Goal: Communication & Community: Answer question/provide support

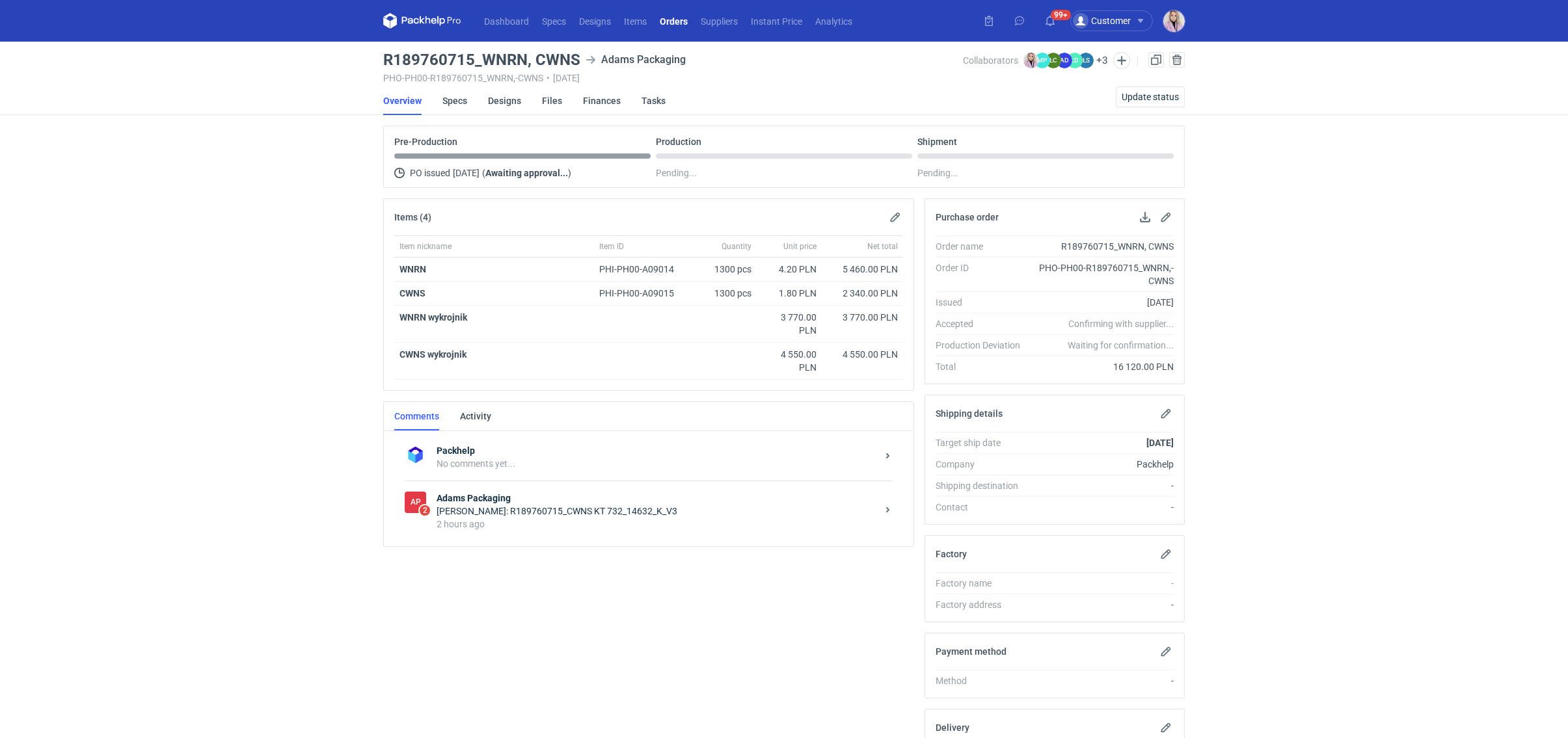
click at [573, 497] on strong "Adams Packaging" at bounding box center [656, 498] width 440 height 13
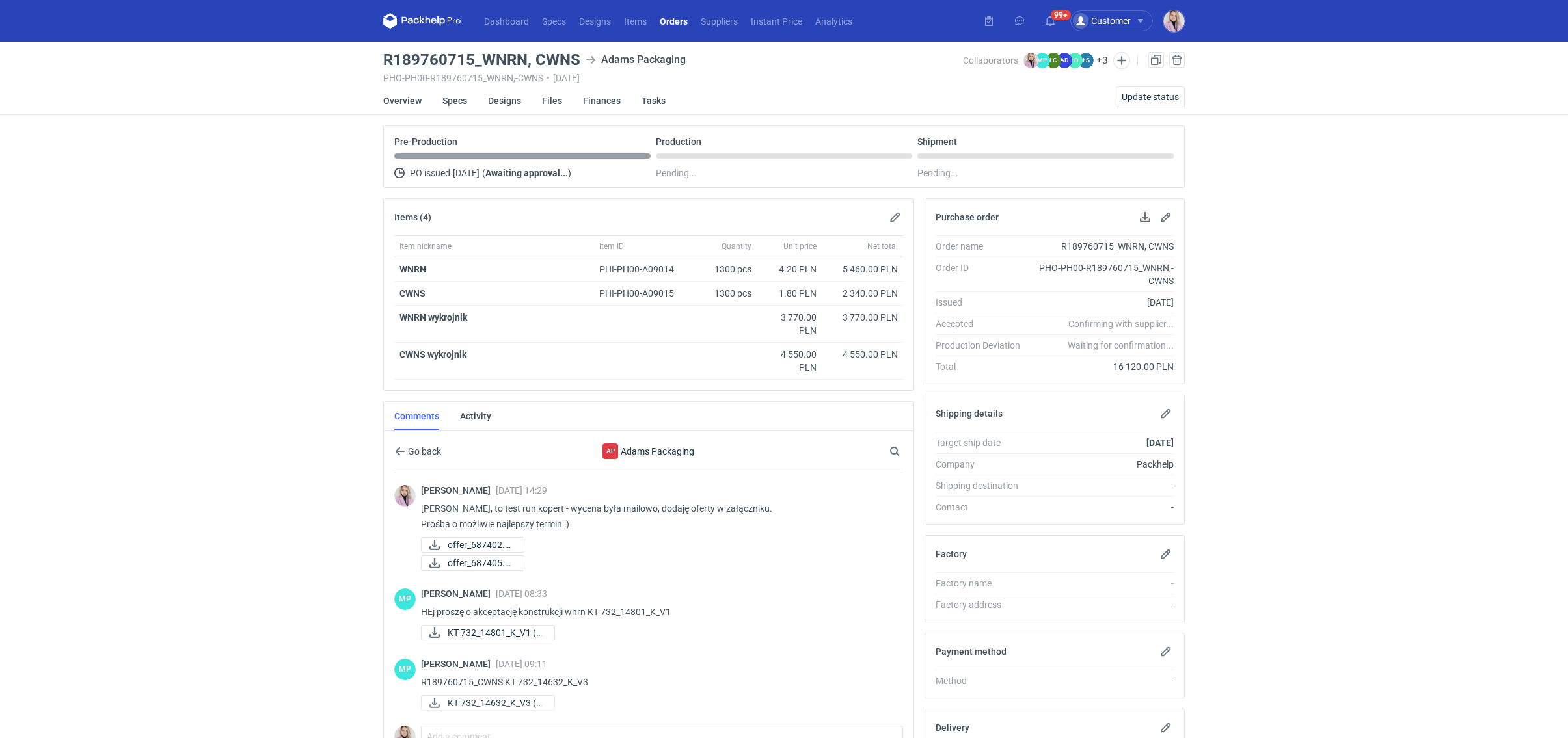
click at [563, 54] on h3 "R189760715_WNRN, CWNS" at bounding box center [482, 60] width 197 height 16
click at [561, 54] on h3 "R189760715_WNRN, CWNS" at bounding box center [482, 60] width 197 height 16
copy h3 "CWNS"
click at [487, 700] on span "KT 732_14632_K_V3 (6..." at bounding box center [495, 703] width 96 height 14
click at [503, 631] on span "KT 732_14801_K_V1 (7..." at bounding box center [495, 633] width 96 height 14
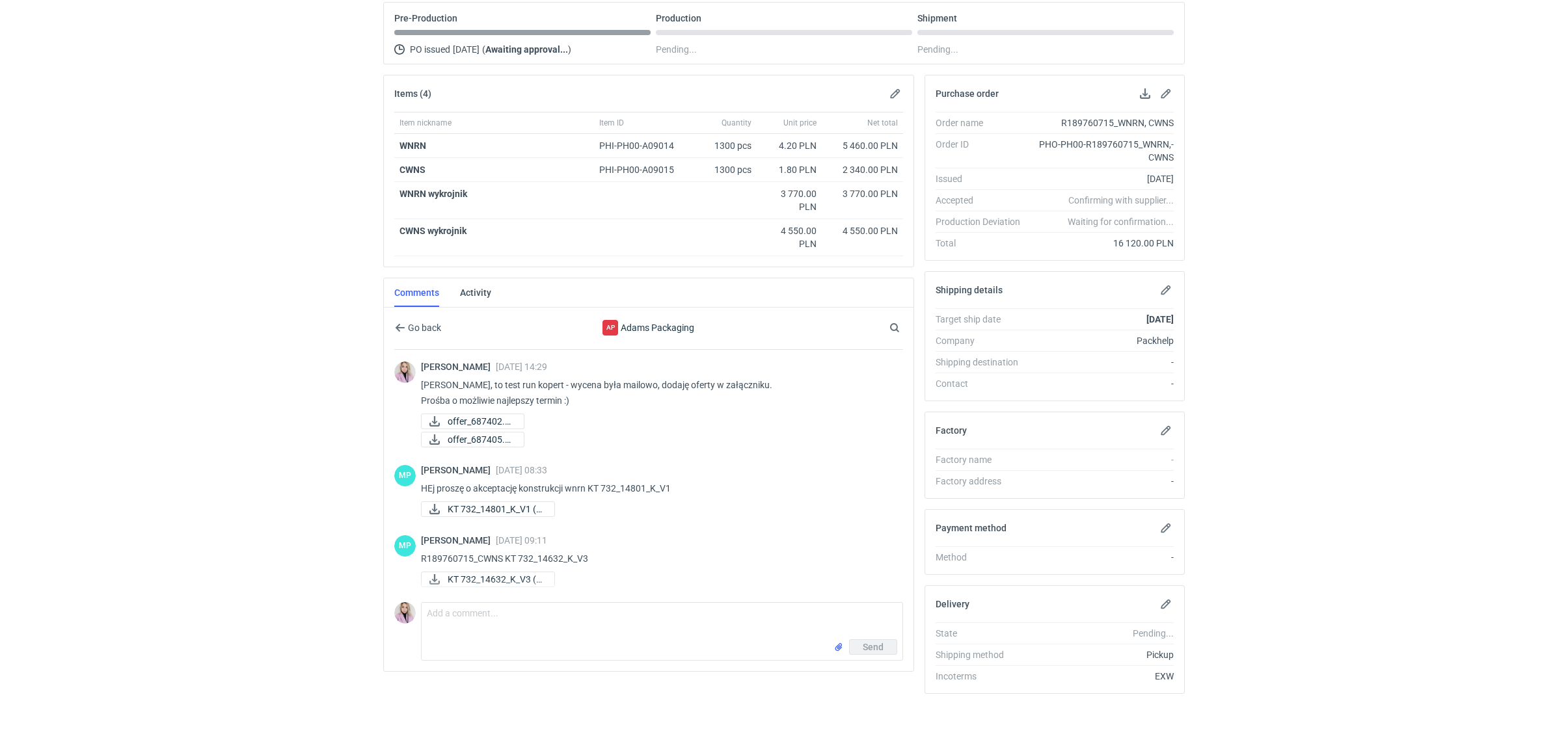
scroll to position [125, 0]
click at [481, 615] on textarea "Comment message" at bounding box center [661, 619] width 481 height 36
click at [685, 483] on p "HEj proszę o akceptację konstrukcji wnrn KT 732_14801_K_V1" at bounding box center [656, 486] width 471 height 16
drag, startPoint x: 688, startPoint y: 483, endPoint x: 591, endPoint y: 483, distance: 97.0
click at [591, 483] on p "HEj proszę o akceptację konstrukcji wnrn KT 732_14801_K_V1" at bounding box center [656, 486] width 471 height 16
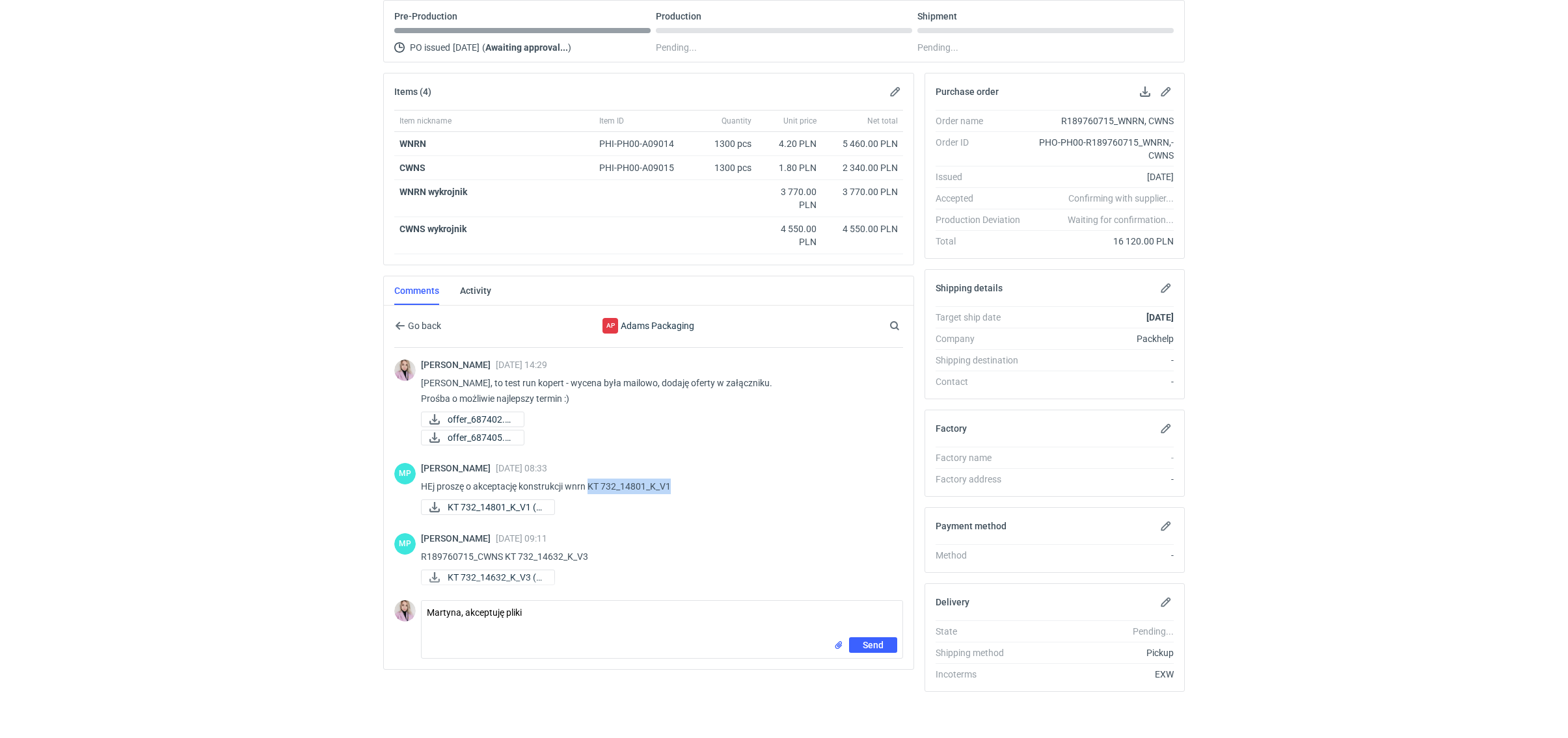
copy p "KT 732_14801_K_V1"
click at [542, 608] on textarea "Martyna, akceptuję pliki" at bounding box center [661, 619] width 481 height 36
paste textarea "KT 732_14801_K_V1"
drag, startPoint x: 591, startPoint y: 553, endPoint x: 518, endPoint y: 552, distance: 73.0
click at [518, 552] on p "R189760715_CWNS KT 732_14632_K_V3" at bounding box center [656, 557] width 471 height 16
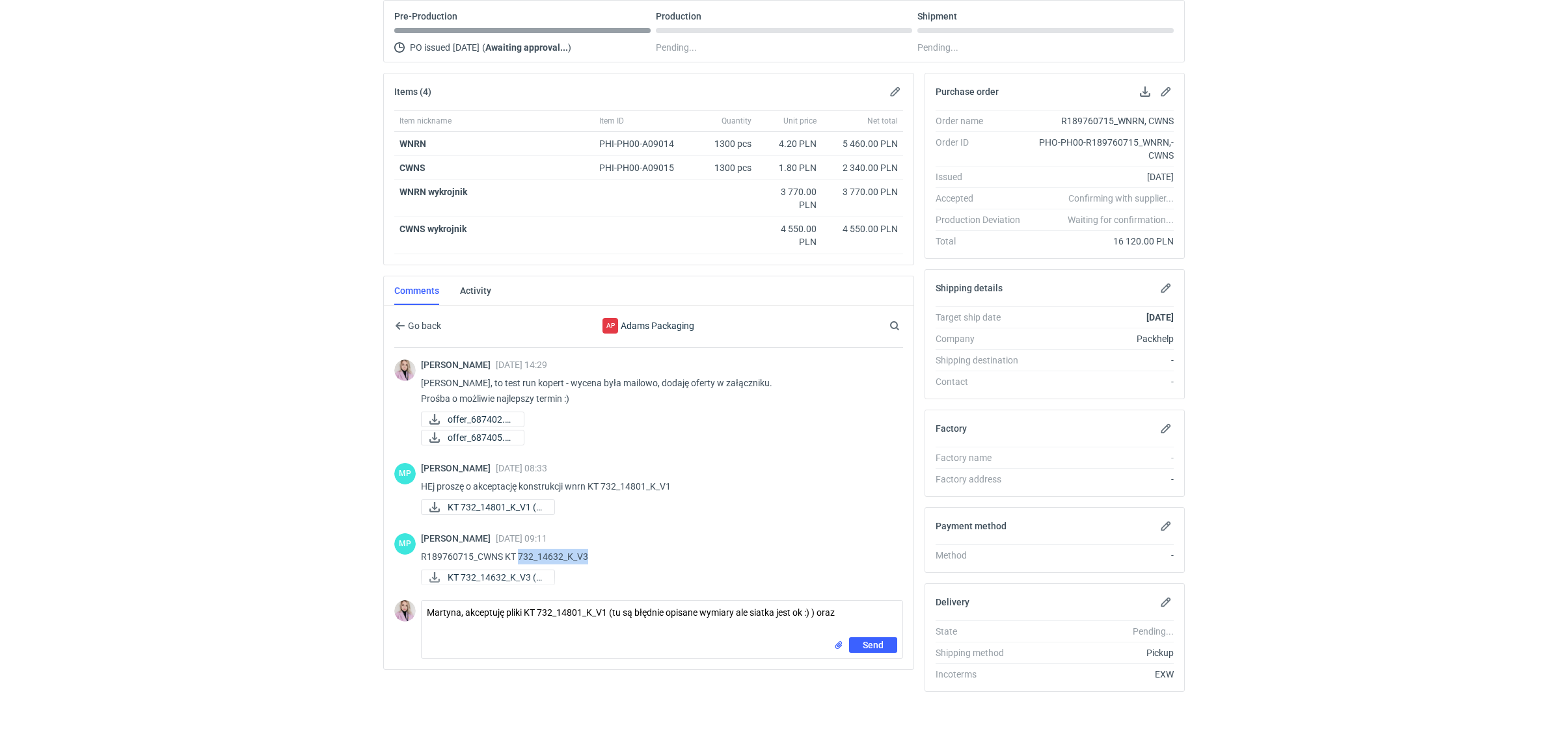
copy p "732_14632_K_V3"
click at [846, 610] on textarea "Martyna, akceptuję pliki KT 732_14801_K_V1 (tu są błędnie opisane wymiary ale s…" at bounding box center [661, 619] width 481 height 36
paste textarea "732_14632_K_V3"
click at [424, 622] on textarea "Martyna, akceptuję pliki KT 732_14801_K_V1 (tu są błędnie opisane wymiary ale s…" at bounding box center [661, 619] width 481 height 36
click at [569, 621] on textarea "Martyna, akceptuję pliki KT 732_14801_K_V1 (tu są błędnie opisane wymiary ale s…" at bounding box center [661, 619] width 481 height 36
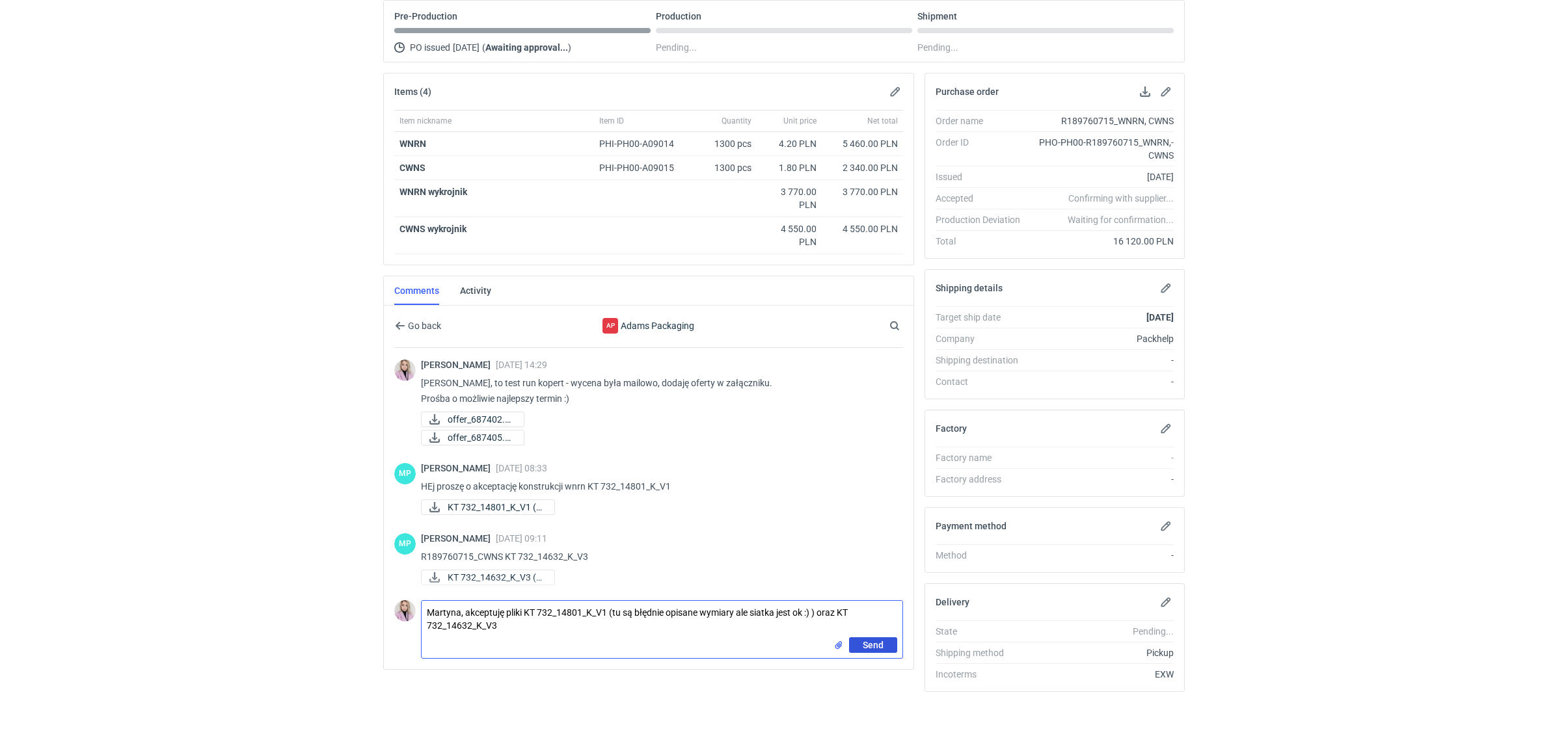
type textarea "Martyna, akceptuję pliki KT 732_14801_K_V1 (tu są błędnie opisane wymiary ale s…"
click at [880, 648] on button "Send" at bounding box center [873, 645] width 48 height 16
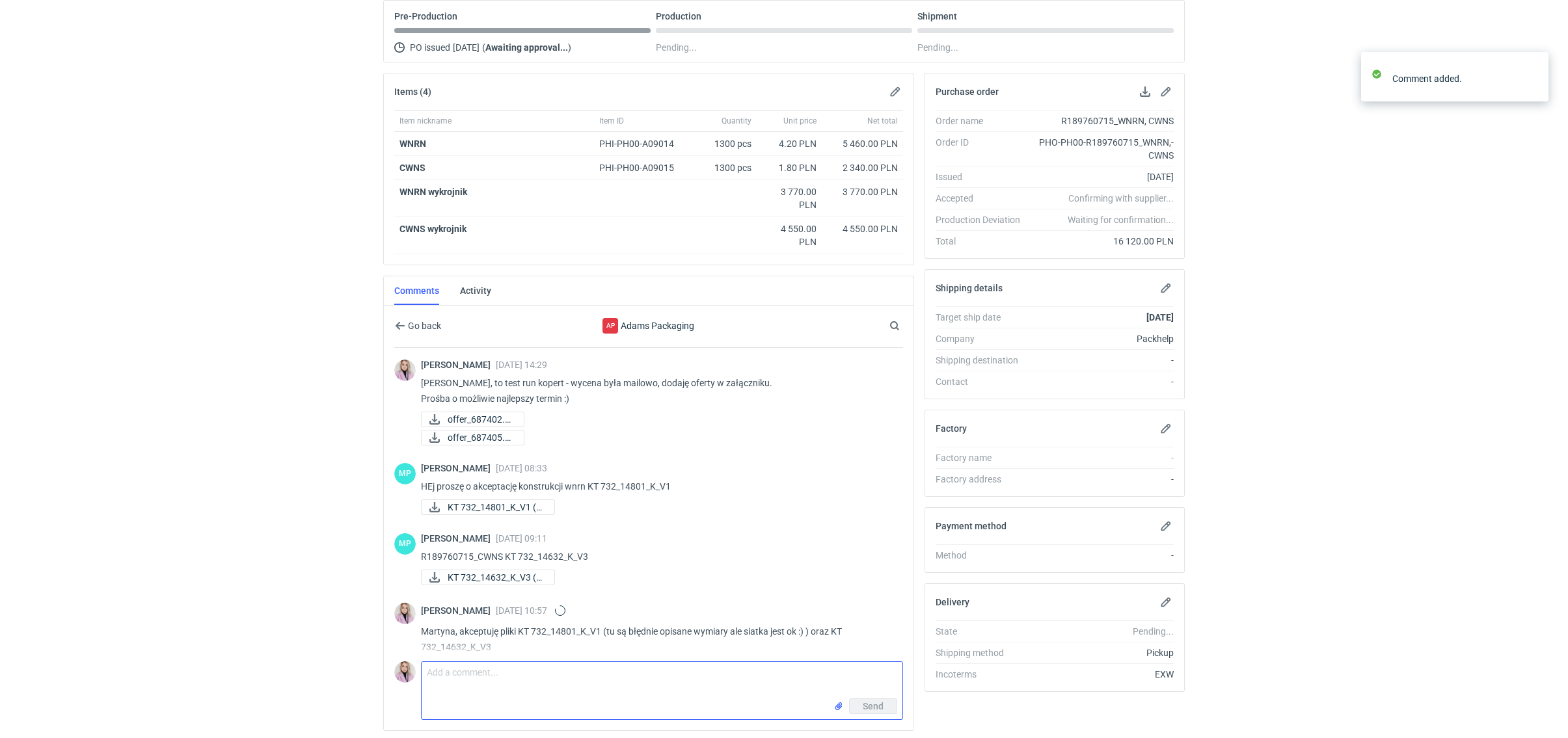
scroll to position [12, 0]
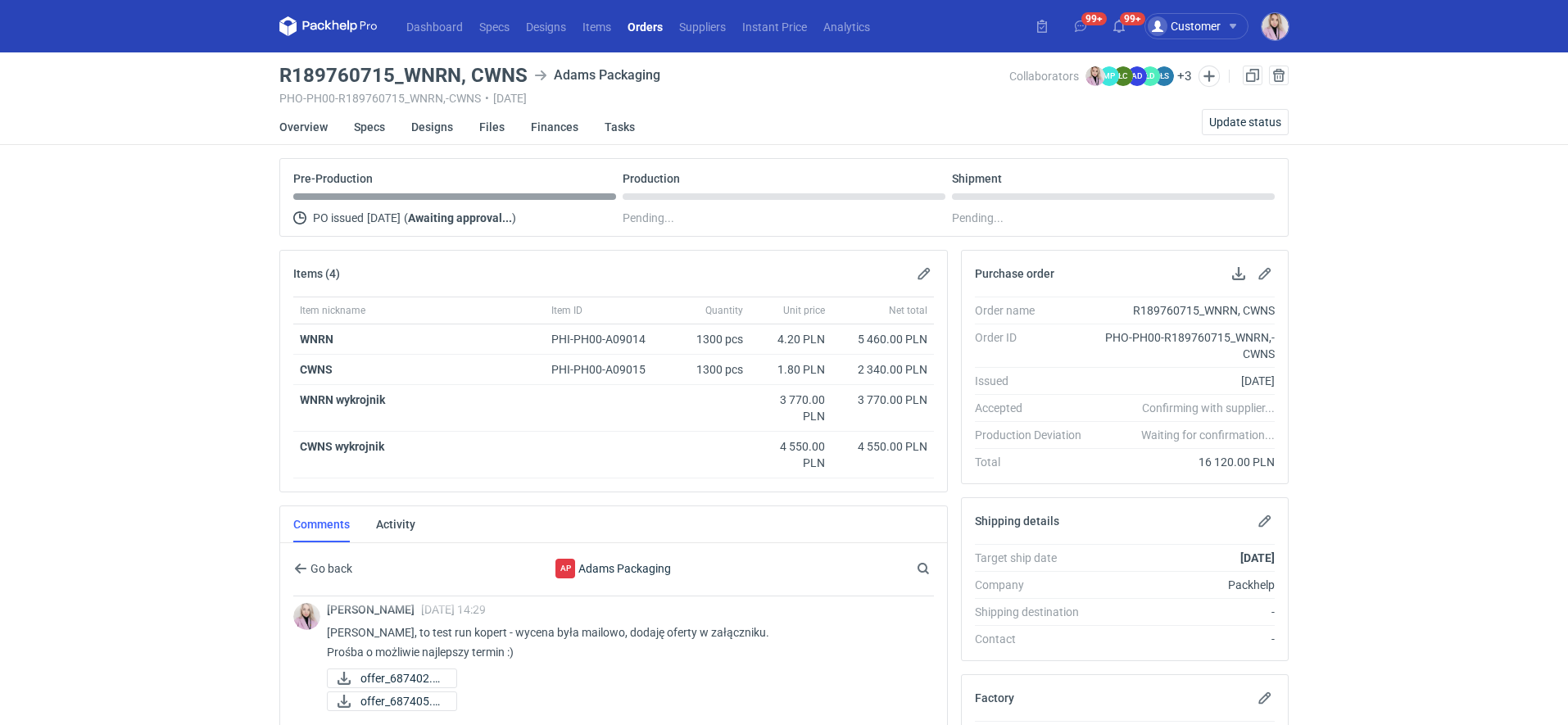
click at [601, 40] on nav "Dashboard Specs Designs Items Orders Suppliers Instant Price Analytics" at bounding box center [579, 26] width 599 height 52
click at [601, 23] on link "Items" at bounding box center [596, 26] width 45 height 20
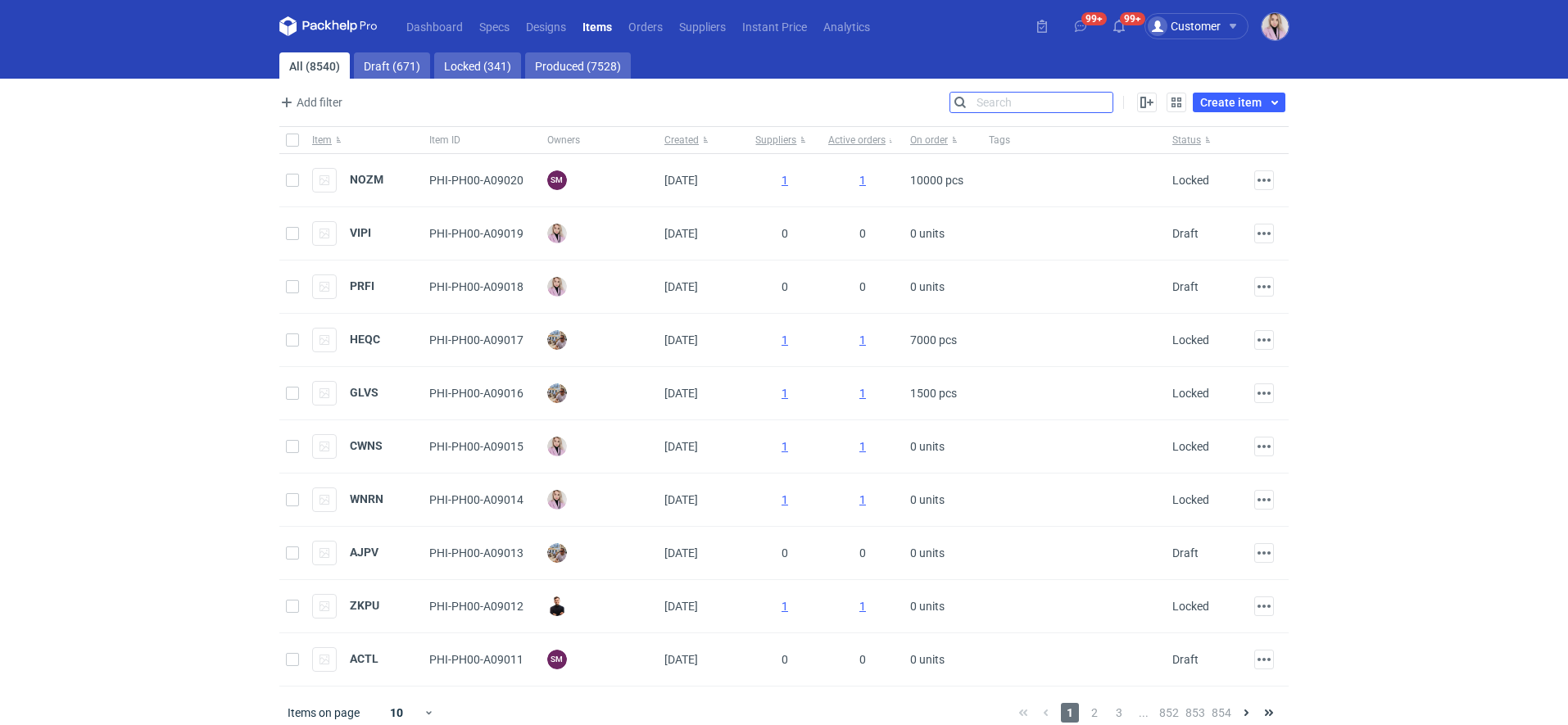
click at [1106, 98] on input "Search" at bounding box center [1032, 102] width 163 height 20
paste input "USUI"
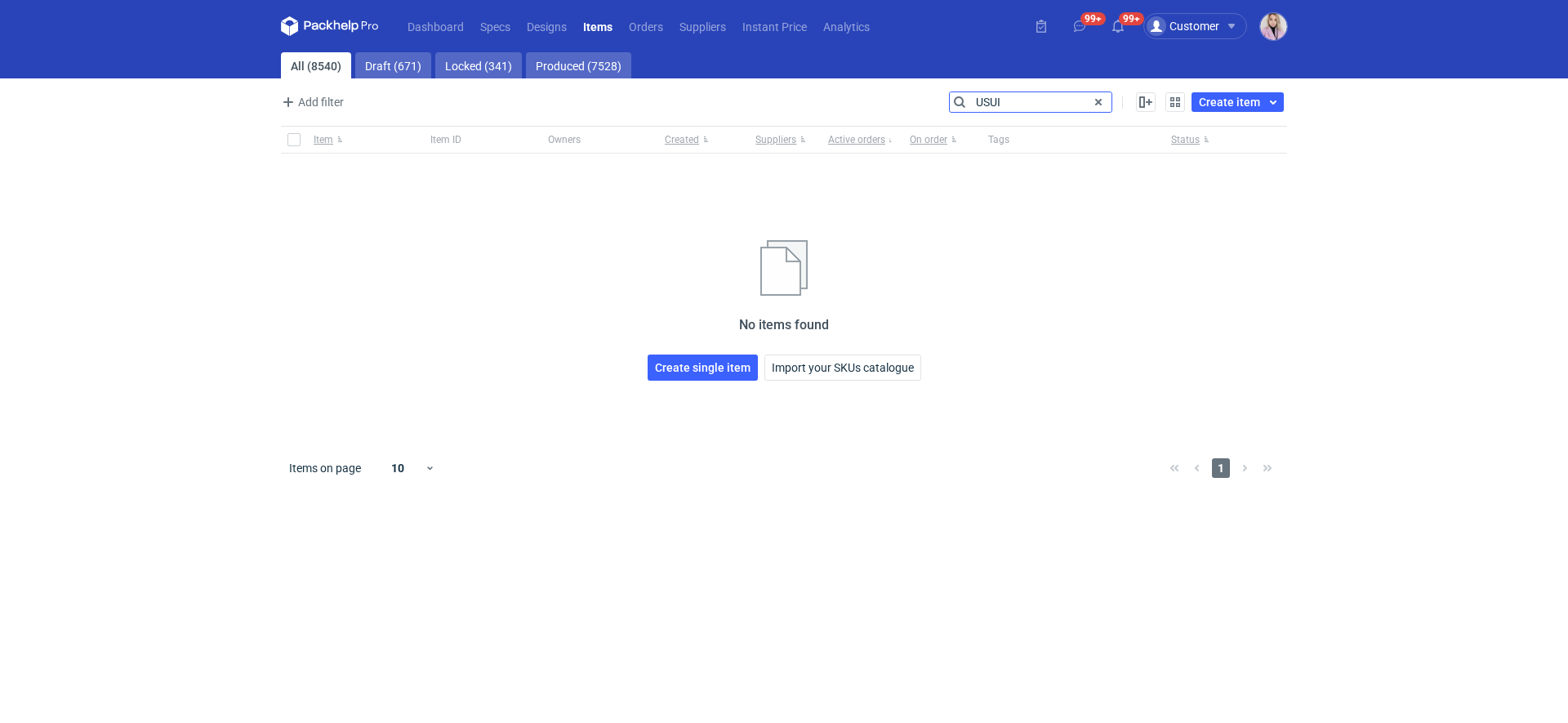
click at [1030, 99] on input "USUI" at bounding box center [1031, 102] width 162 height 20
drag, startPoint x: 1030, startPoint y: 99, endPoint x: 827, endPoint y: 87, distance: 203.4
click at [827, 87] on main "All (8540) Draft (671) Locked (341) Produced (7528) Add filter Owner first name…" at bounding box center [784, 387] width 1020 height 670
paste input "VGMS"
drag, startPoint x: 1044, startPoint y: 104, endPoint x: 815, endPoint y: 87, distance: 229.6
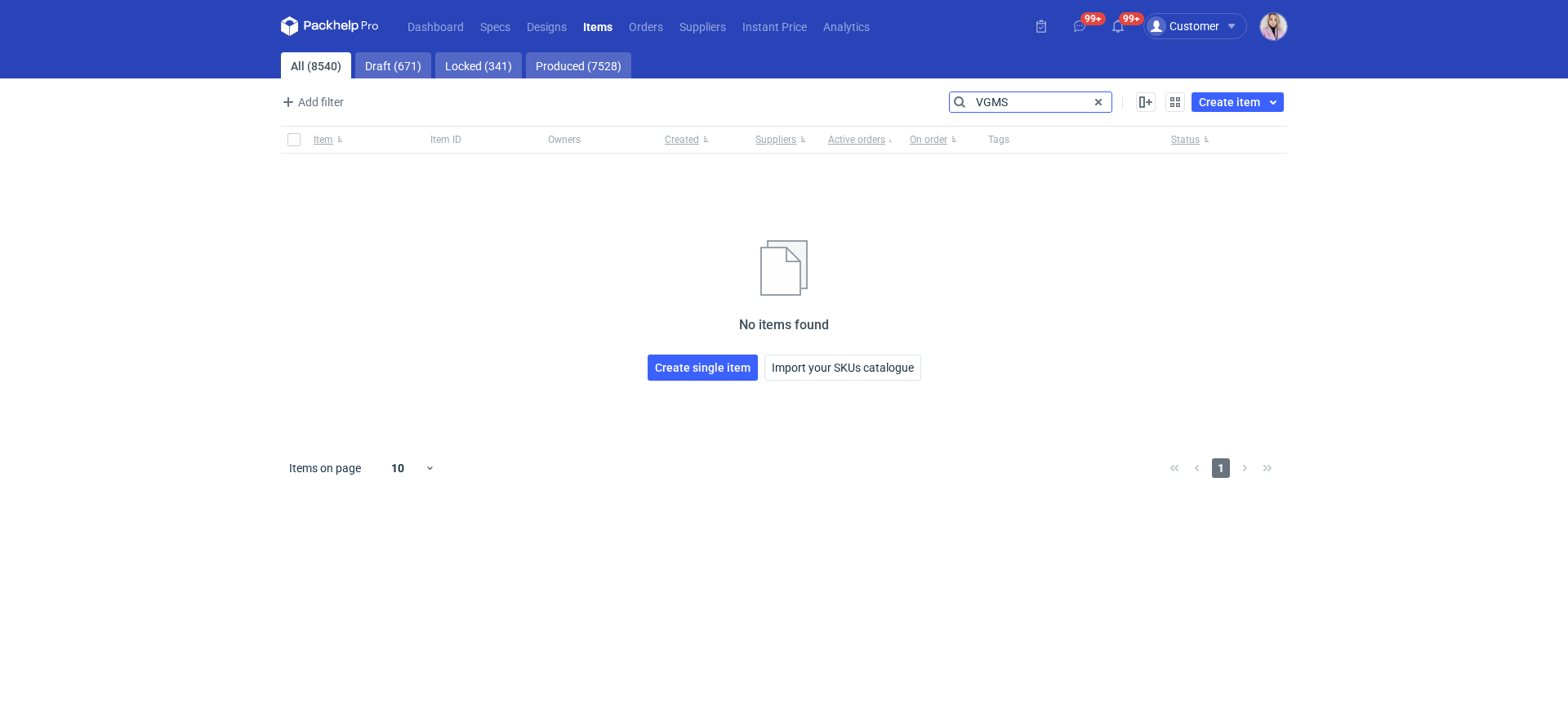
click at [815, 87] on main "All (8540) Draft (671) Locked (341) Produced (7528) Add filter Owner first name…" at bounding box center [784, 387] width 1020 height 670
paste input "EEPL"
type input "EEPL"
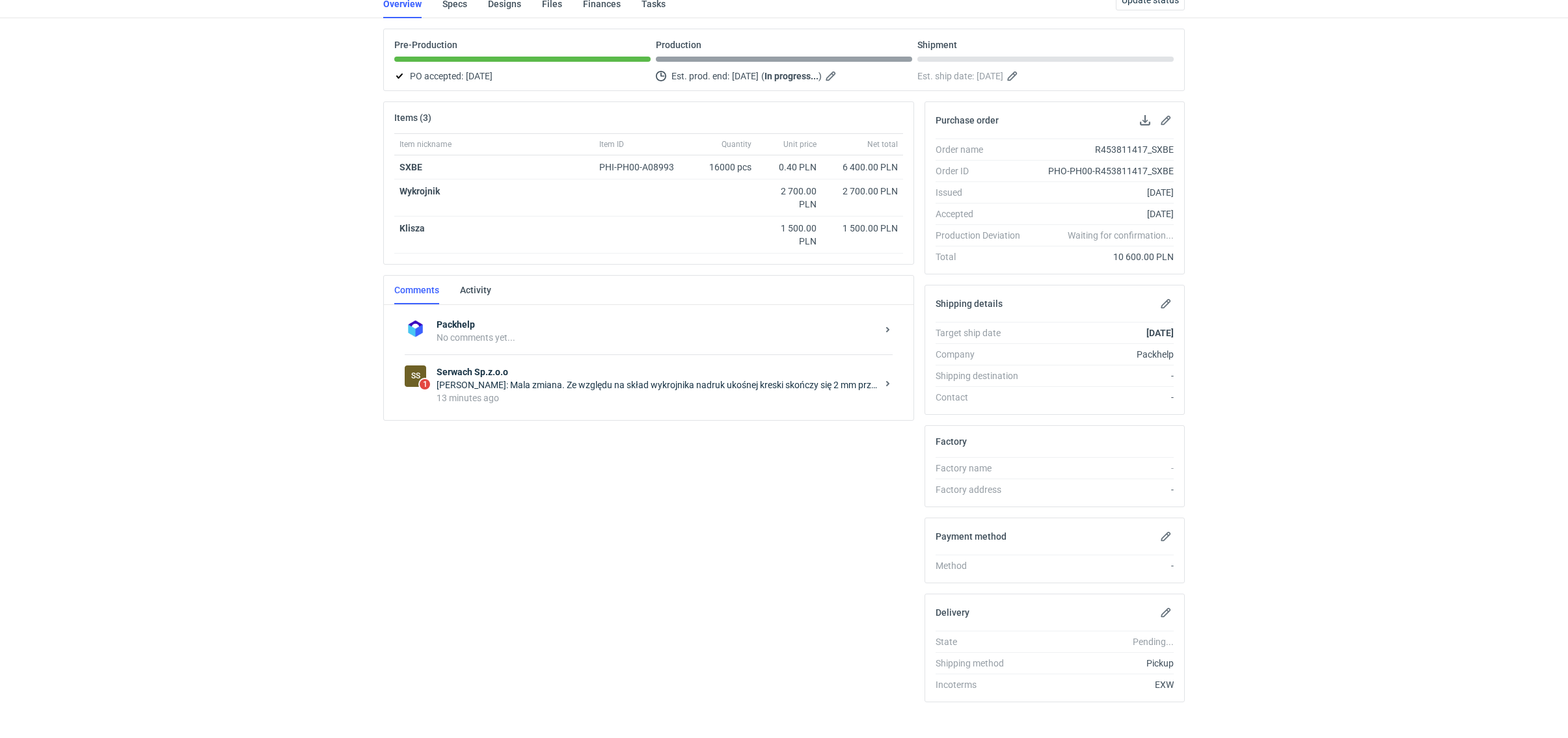
scroll to position [104, 0]
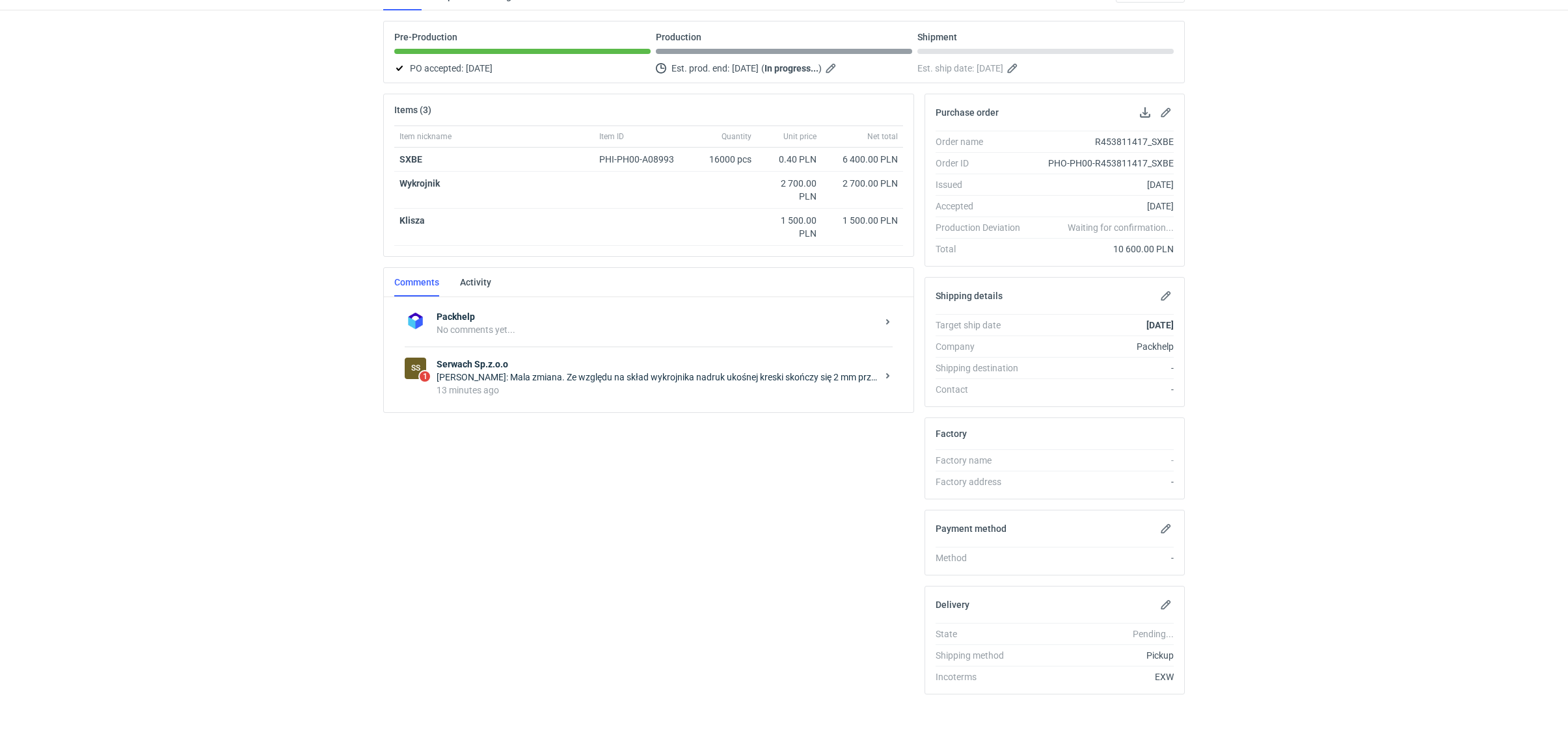
click at [588, 365] on strong "Serwach Sp.z.o.o" at bounding box center [656, 364] width 440 height 13
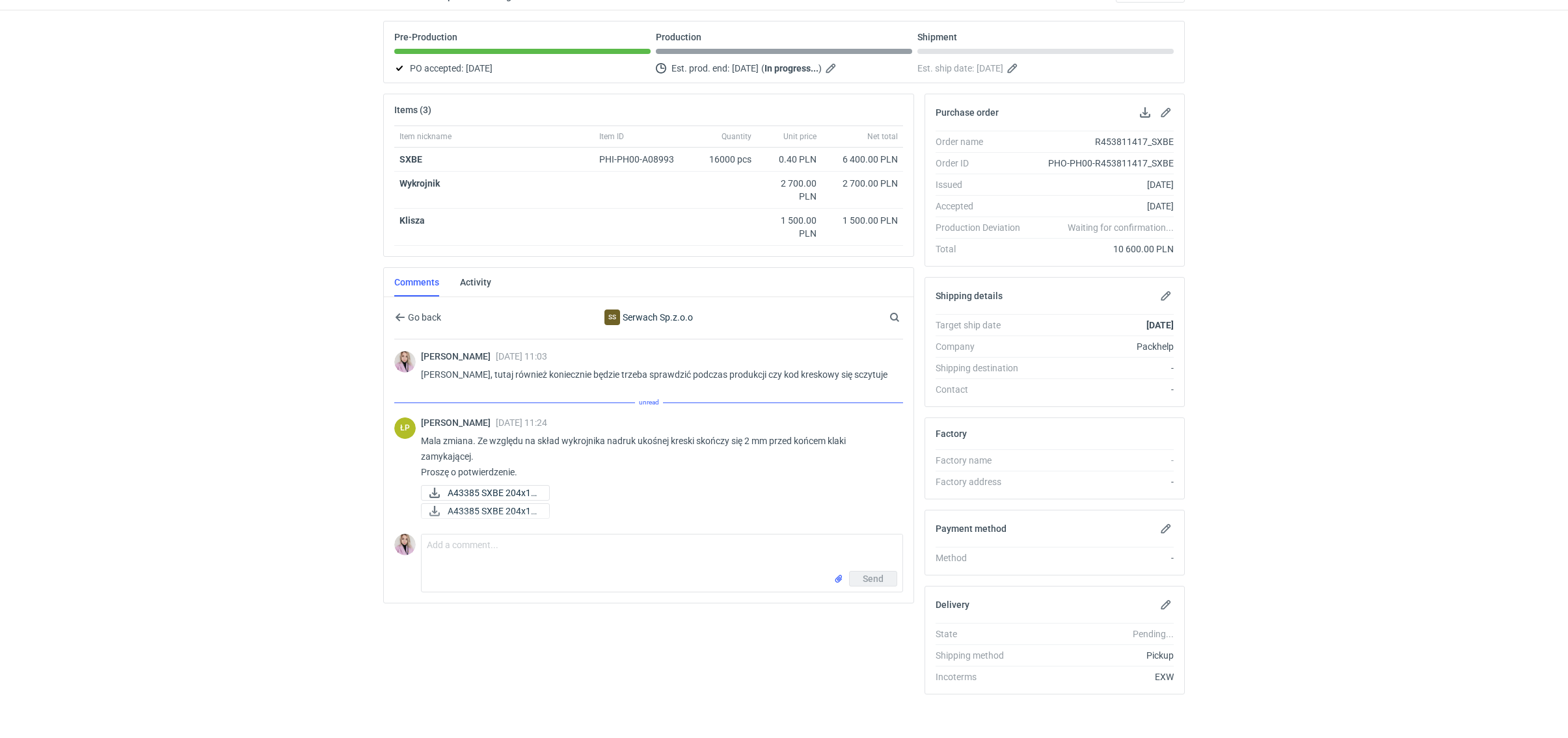
scroll to position [107, 0]
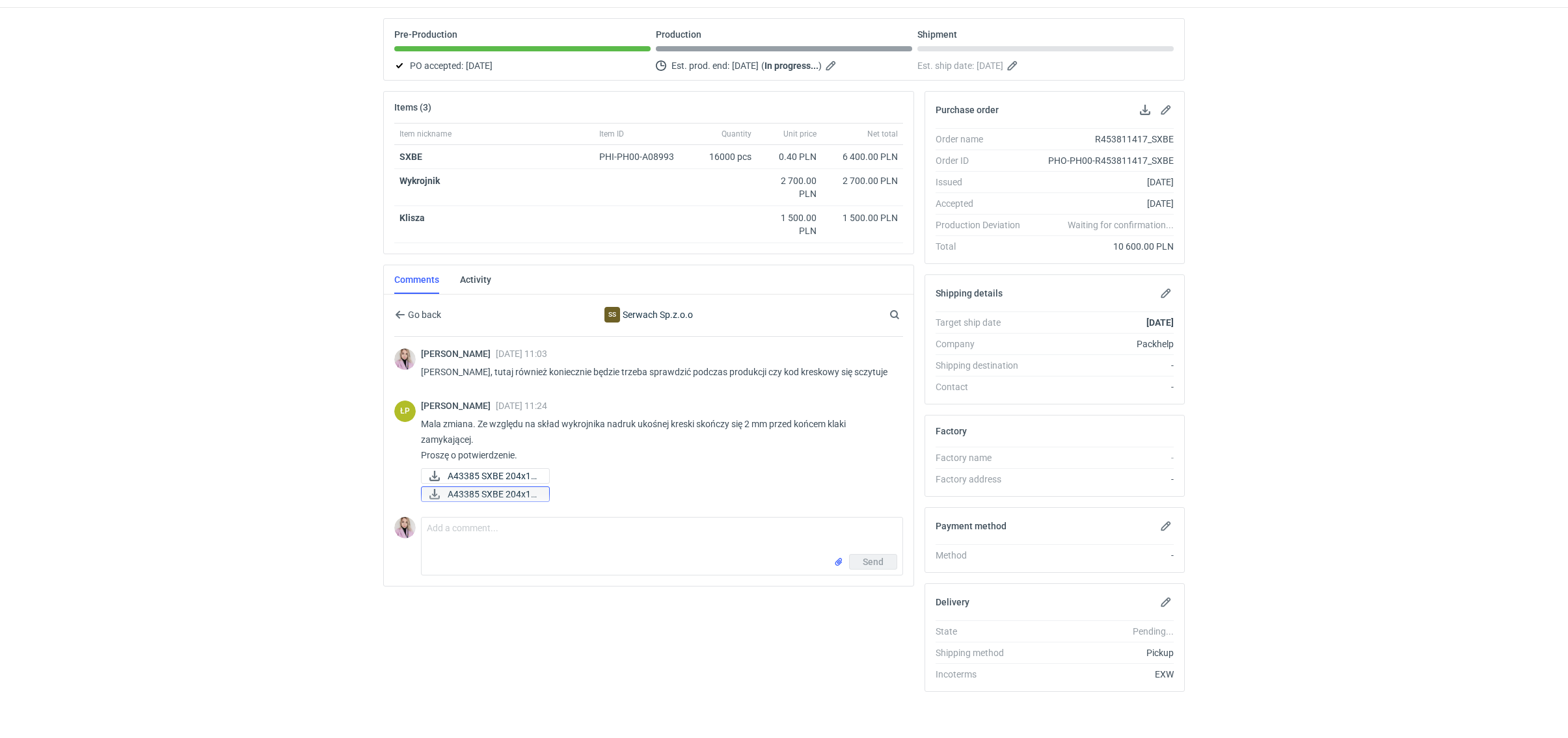
click at [524, 488] on span "A43385 SXBE 204x14..." at bounding box center [493, 494] width 91 height 14
click at [532, 469] on span "A43385 SXBE 204x14..." at bounding box center [493, 476] width 91 height 14
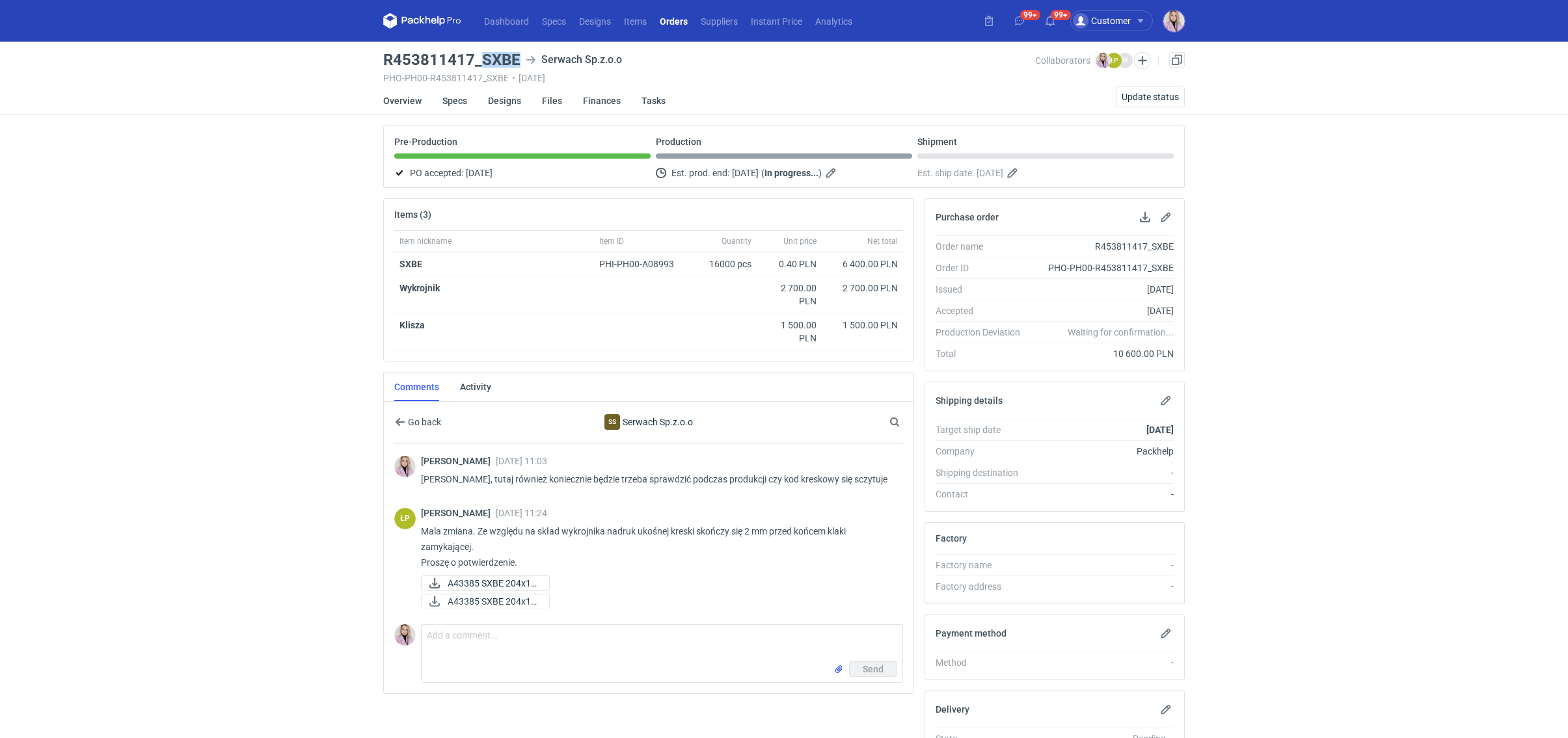
drag, startPoint x: 516, startPoint y: 60, endPoint x: 484, endPoint y: 58, distance: 32.1
click at [484, 62] on h3 "R453811417_SXBE" at bounding box center [451, 60] width 137 height 16
copy h3 "SXBE"
click at [461, 646] on textarea "Comment message" at bounding box center [661, 643] width 481 height 36
click at [834, 666] on input "file" at bounding box center [838, 669] width 10 height 14
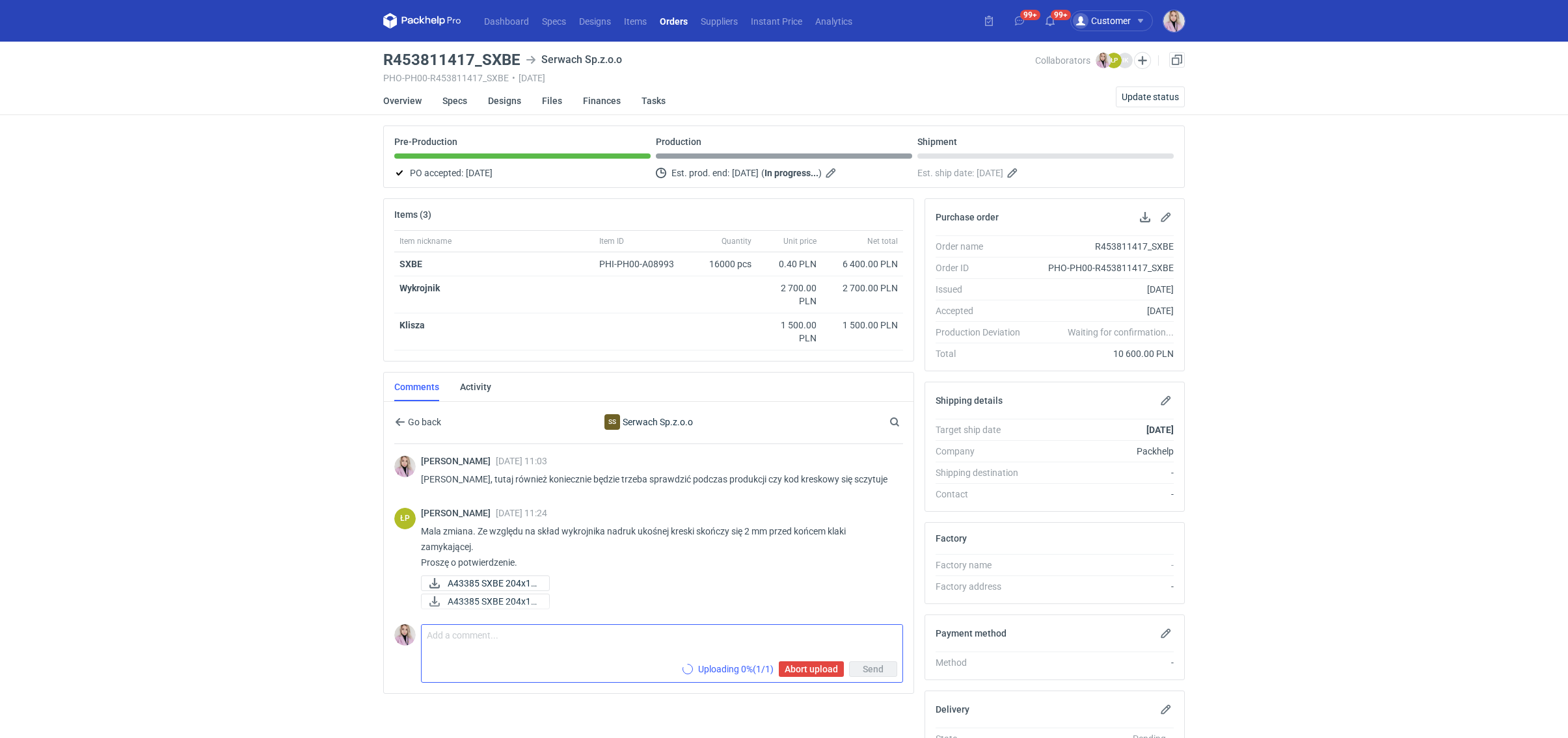
click at [513, 646] on textarea "Comment message" at bounding box center [661, 643] width 481 height 36
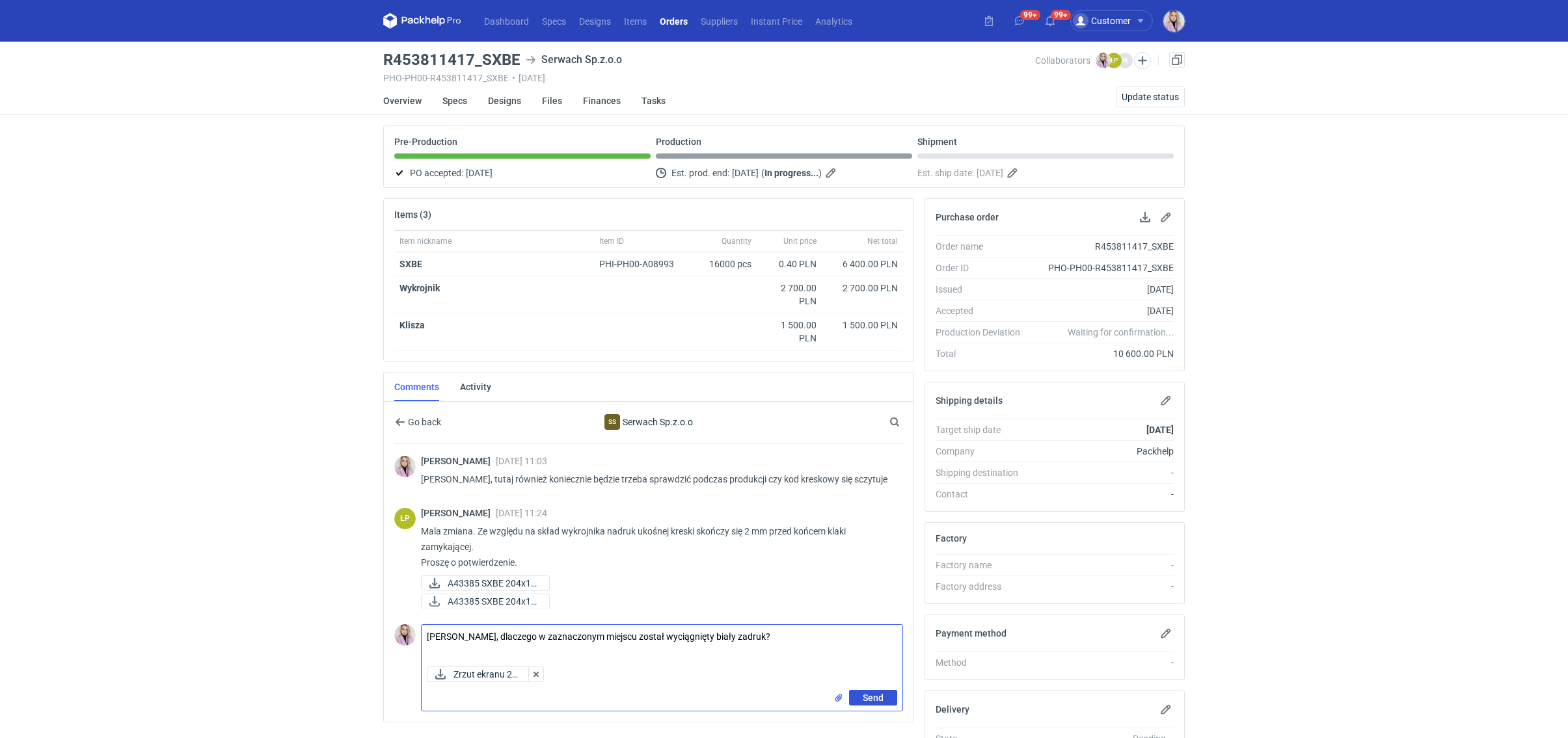
type textarea "Panie Łukaszu, dlaczego w zaznaczonym miejscu został wyciągnięty biały zadruk?"
click at [885, 692] on button "Send" at bounding box center [873, 698] width 48 height 16
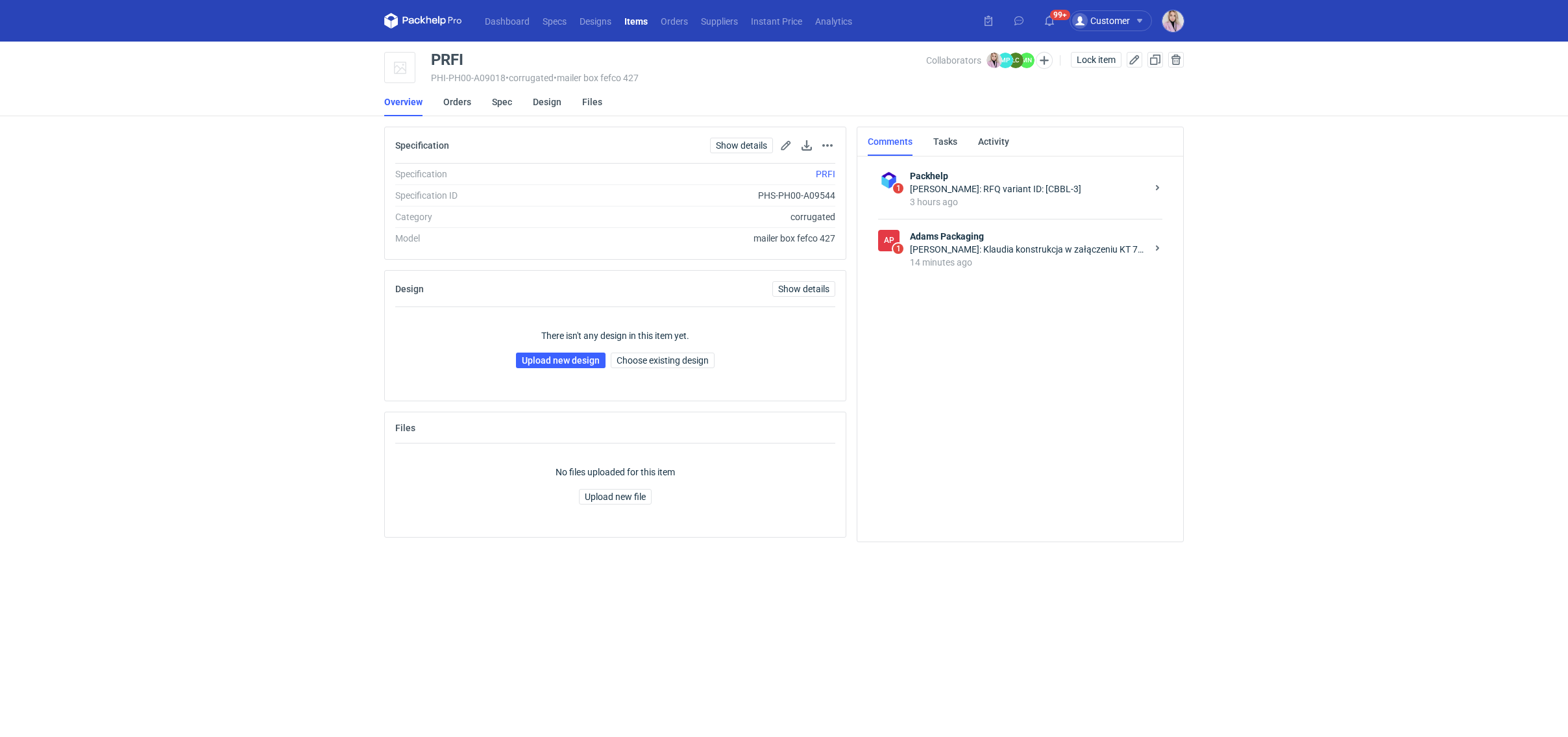
click at [989, 253] on div "[PERSON_NAME]: Klaudia konstrukcja w załączeniu KT 732_4846_K_V1" at bounding box center [1028, 249] width 237 height 13
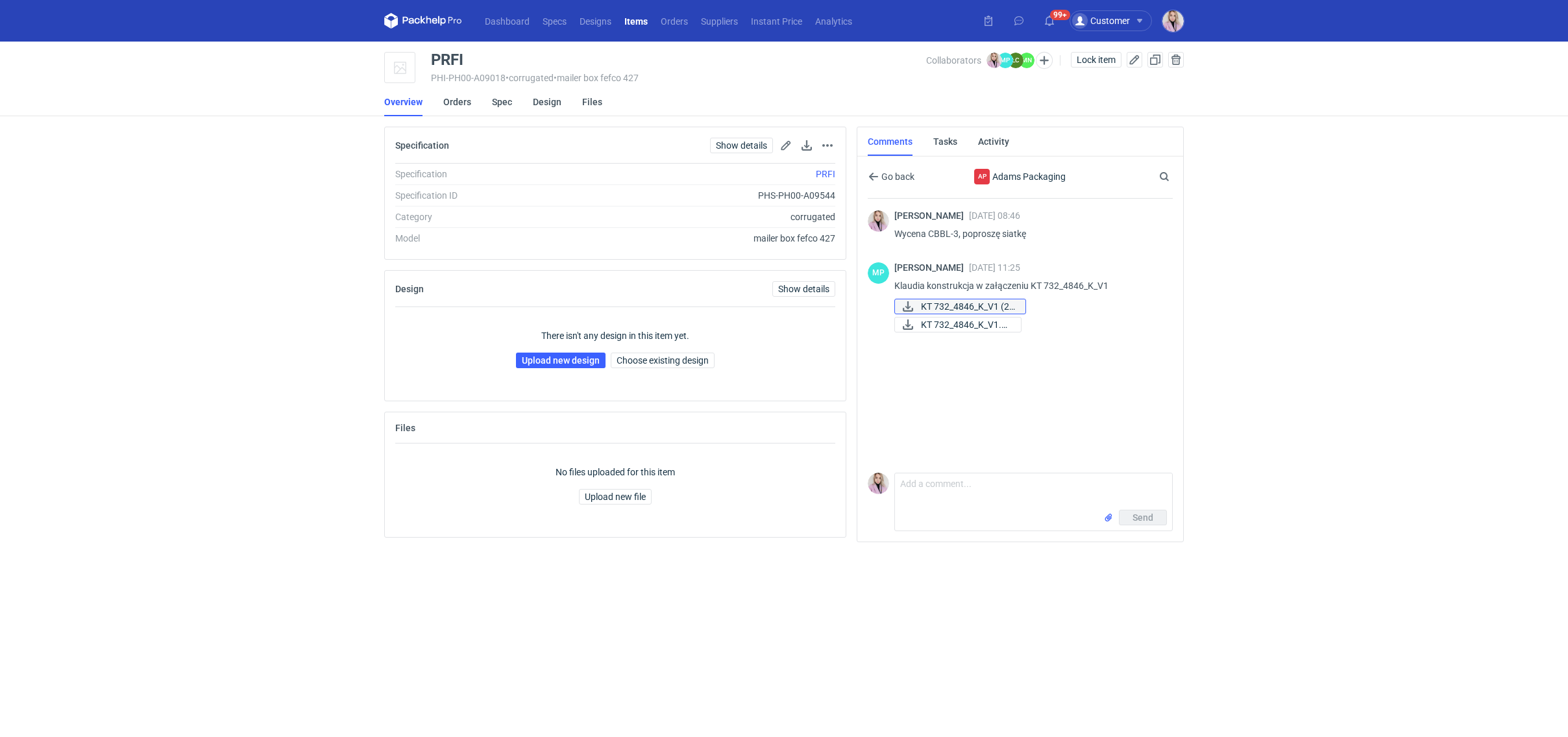
click at [985, 306] on span "KT 732_4846_K_V1 (2)..." at bounding box center [968, 307] width 94 height 14
click at [974, 321] on span "KT 732_4846_K_V1.eps" at bounding box center [966, 325] width 90 height 14
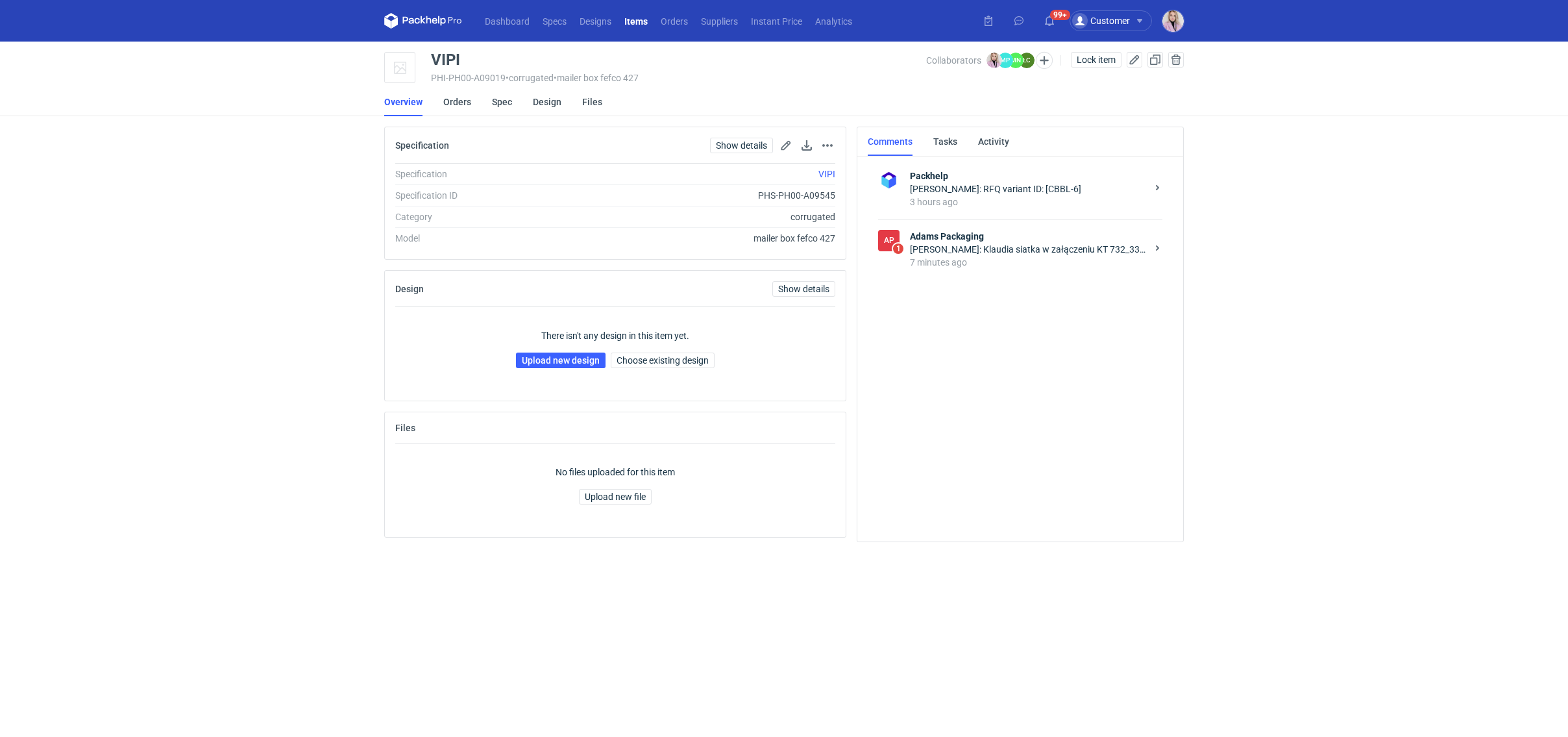
click at [1027, 261] on div "7 minutes ago" at bounding box center [1028, 262] width 237 height 13
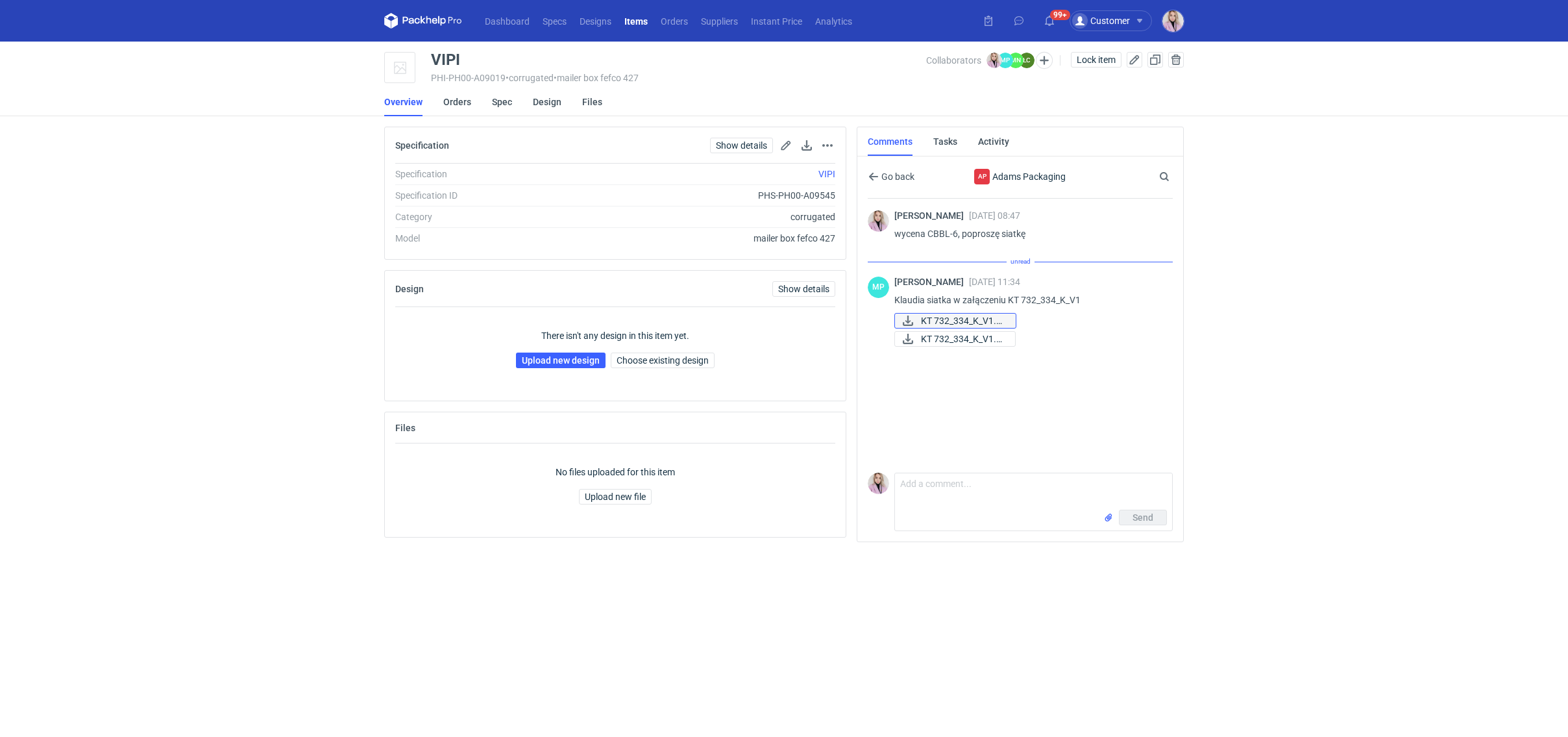
click at [983, 319] on span "KT 732_334_K_V1.eps" at bounding box center [963, 321] width 85 height 14
click at [972, 329] on span "KT 732_334_K_V1.pdf" at bounding box center [963, 325] width 84 height 14
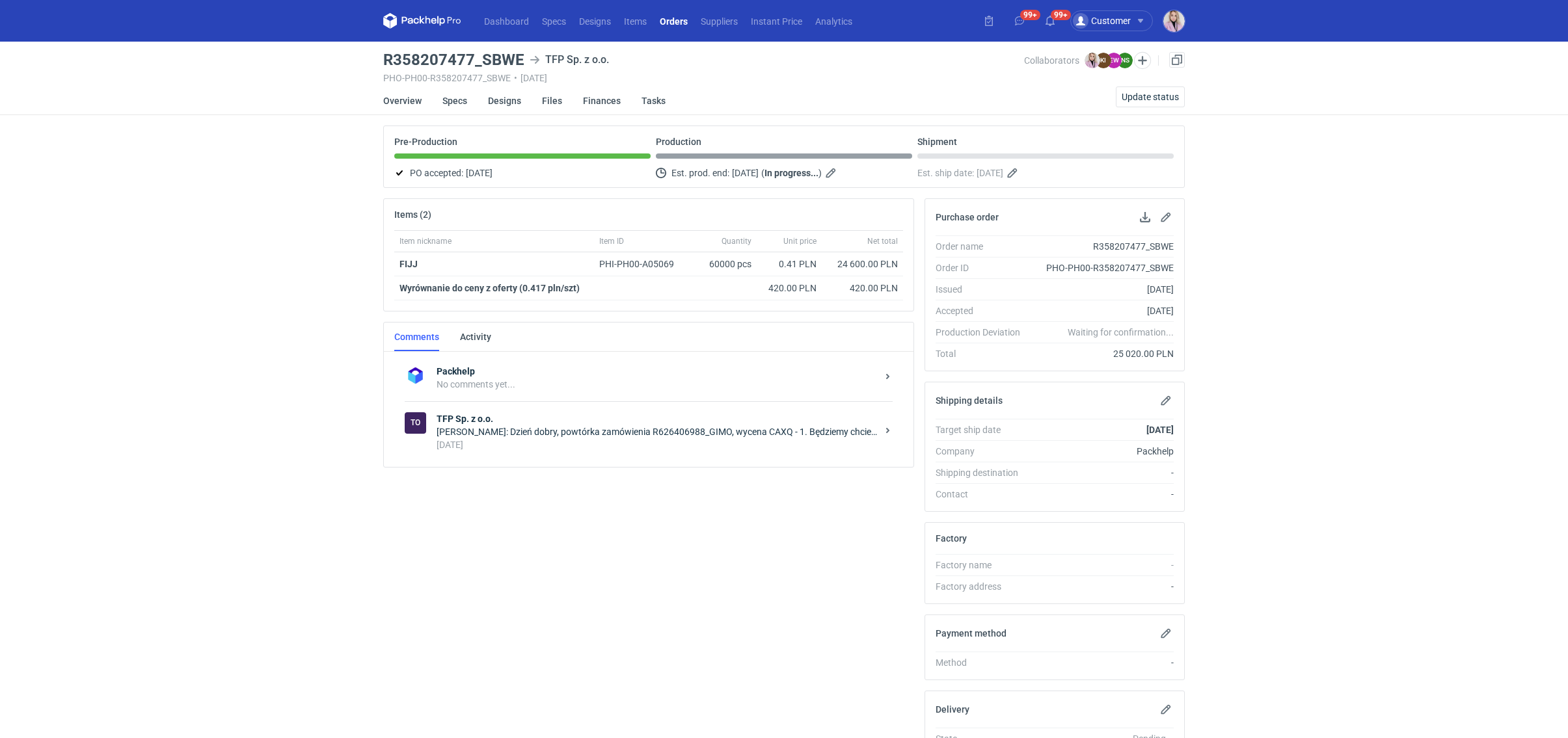
click at [764, 431] on div "[PERSON_NAME]: Dzień dobry, powtórka zamówienia R626406988_GIMO, wycena CAXQ - …" at bounding box center [656, 432] width 440 height 13
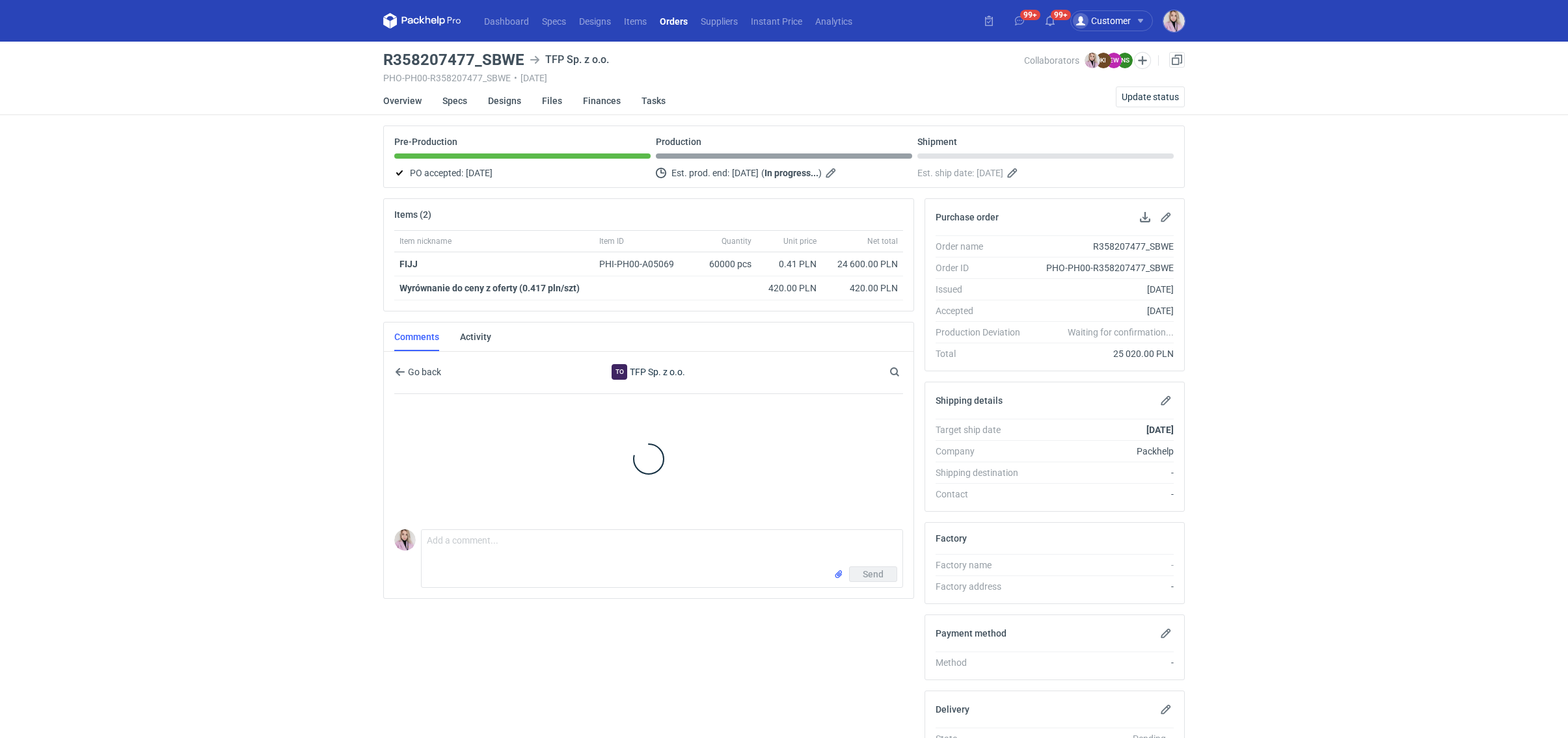
click at [717, 427] on div at bounding box center [648, 459] width 508 height 130
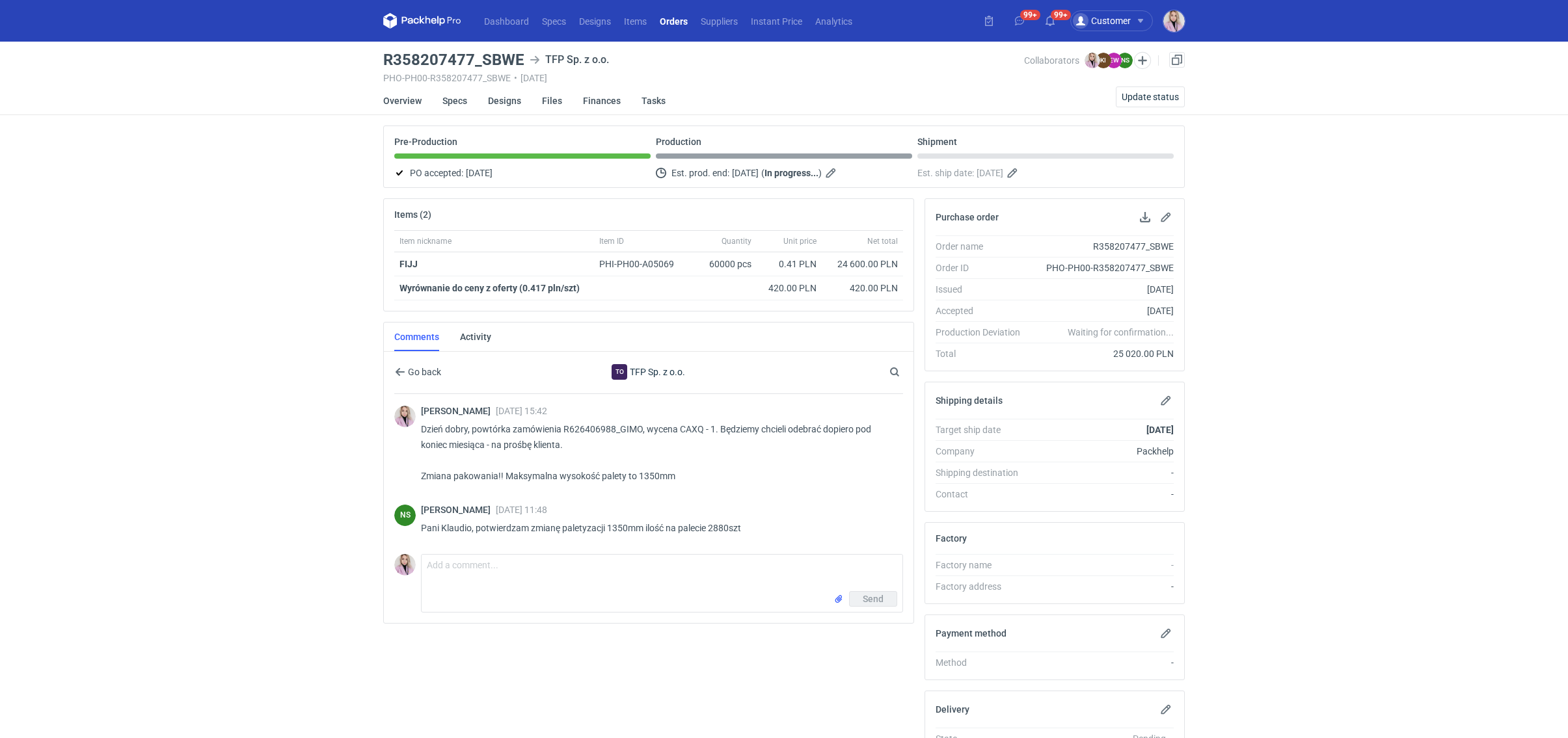
click at [669, 20] on link "Orders" at bounding box center [674, 21] width 41 height 16
click at [669, 20] on link "Orders" at bounding box center [675, 21] width 41 height 16
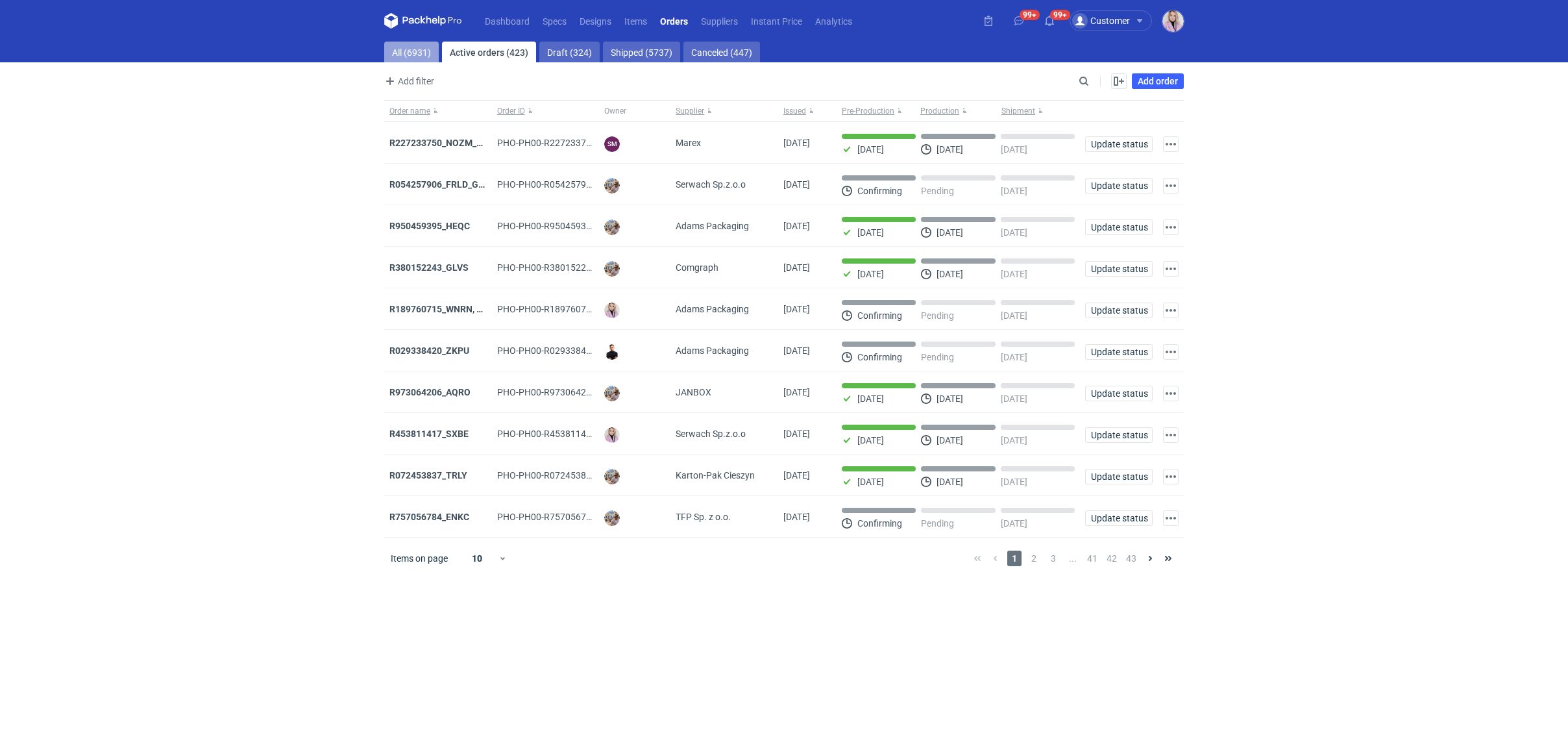
click at [418, 55] on link "All (6931)" at bounding box center [411, 51] width 54 height 21
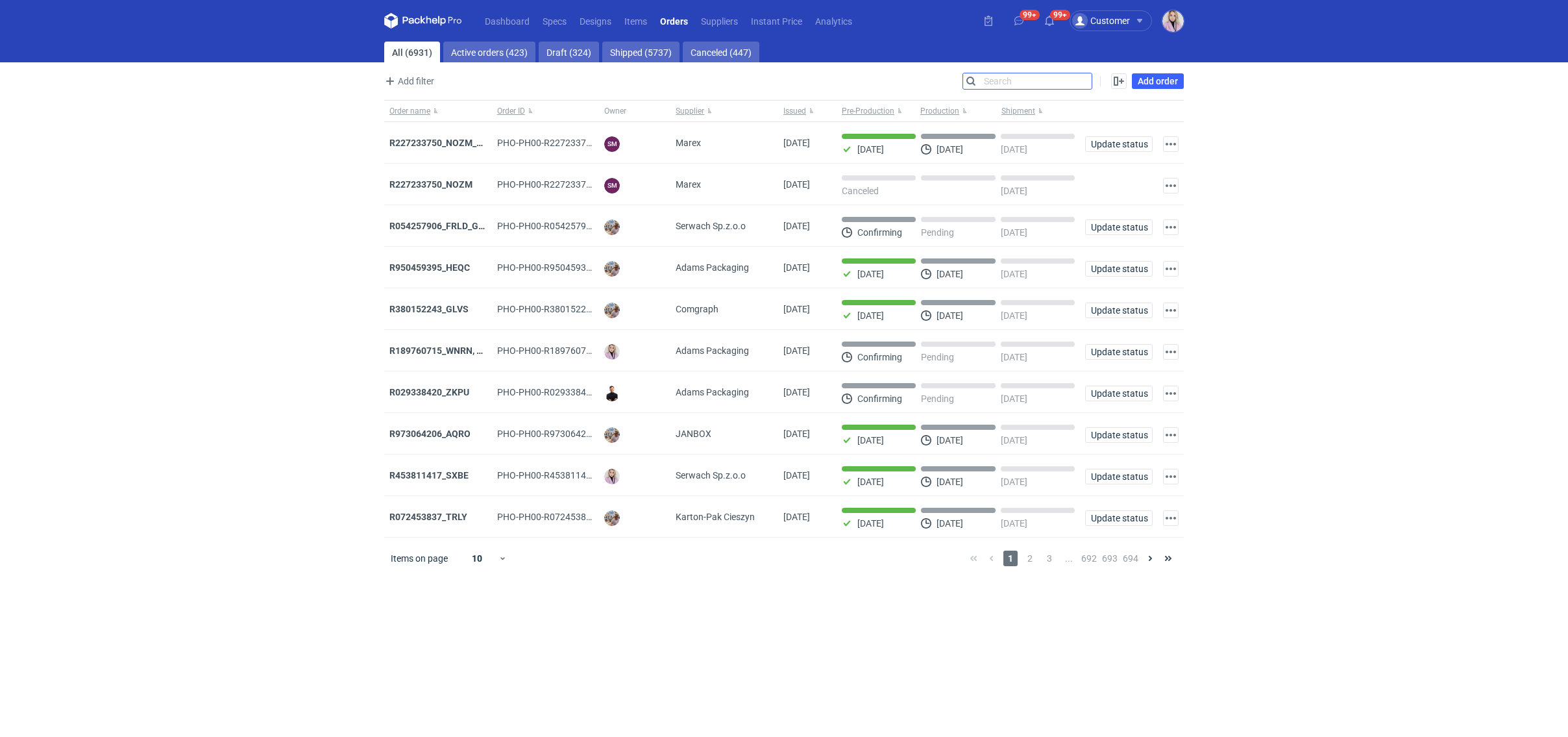
click at [1082, 78] on input "Search" at bounding box center [1027, 81] width 129 height 16
paste input "OJJP"
type input "OJJP"
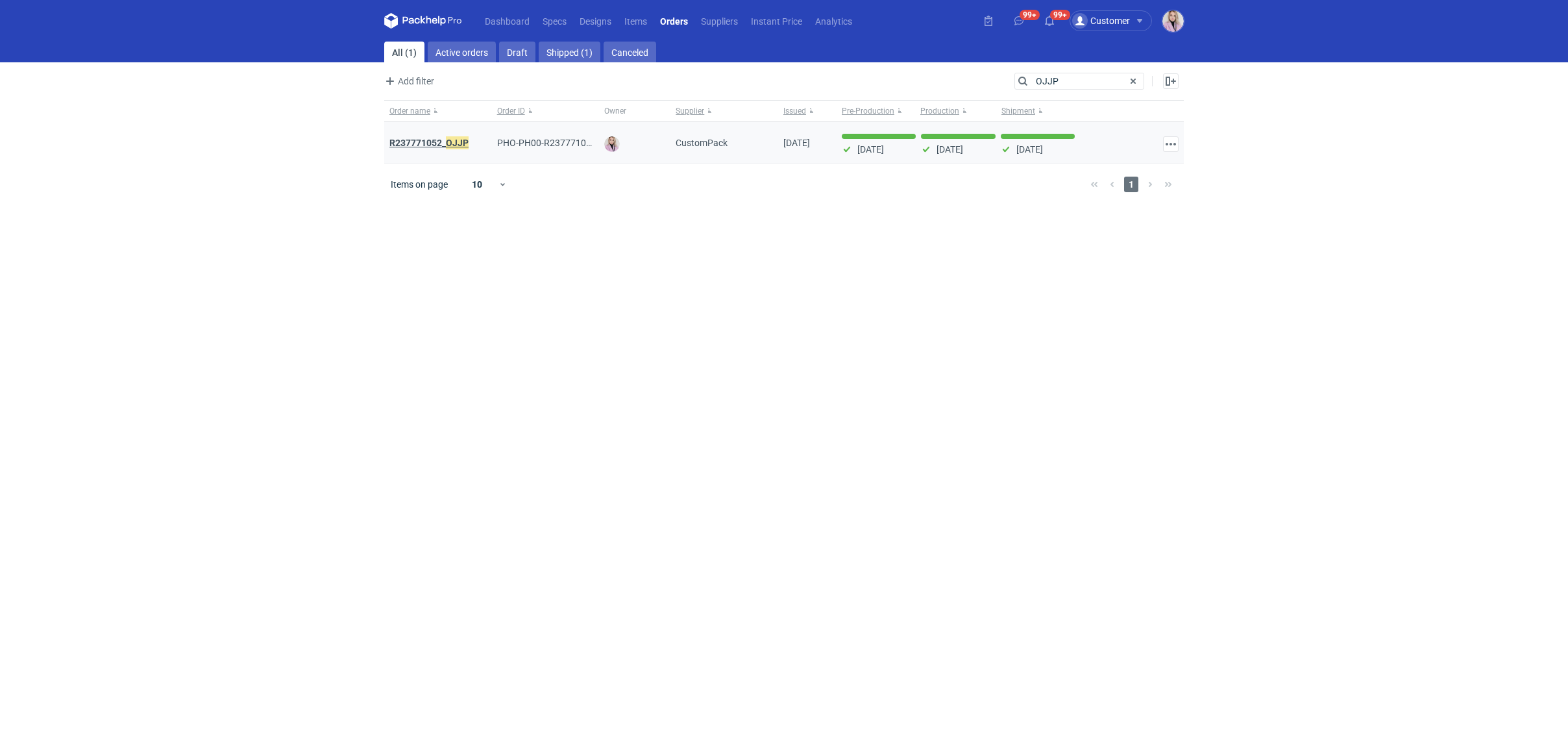
click at [438, 145] on strong "R237771052_ OJJP" at bounding box center [428, 143] width 79 height 14
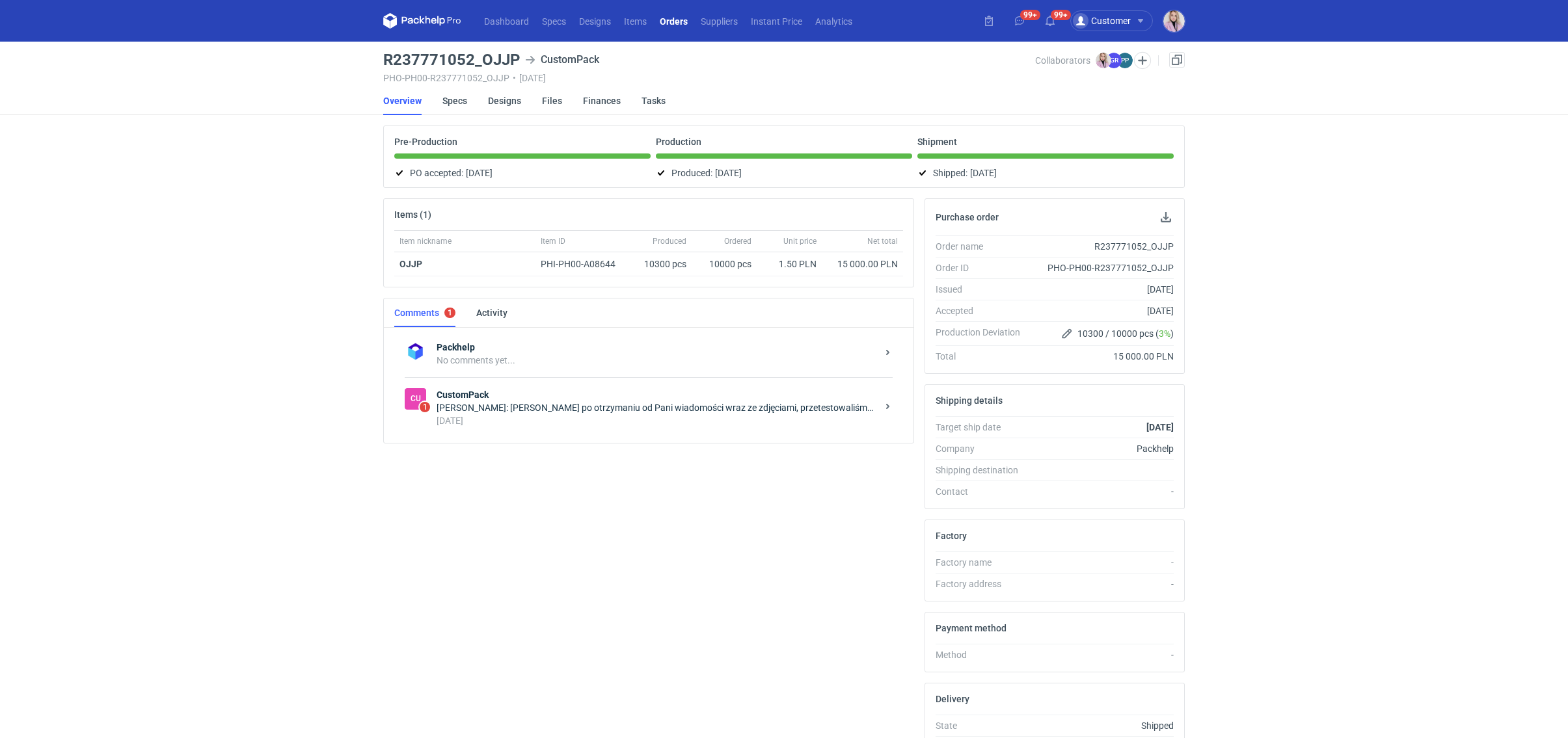
click at [554, 402] on div "Paweł Puch: Pani Klaudio po otrzymaniu od Pani wiadomości wraz ze zdjęciami, pr…" at bounding box center [656, 407] width 440 height 13
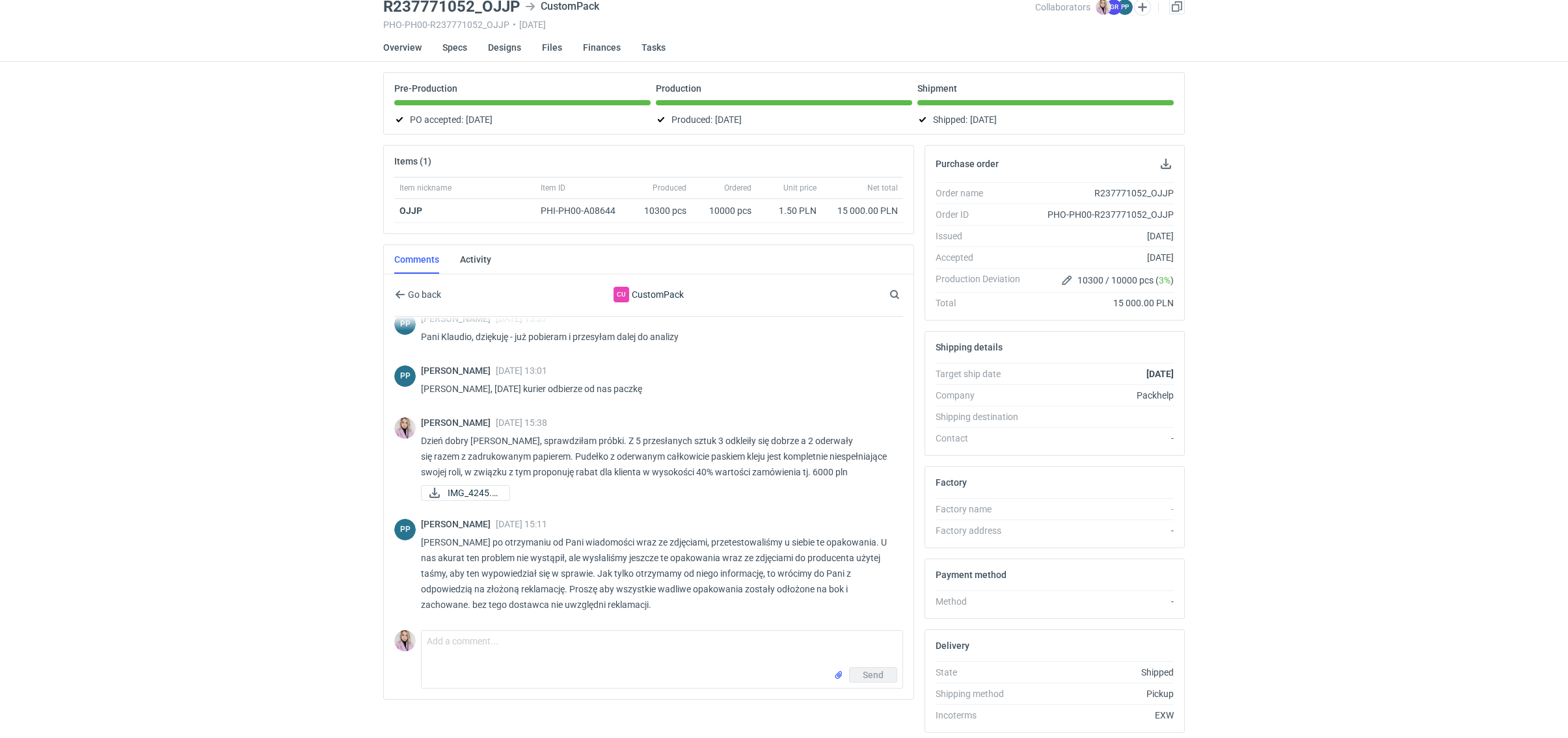
scroll to position [54, 0]
click at [489, 644] on textarea "Comment message" at bounding box center [661, 647] width 481 height 36
type textarea "Dzień dobry Panie Pawle, czy jest odpowiedź od producenta taśmy?"
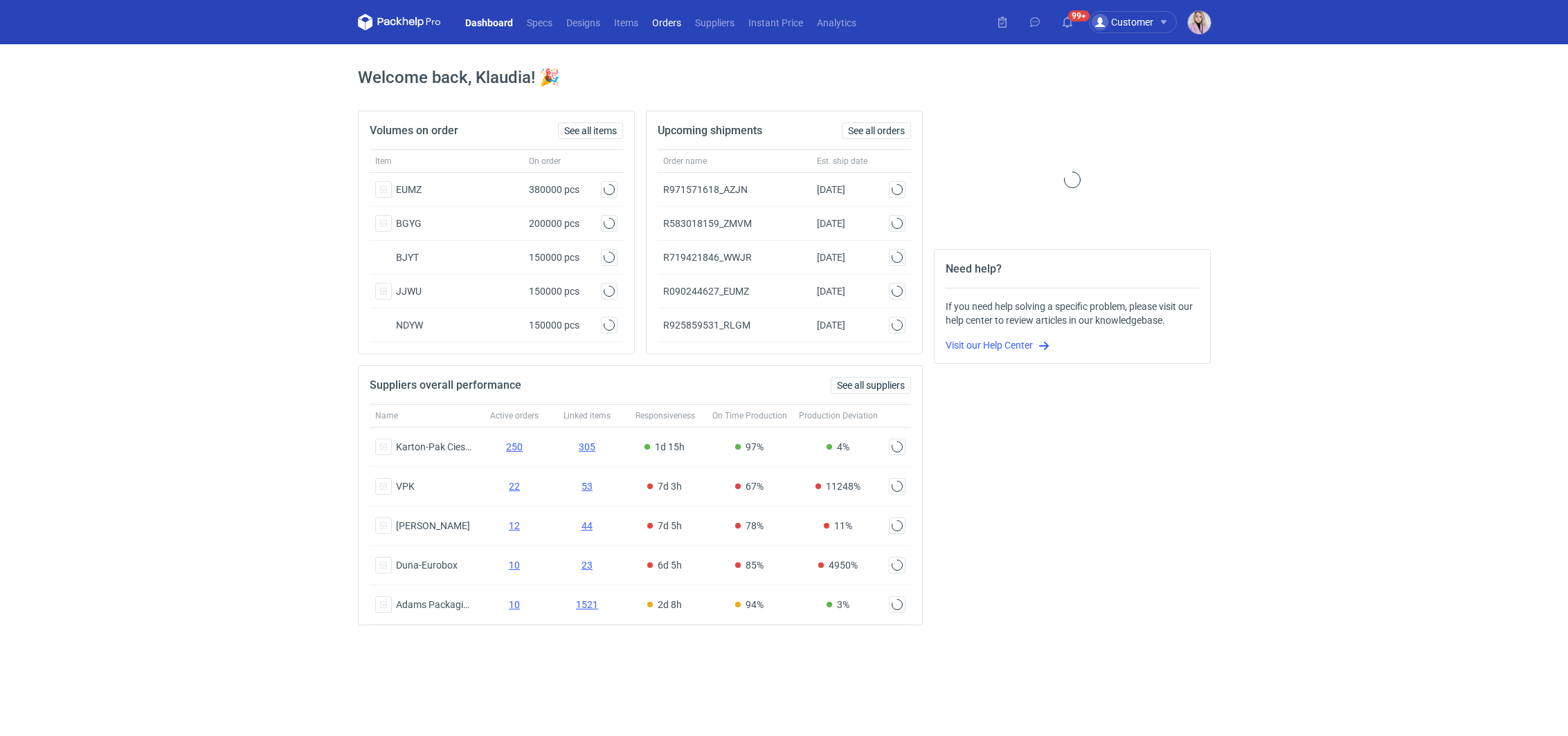
click at [661, 29] on link "Orders" at bounding box center [667, 22] width 43 height 17
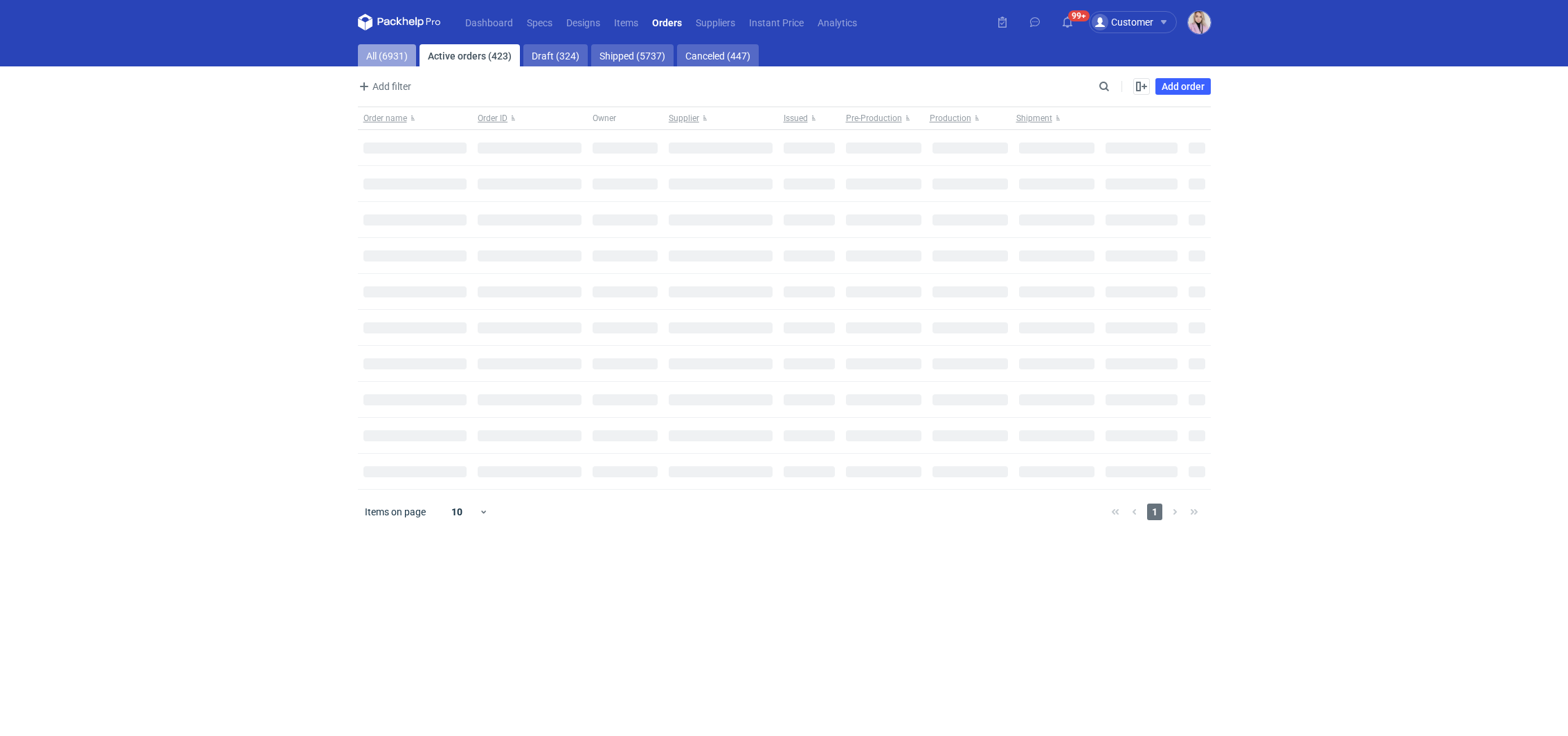
click at [381, 56] on link "All (6931)" at bounding box center [387, 55] width 58 height 22
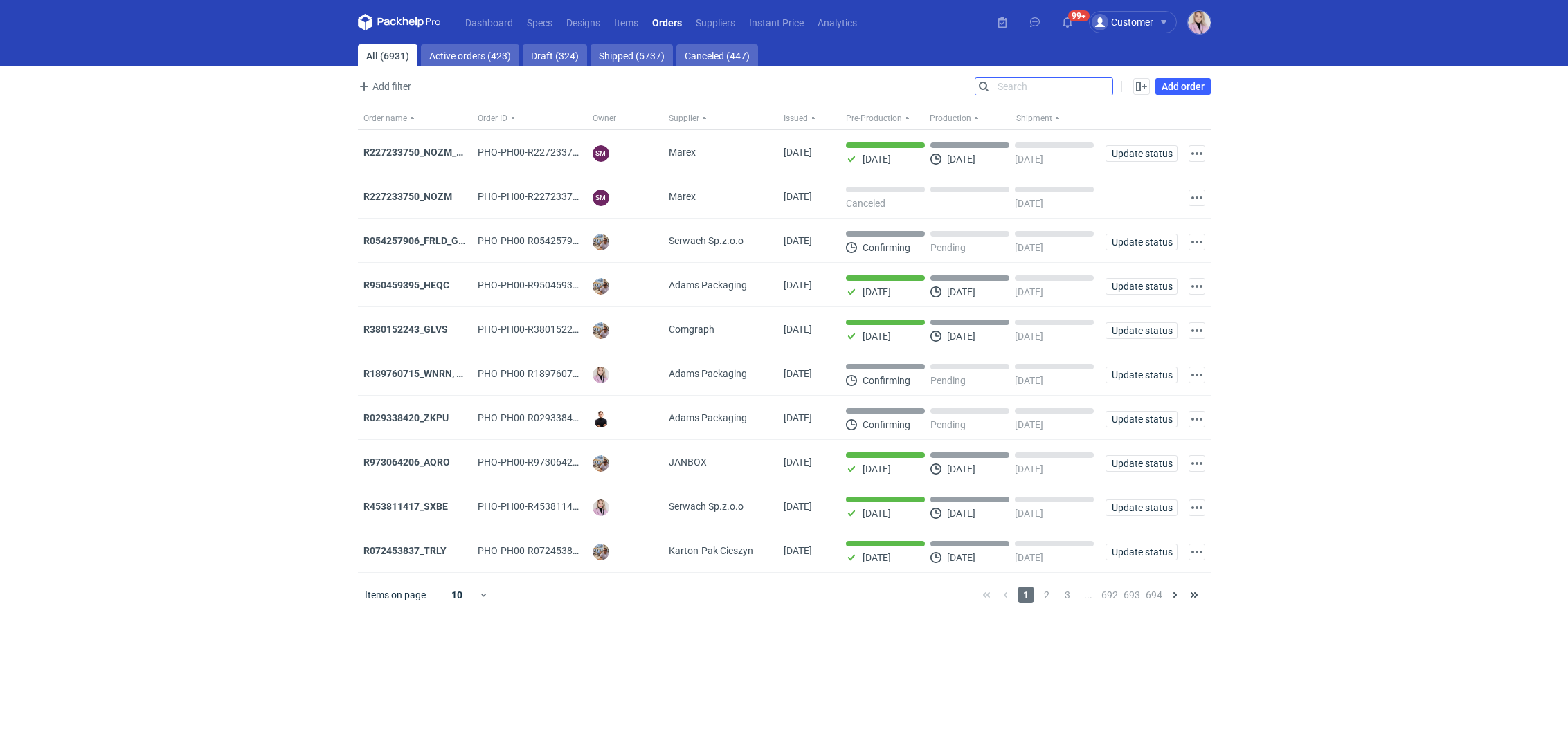
click at [1101, 86] on input "Search" at bounding box center [1044, 86] width 137 height 17
paste input "SBWE"
type input "SBWE"
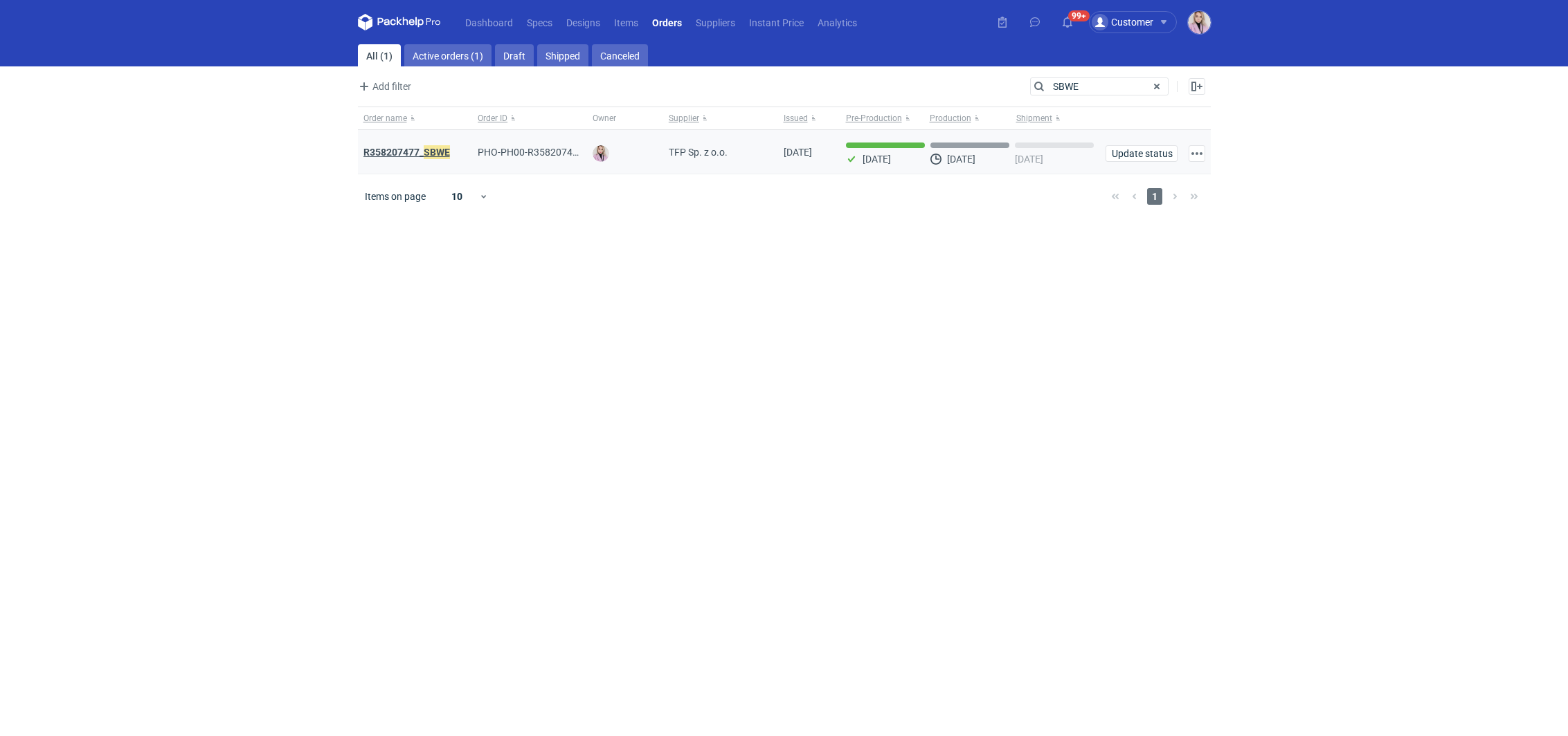
click at [394, 148] on strong "R358207477_ SBWE" at bounding box center [407, 152] width 86 height 15
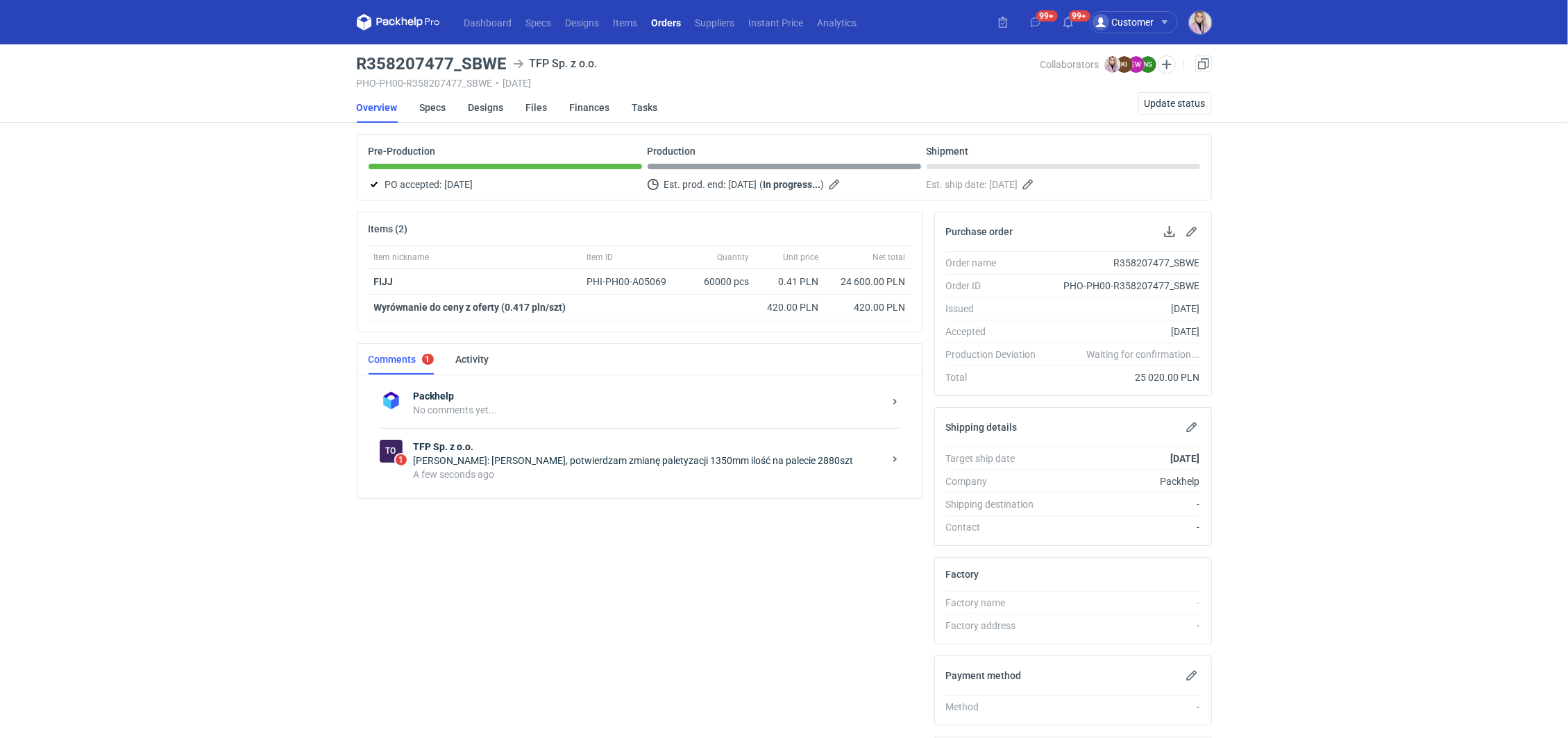
click at [625, 475] on div "A few seconds ago" at bounding box center [649, 475] width 470 height 14
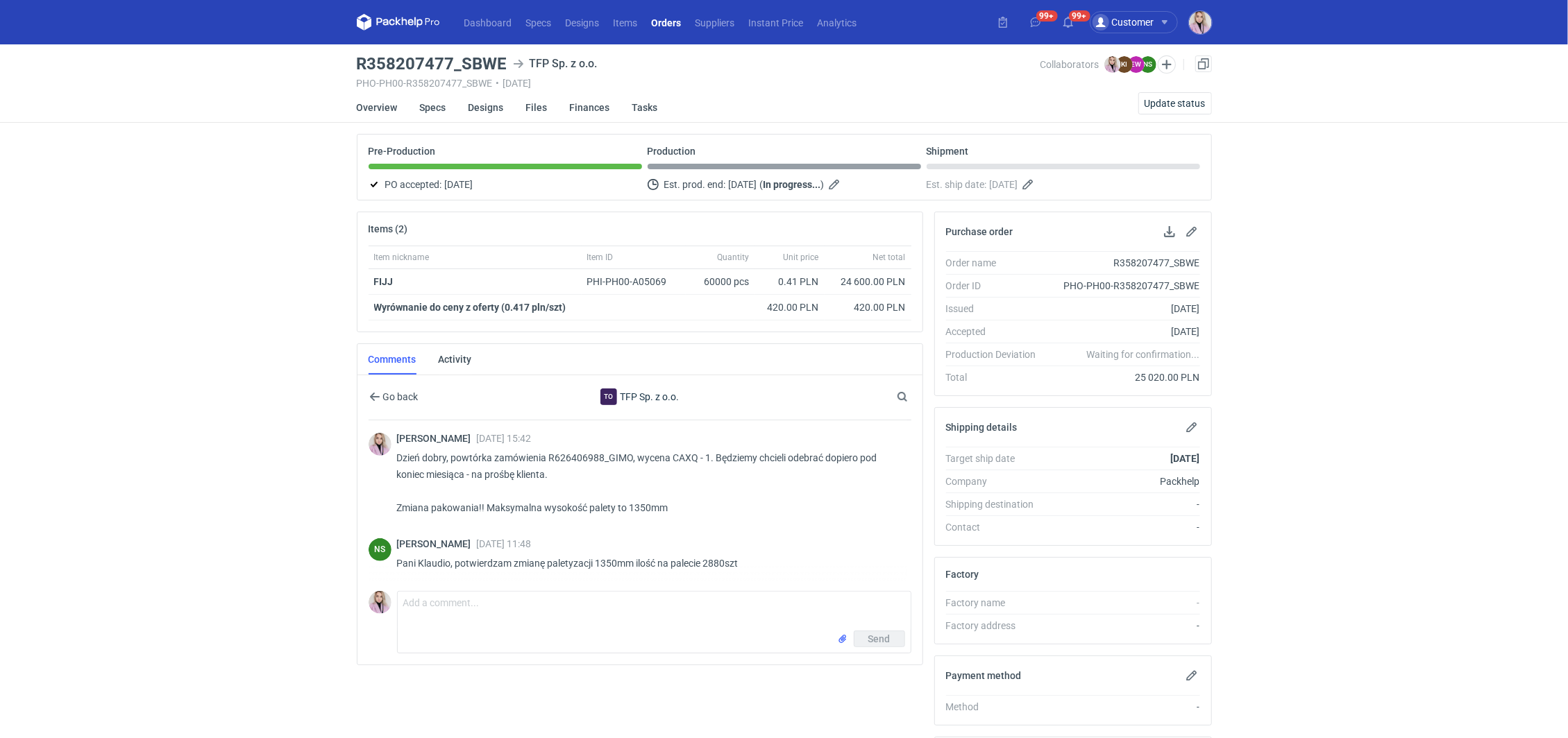
click at [282, 541] on div "Dashboard Specs Designs Items Orders Suppliers Instant Price Analytics 99+ 99+ …" at bounding box center [784, 369] width 1568 height 738
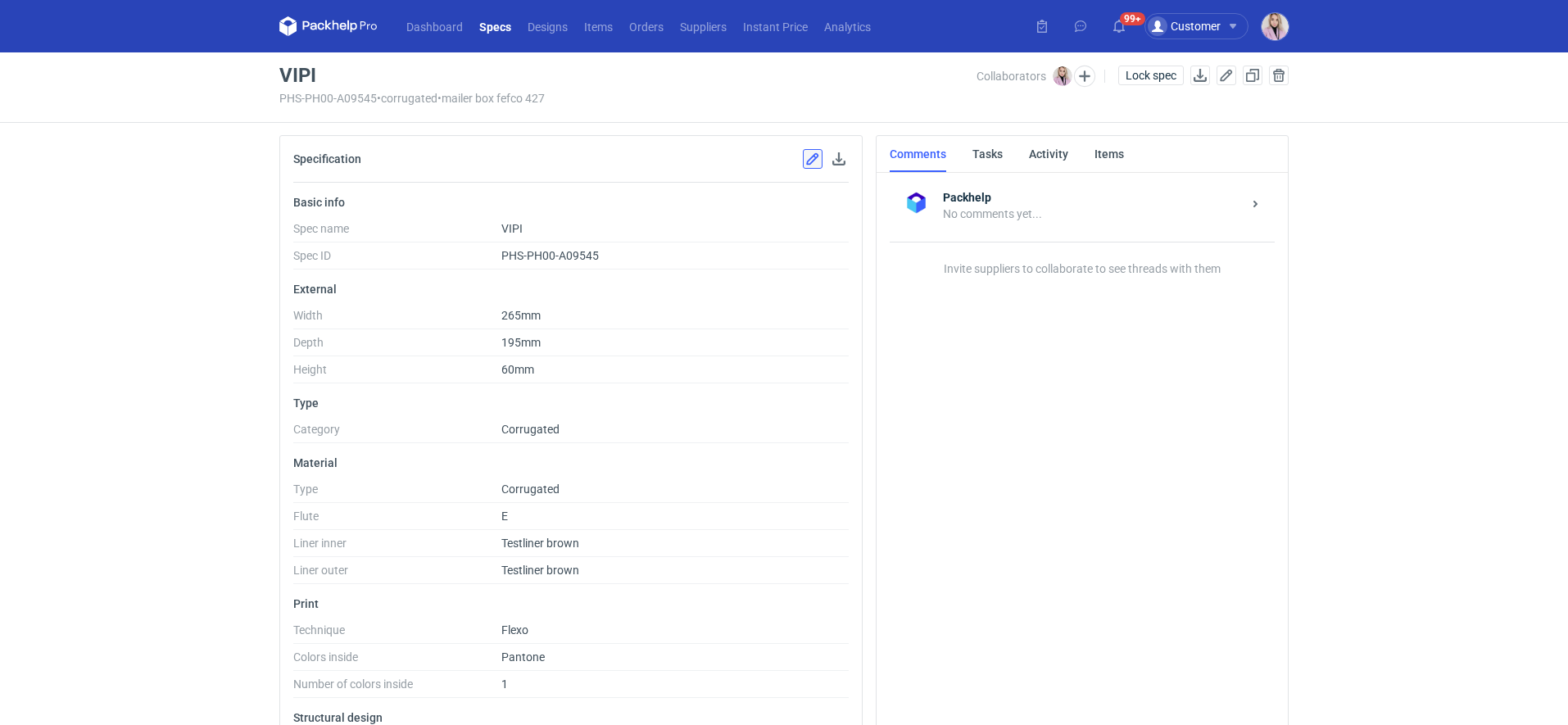
click at [816, 160] on button "button" at bounding box center [813, 159] width 20 height 20
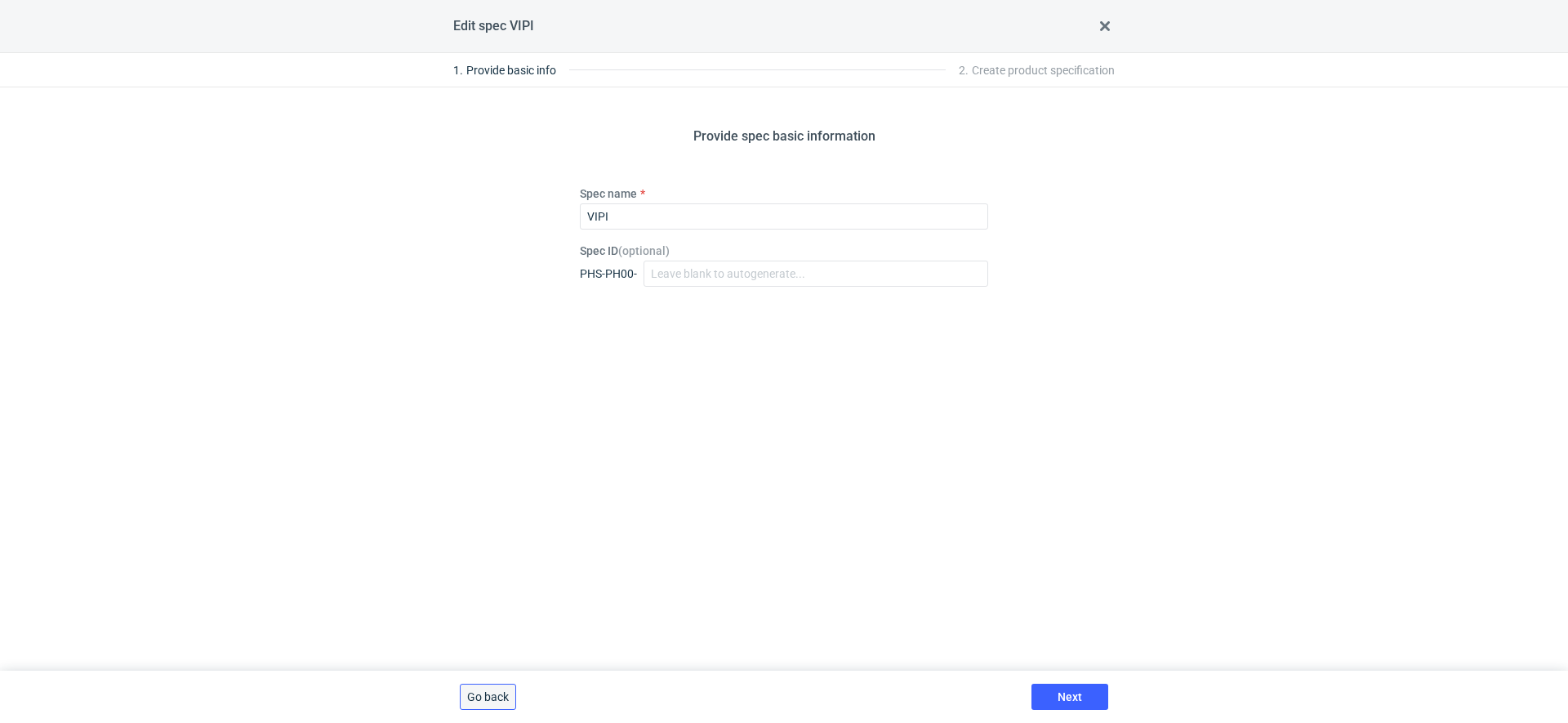
click at [488, 692] on span "Go back" at bounding box center [488, 697] width 42 height 12
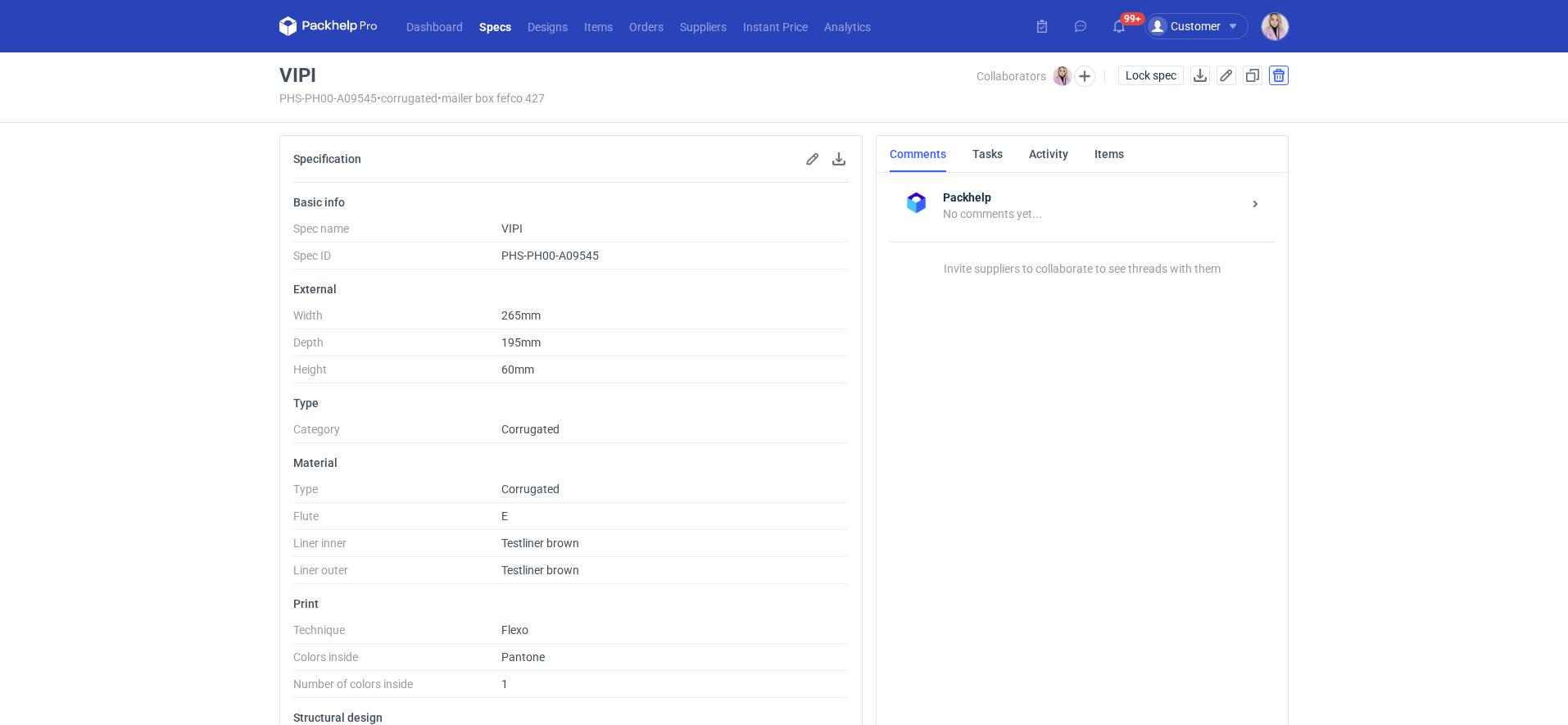
click at [1280, 75] on button "button" at bounding box center [1279, 76] width 20 height 20
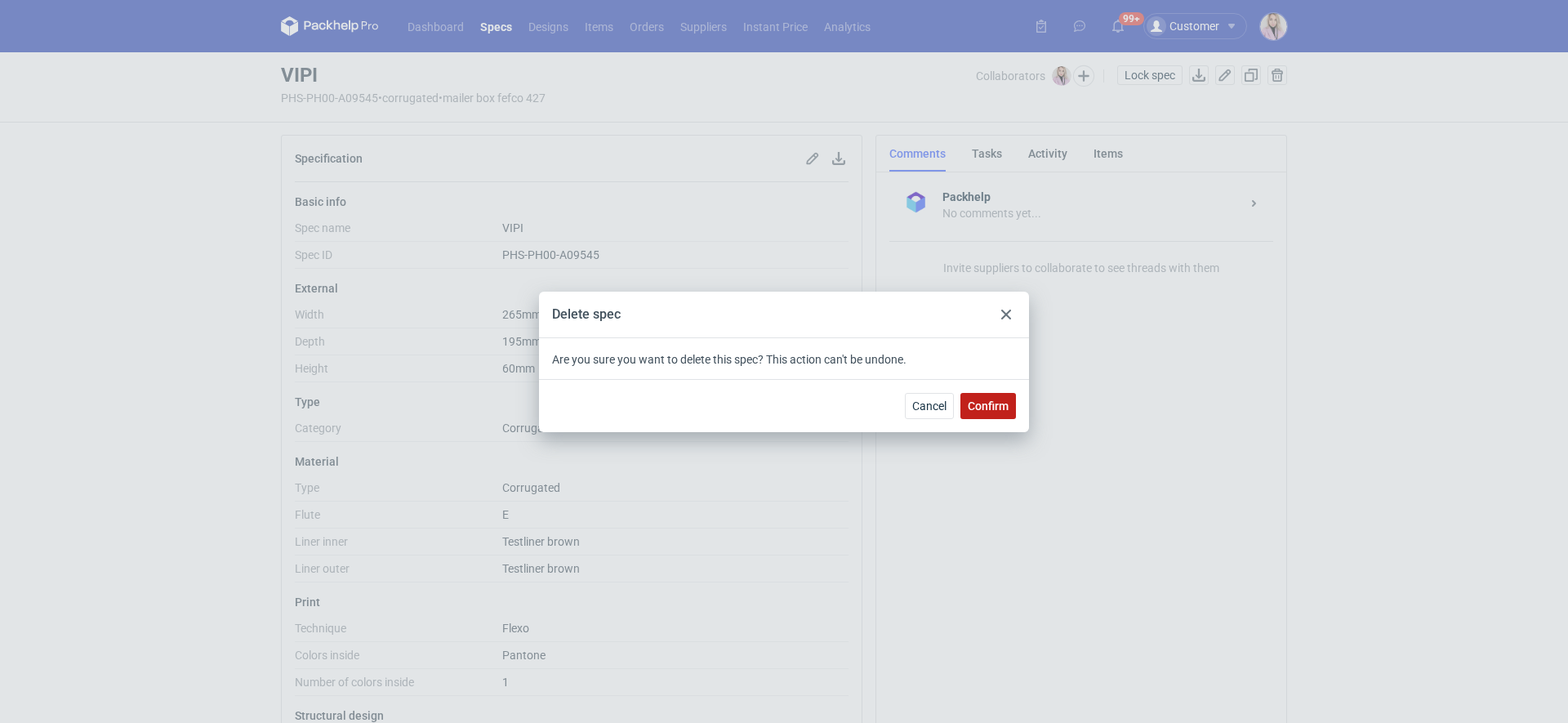
click at [980, 405] on span "Confirm" at bounding box center [988, 406] width 41 height 12
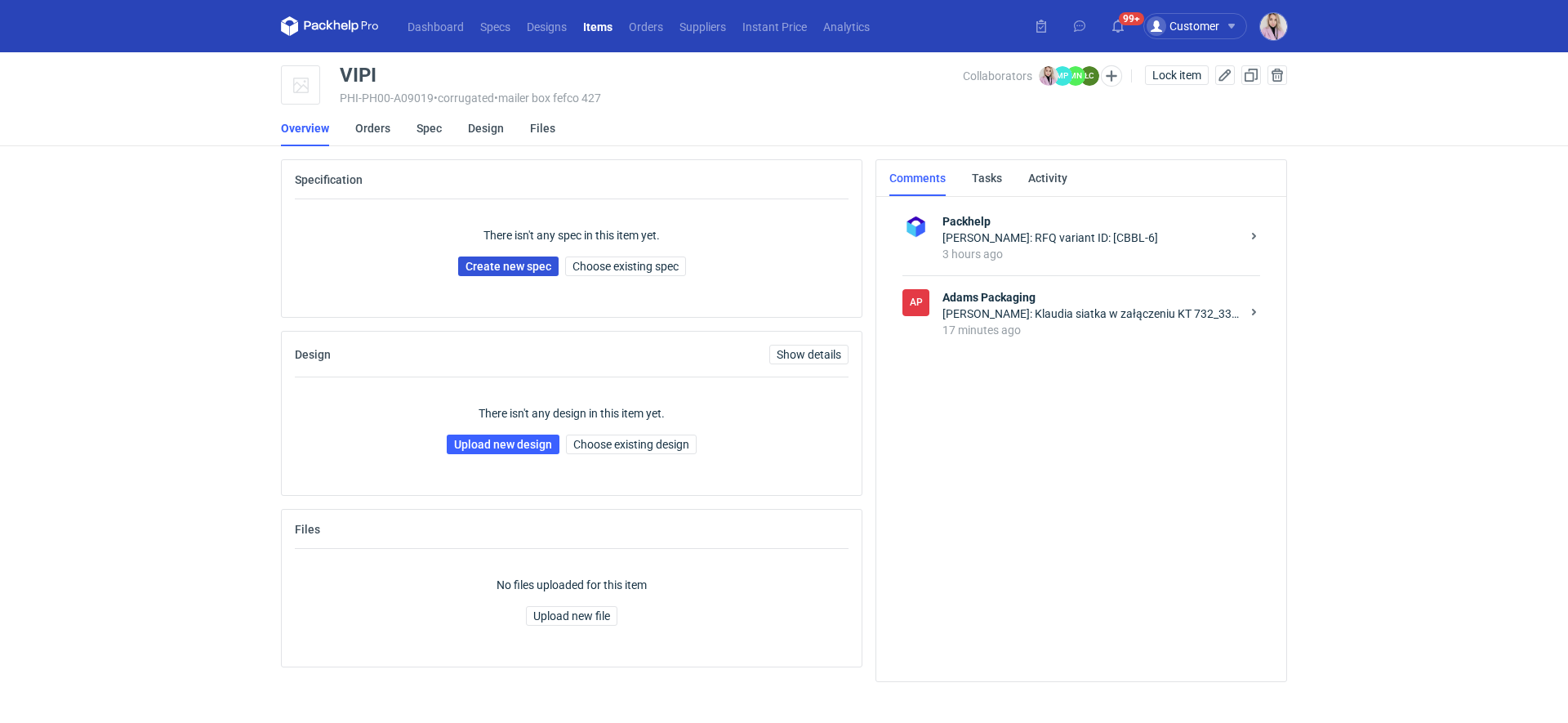
click at [532, 265] on link "Create new spec" at bounding box center [508, 267] width 100 height 20
click at [627, 270] on span "Choose existing spec" at bounding box center [626, 266] width 107 height 12
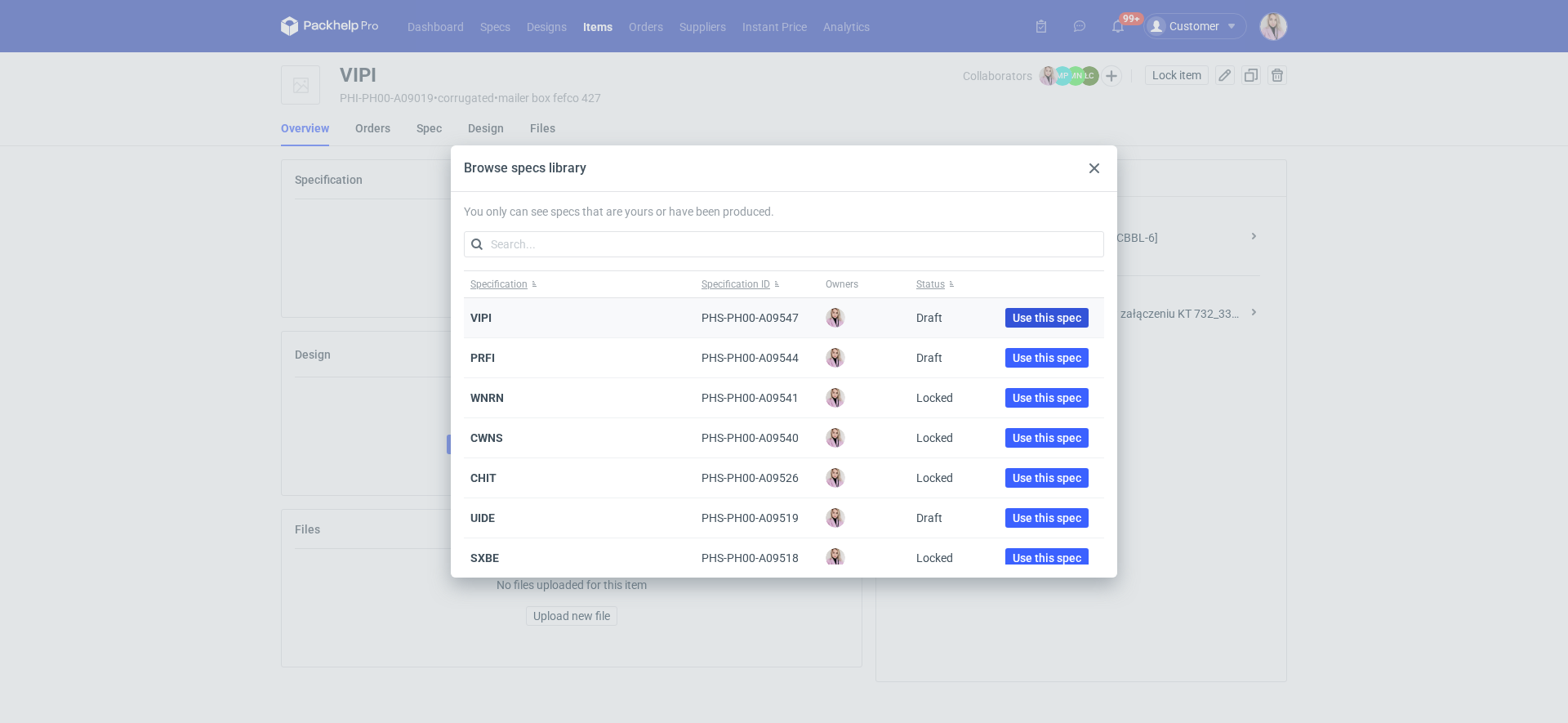
click at [1013, 310] on button "Use this spec" at bounding box center [1046, 318] width 83 height 20
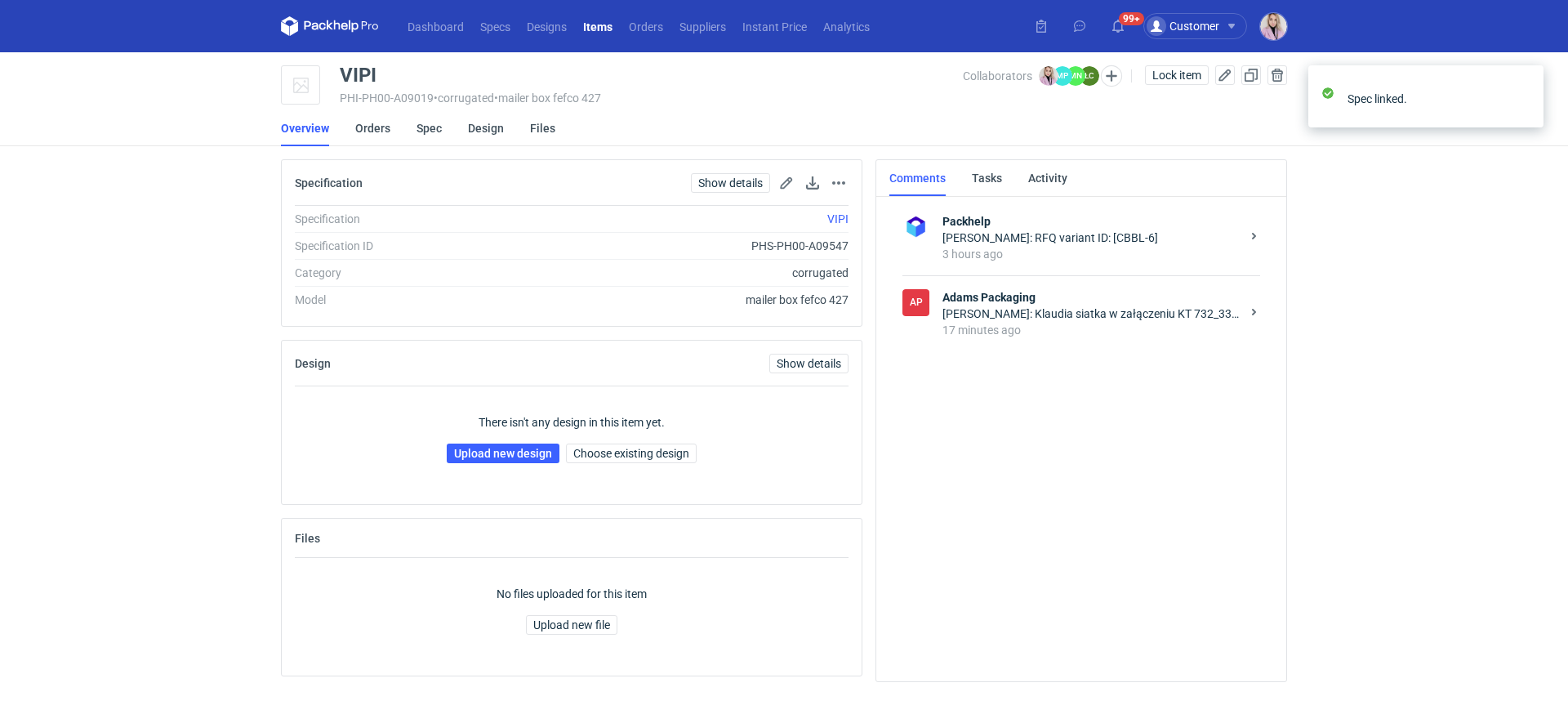
click at [1143, 309] on div "[PERSON_NAME]: Klaudia siatka w załączeniu KT 732_334_K_V1" at bounding box center [1091, 313] width 298 height 16
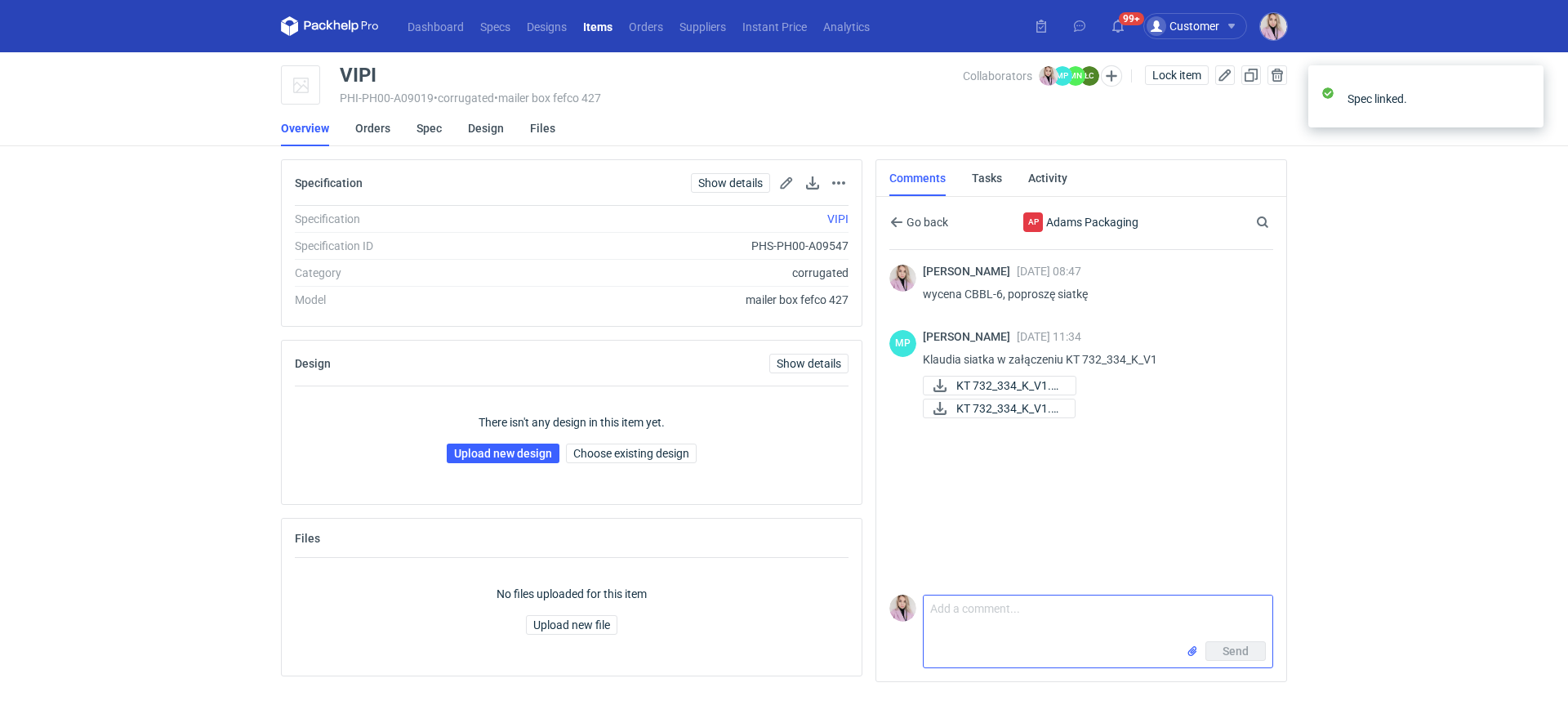
click at [961, 641] on textarea "Comment message" at bounding box center [1098, 618] width 349 height 46
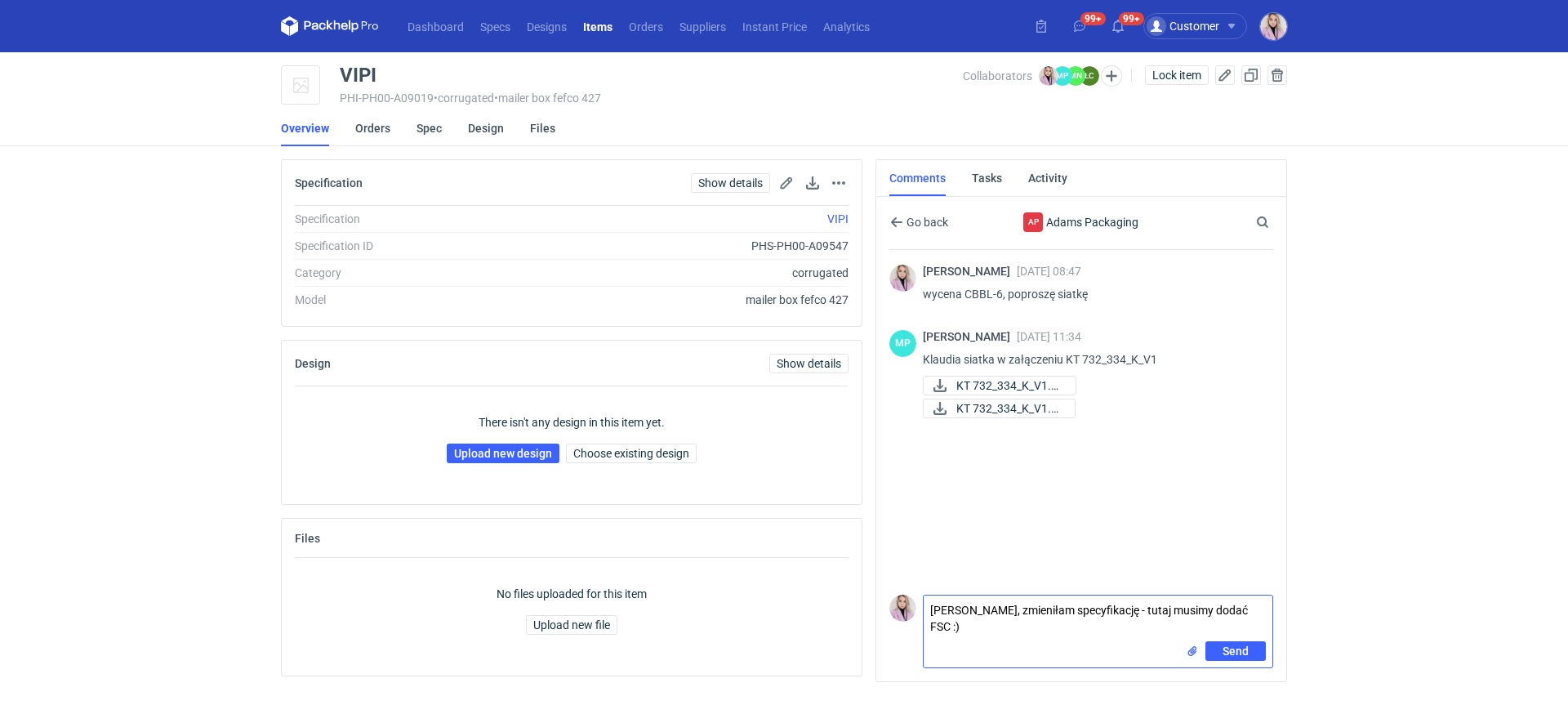
type textarea "[PERSON_NAME], zmieniłam specyfikację - tutaj musimy dodać FSC :)"
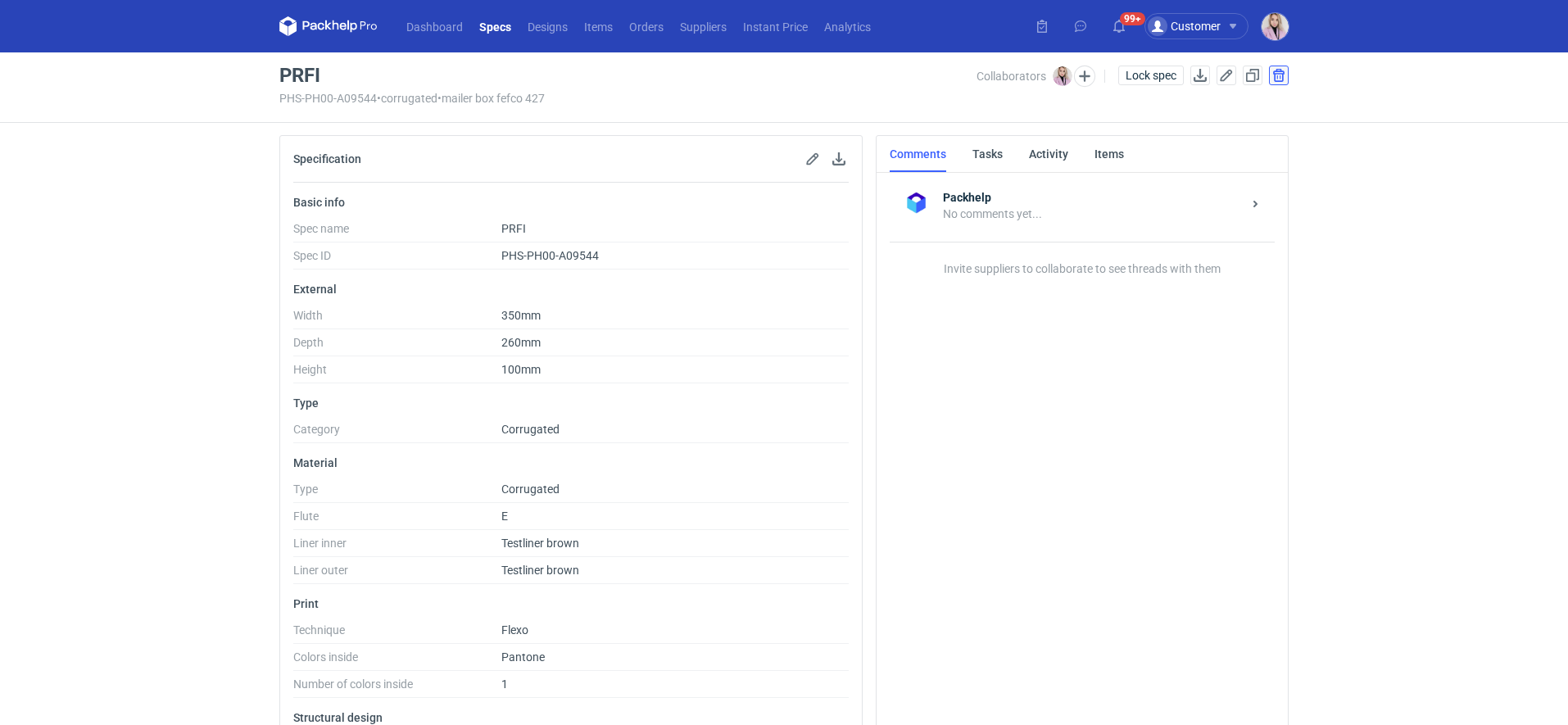
click at [1281, 73] on button "button" at bounding box center [1279, 76] width 20 height 20
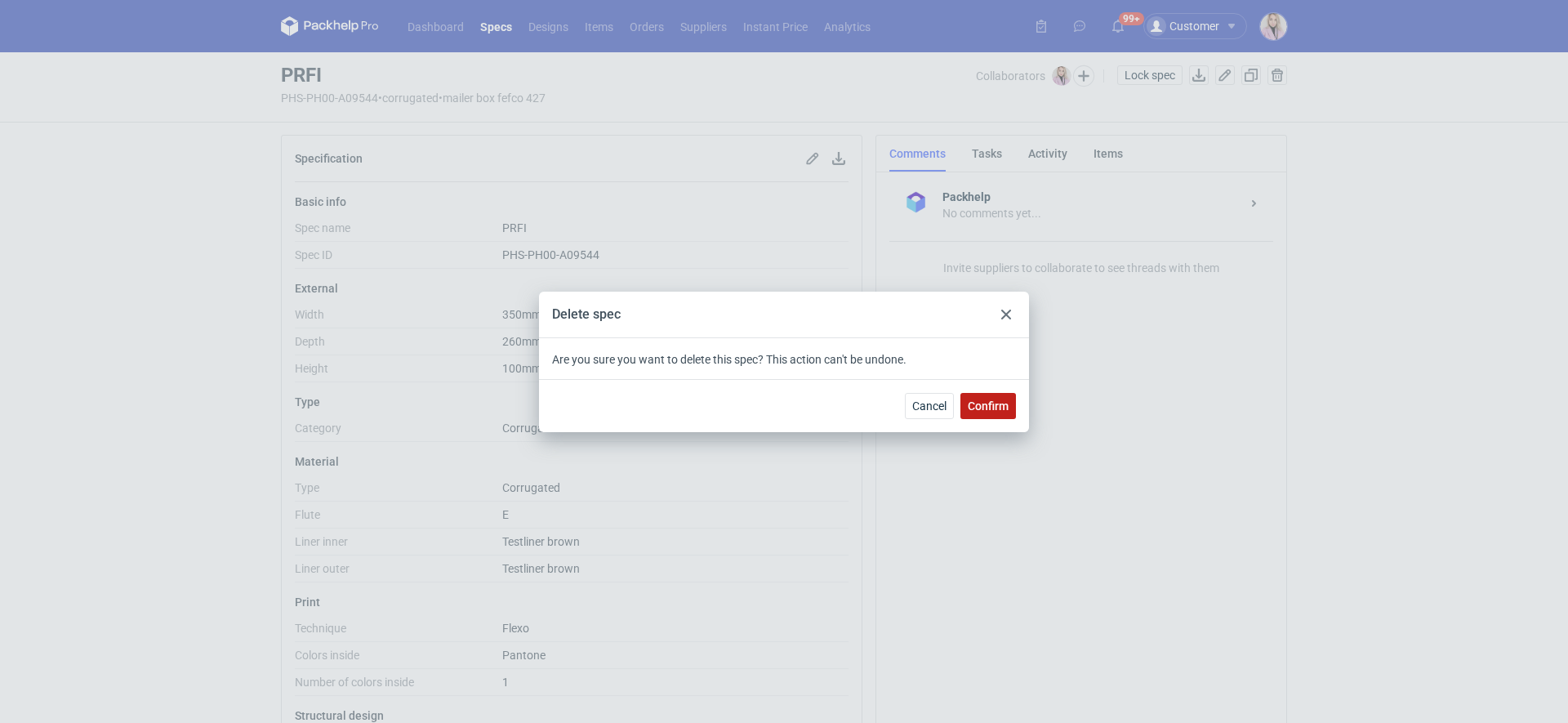
click at [990, 408] on span "Confirm" at bounding box center [988, 406] width 41 height 12
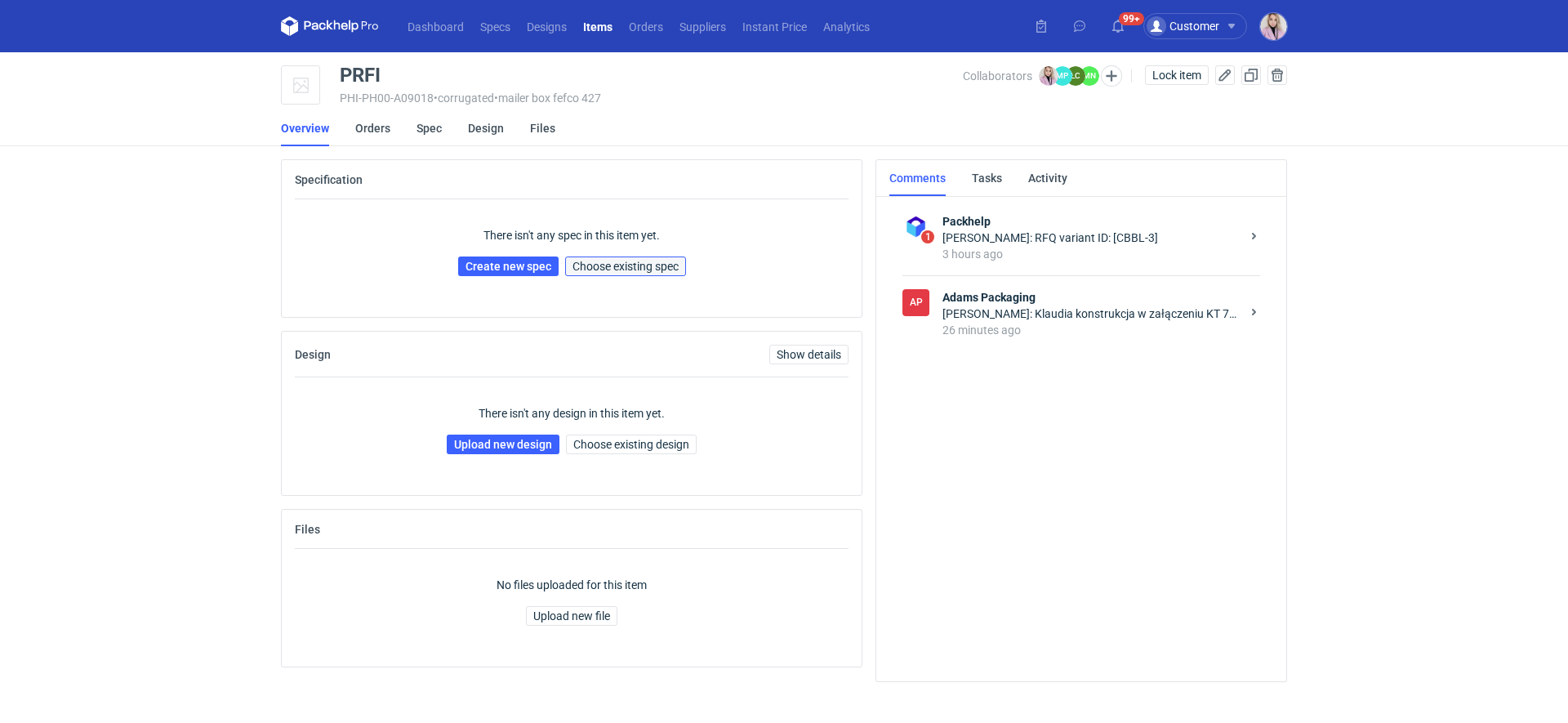
click at [657, 264] on span "Choose existing spec" at bounding box center [626, 266] width 107 height 12
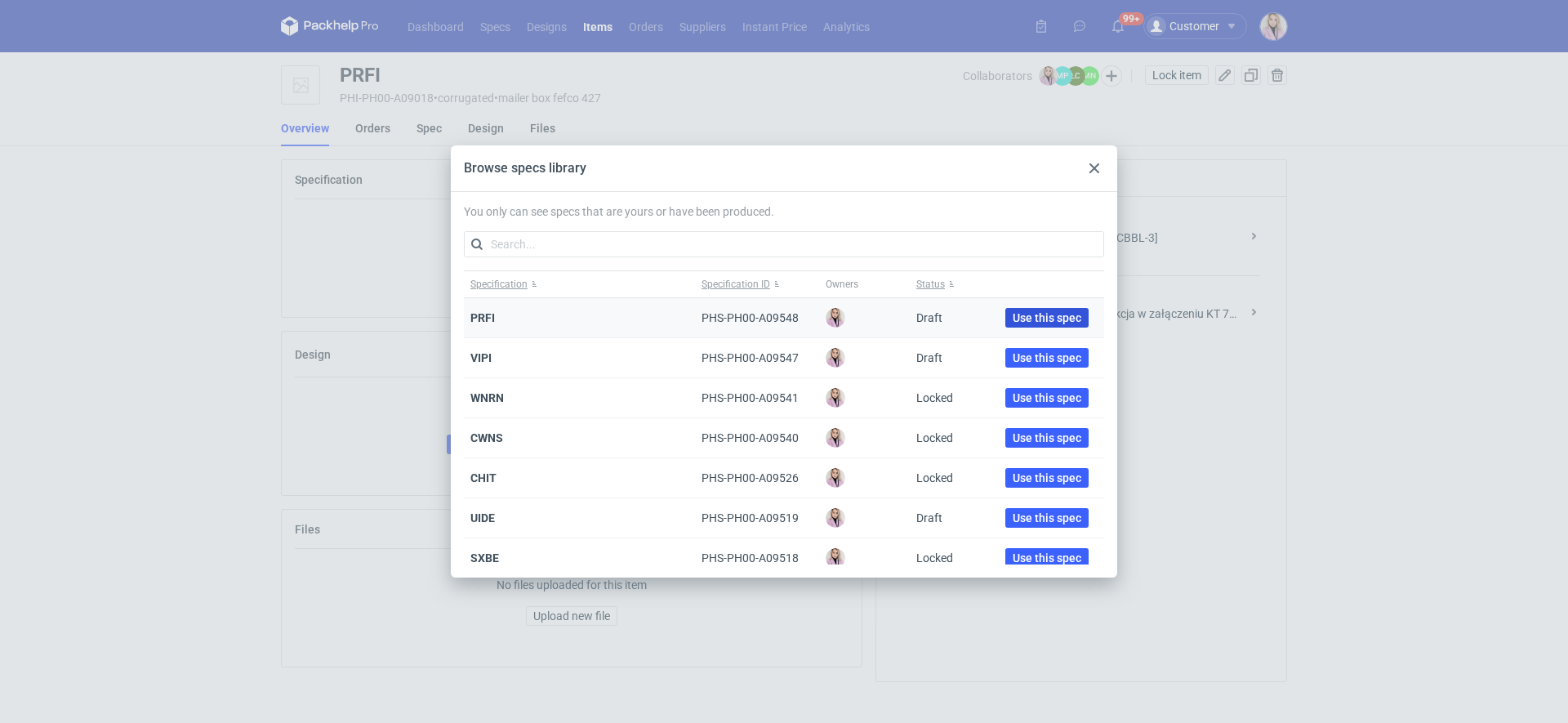
click at [1013, 312] on span "Use this spec" at bounding box center [1046, 318] width 68 height 12
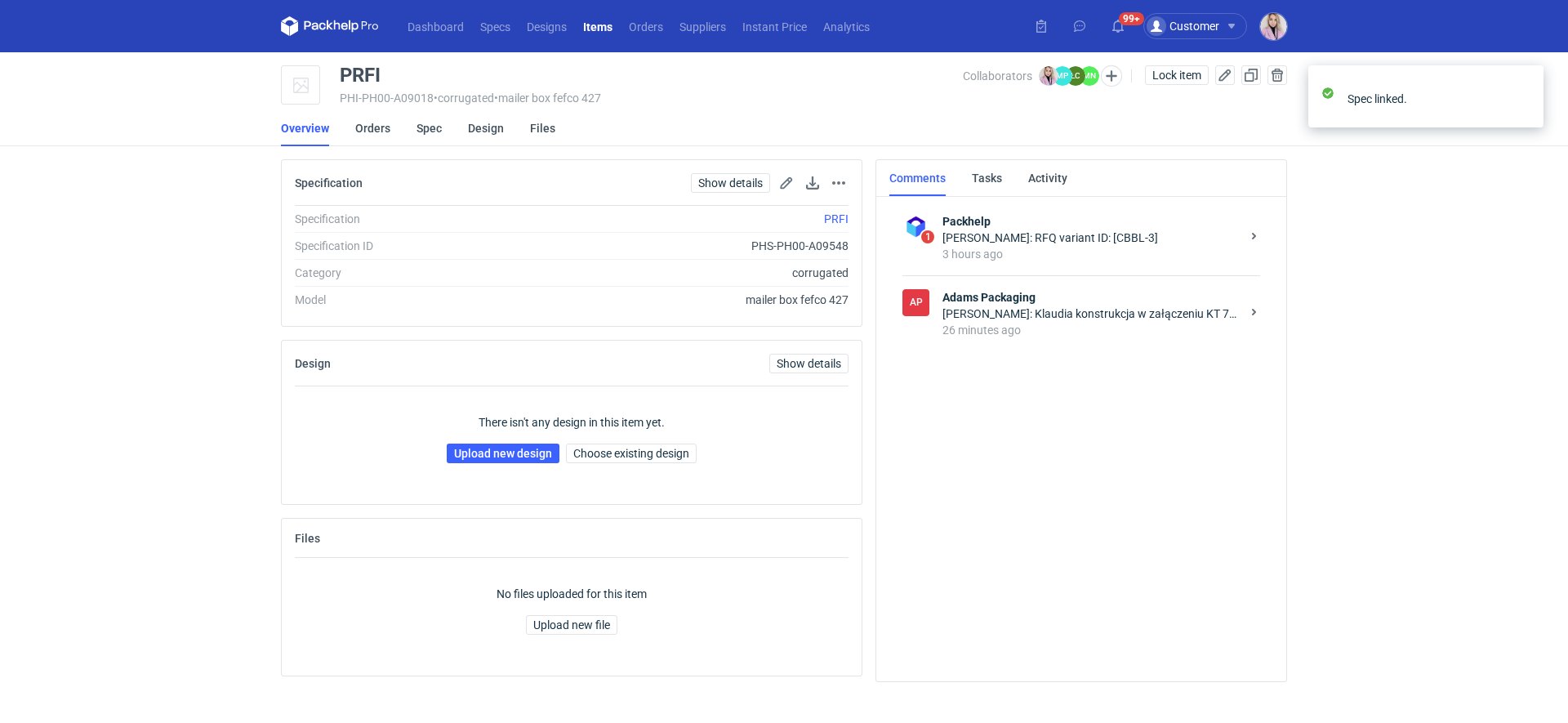
click at [1094, 337] on div "26 minutes ago" at bounding box center [1091, 330] width 298 height 16
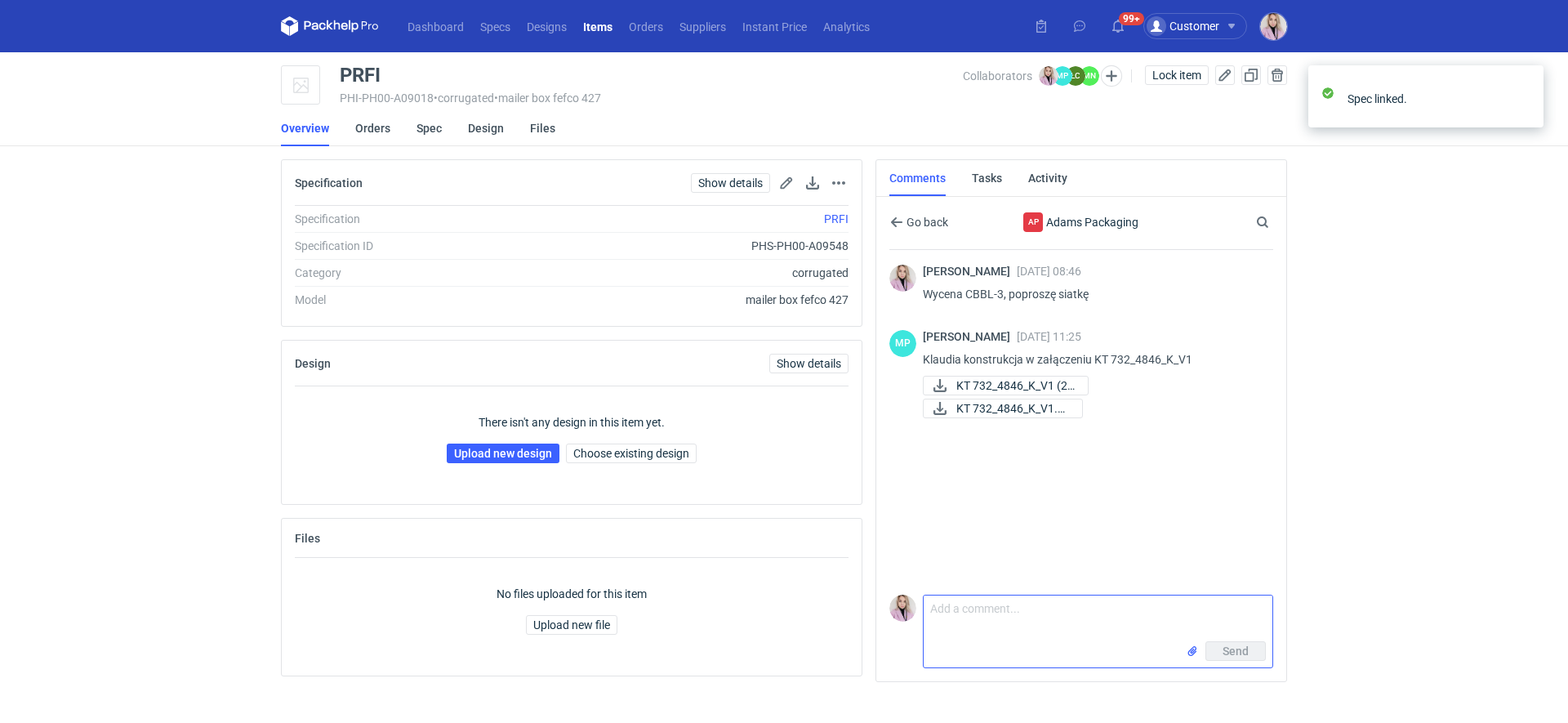
click at [957, 634] on textarea "Comment message" at bounding box center [1098, 618] width 349 height 46
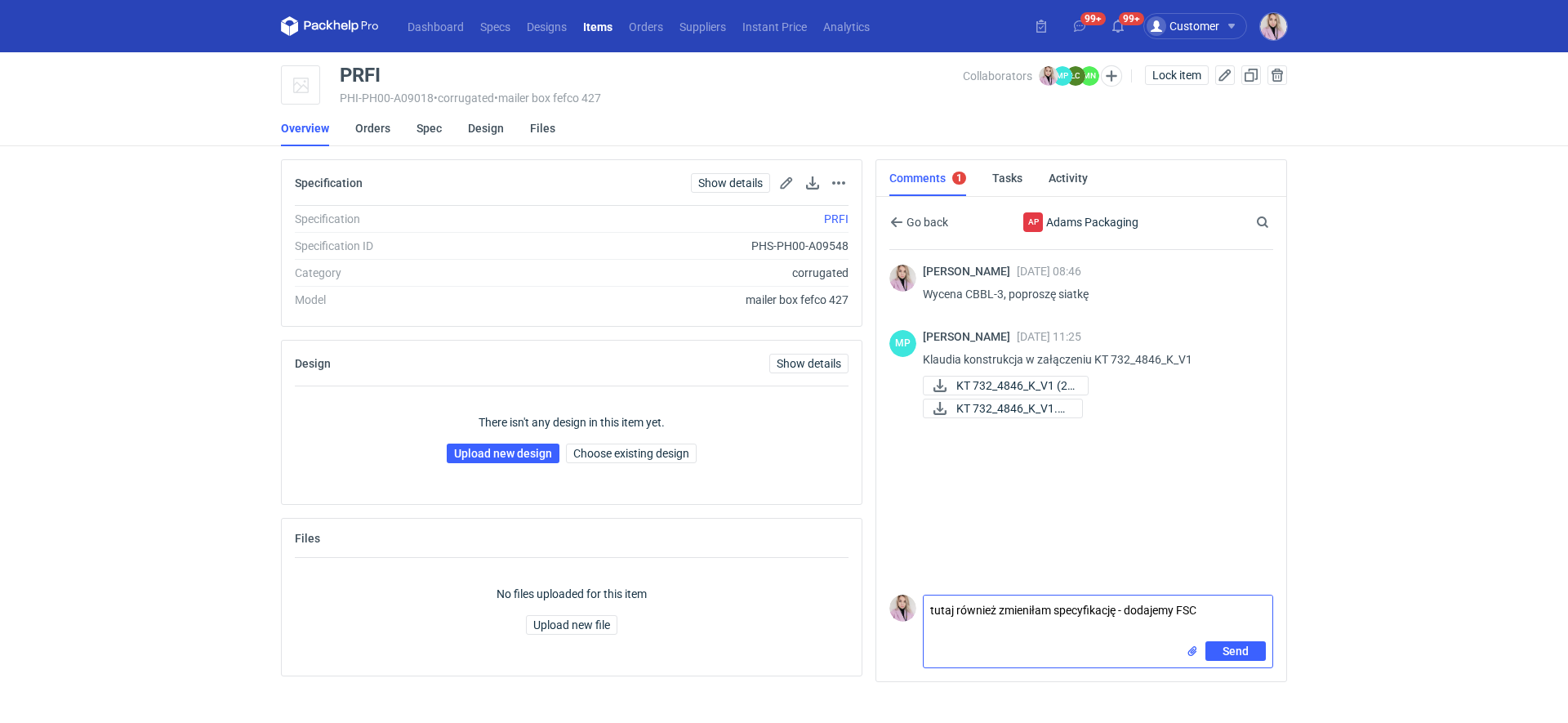
type textarea "tutaj również zmieniłam specyfikację - dodajemy FSC"
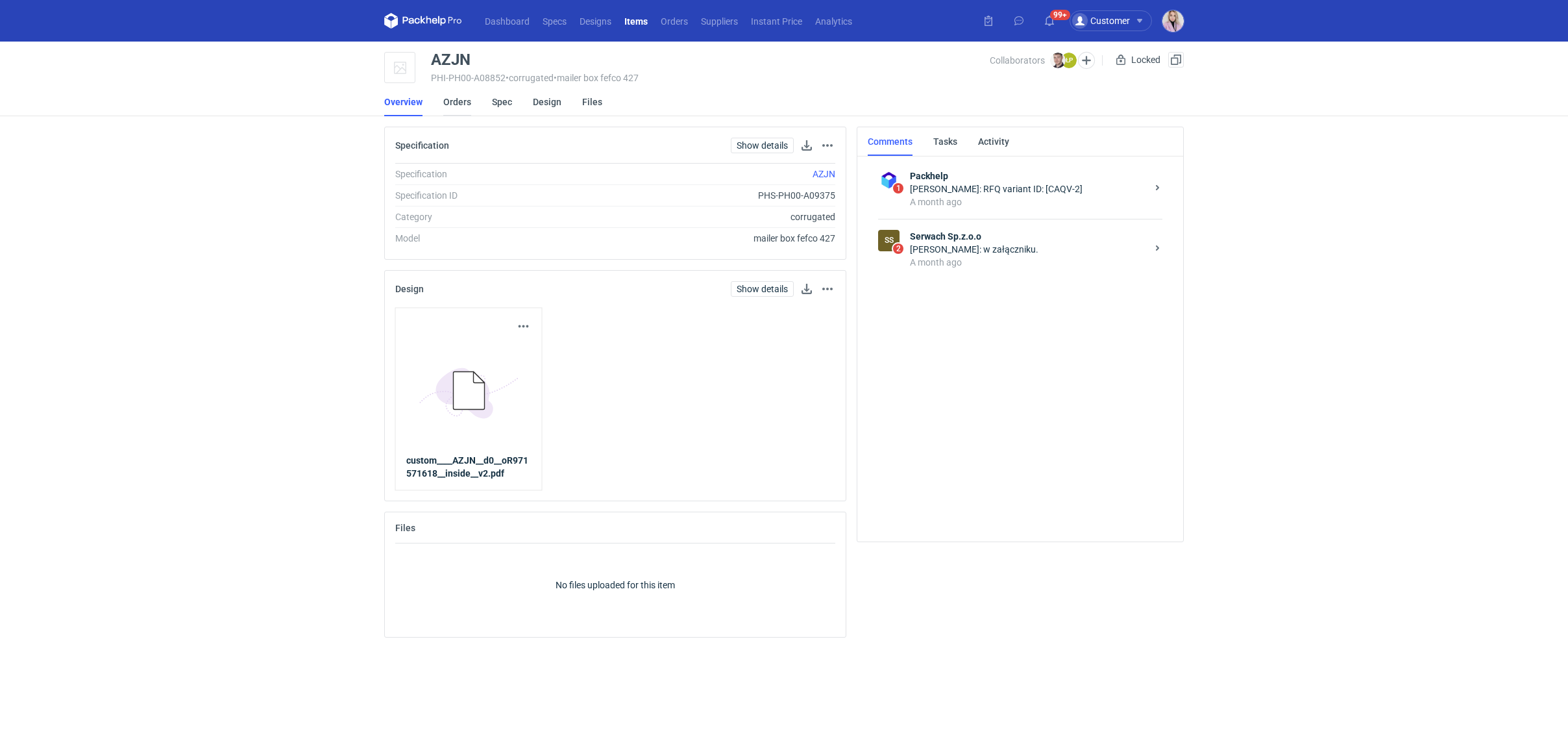
click at [459, 103] on link "Orders" at bounding box center [457, 101] width 28 height 28
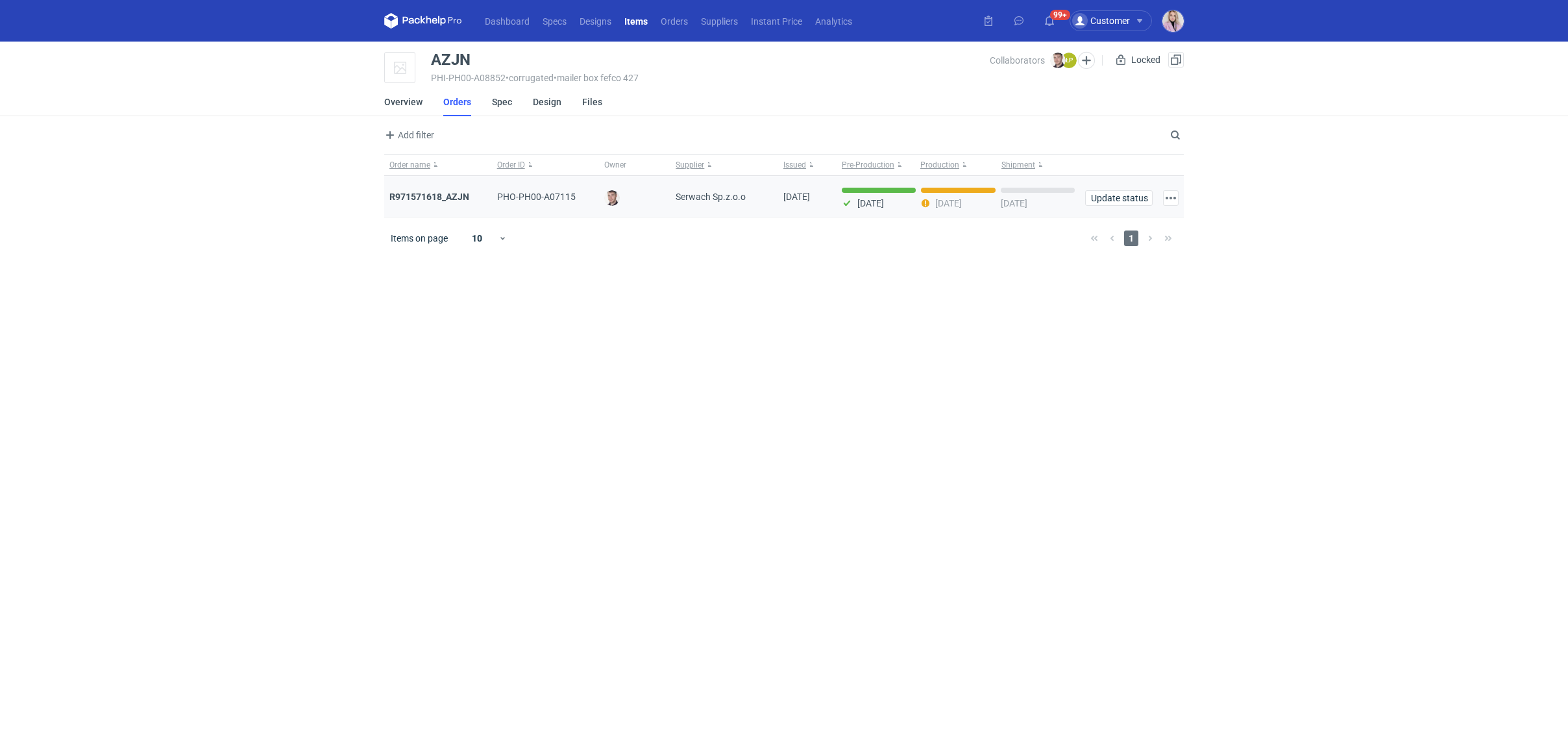
click at [441, 203] on div "R971571618_AZJN" at bounding box center [438, 196] width 108 height 41
click at [407, 189] on div "R971571618_AZJN" at bounding box center [438, 196] width 108 height 41
click at [407, 195] on strong "R971571618_AZJN" at bounding box center [429, 197] width 80 height 10
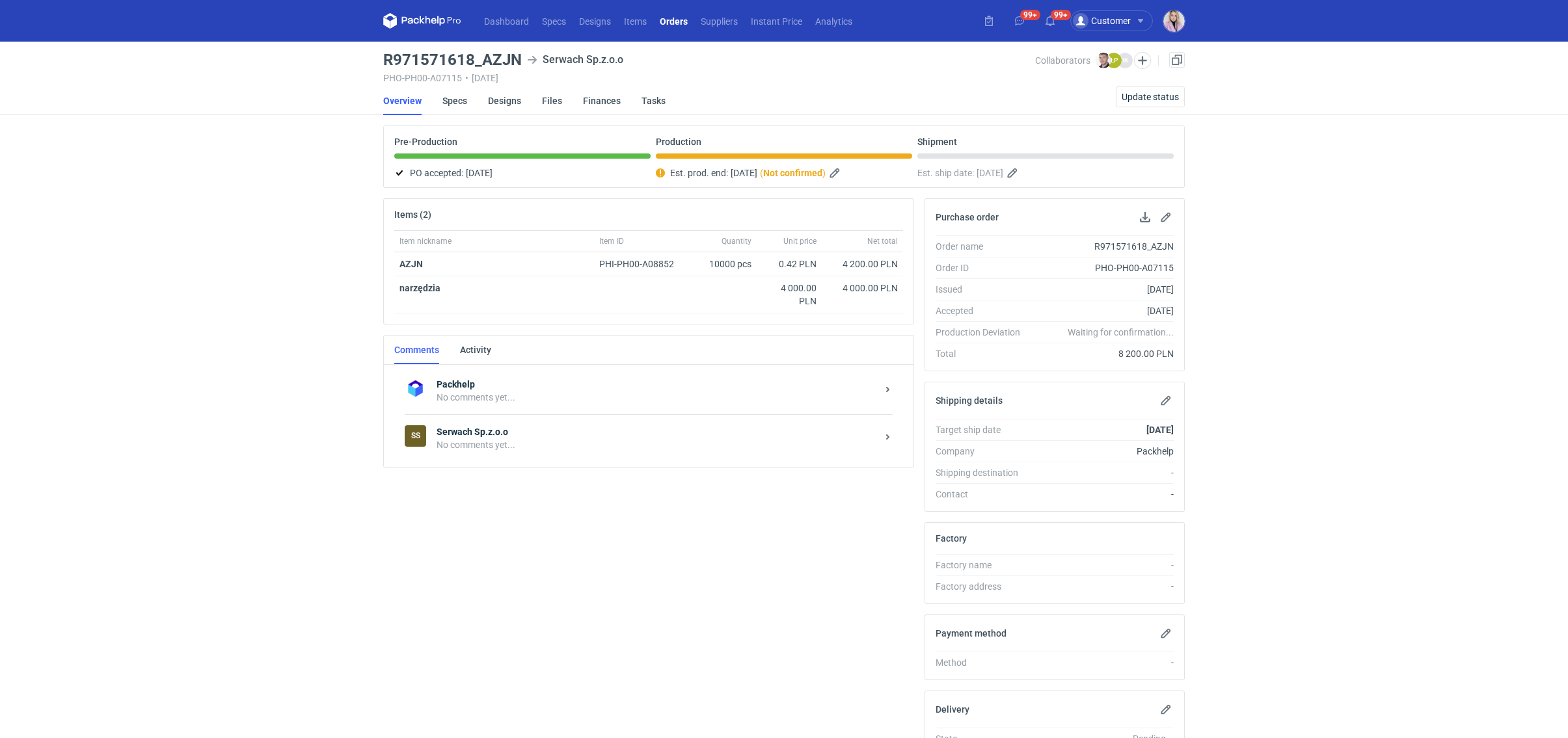
click at [535, 441] on div "No comments yet..." at bounding box center [656, 445] width 440 height 13
click at [475, 557] on textarea "Comment message" at bounding box center [661, 561] width 481 height 36
type textarea "D"
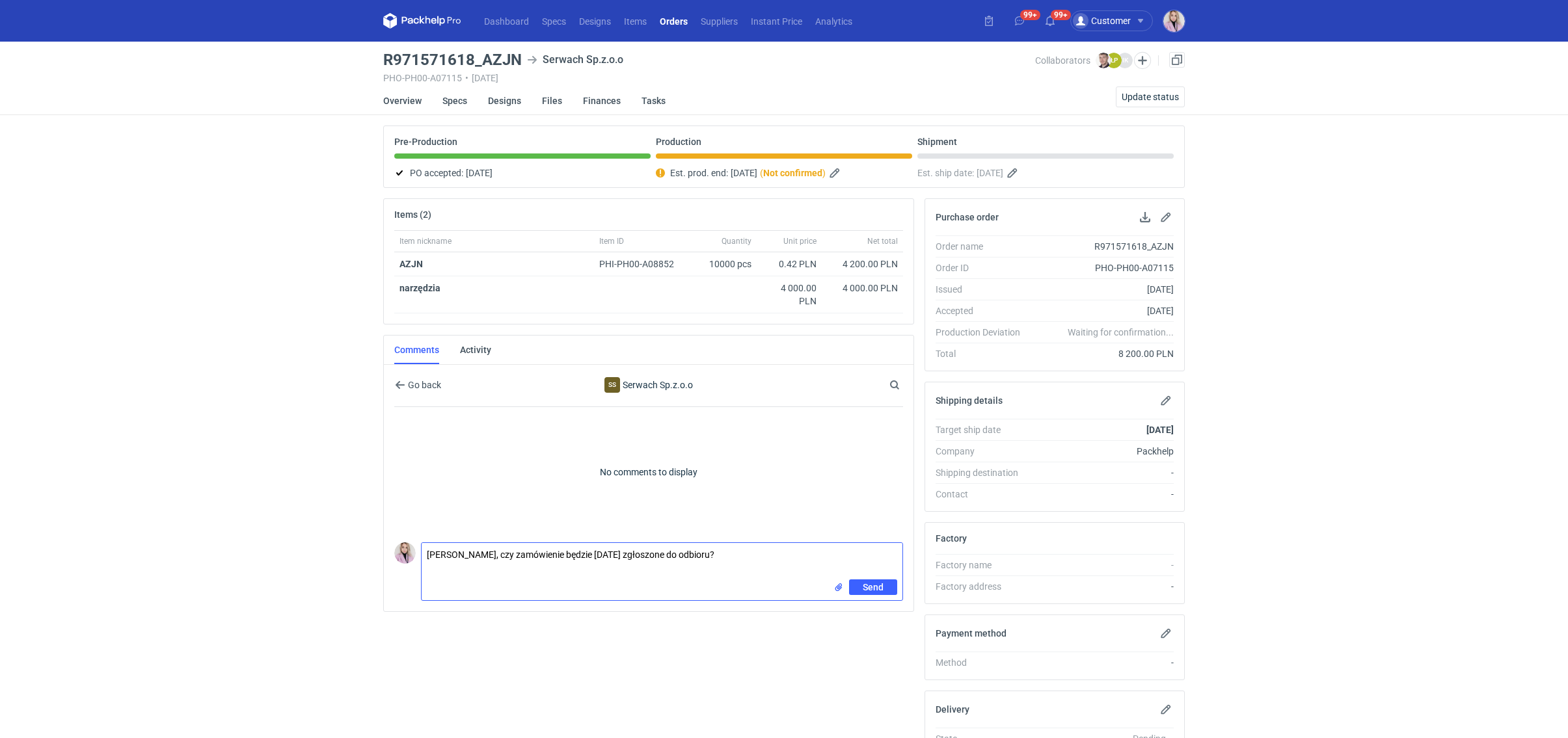
type textarea "[PERSON_NAME], czy zamówienie będzie [DATE] zgłoszone do odbioru?"
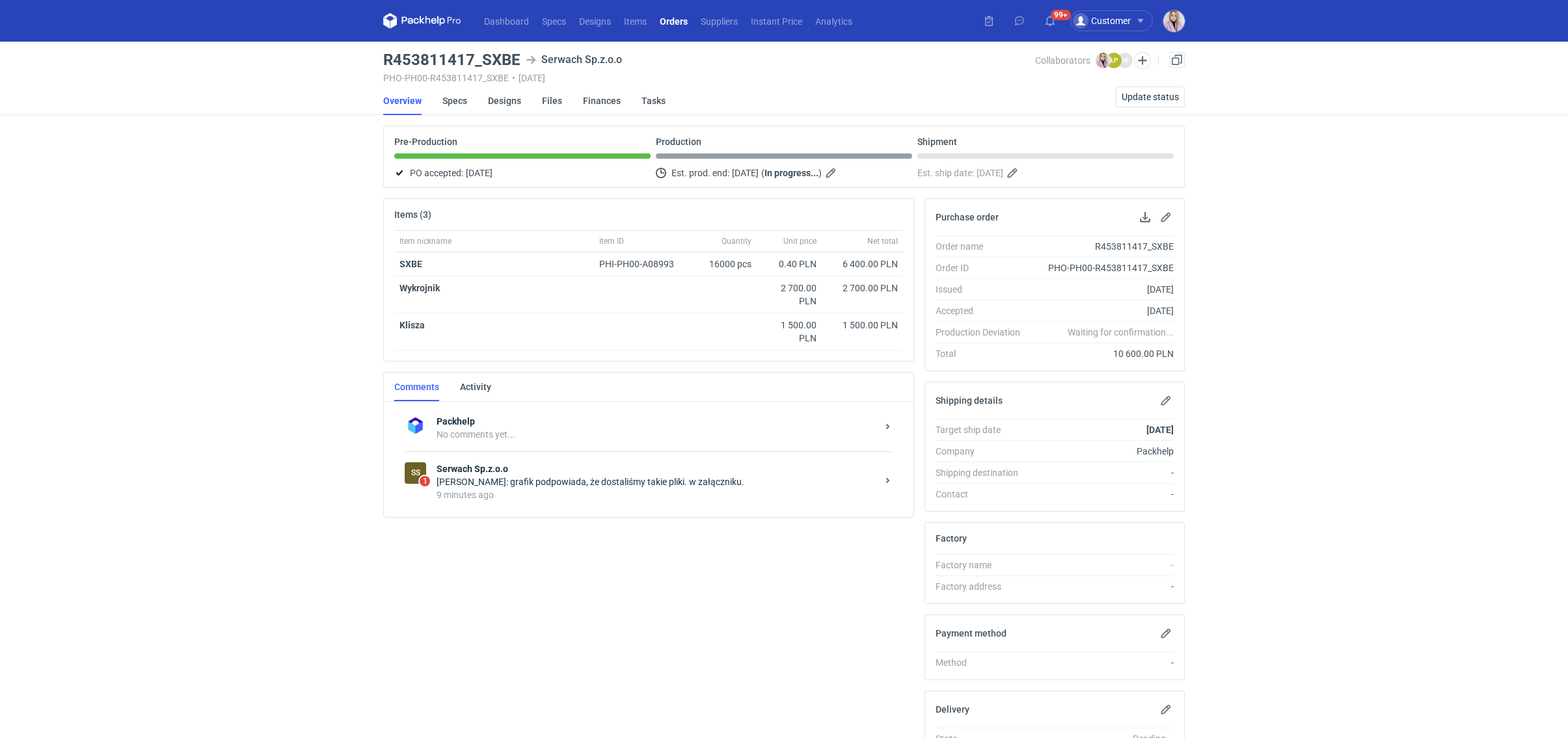
click at [566, 489] on div "9 minutes ago" at bounding box center [656, 495] width 440 height 13
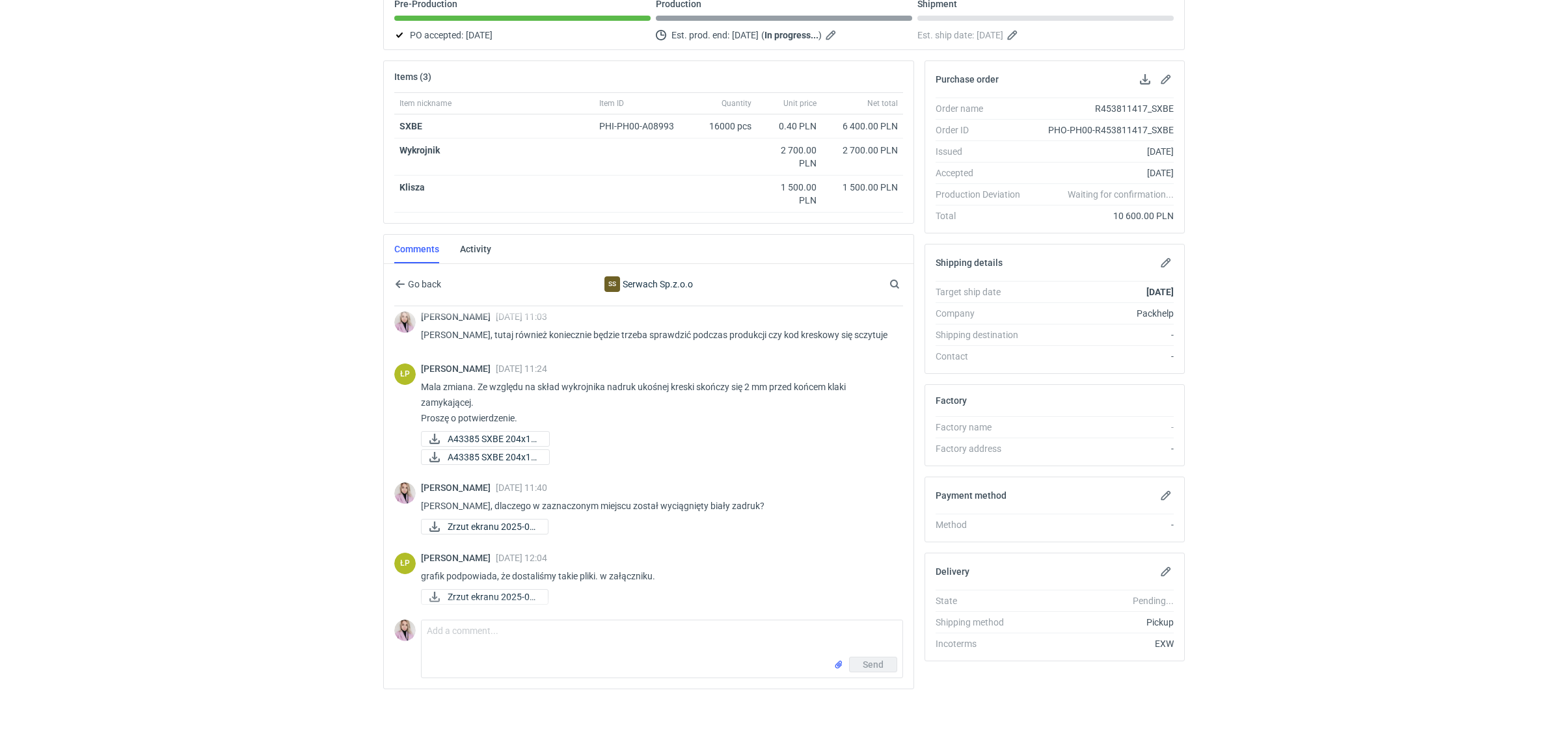
scroll to position [7, 0]
click at [473, 597] on span "Zrzut ekranu 2025-09..." at bounding box center [492, 597] width 90 height 14
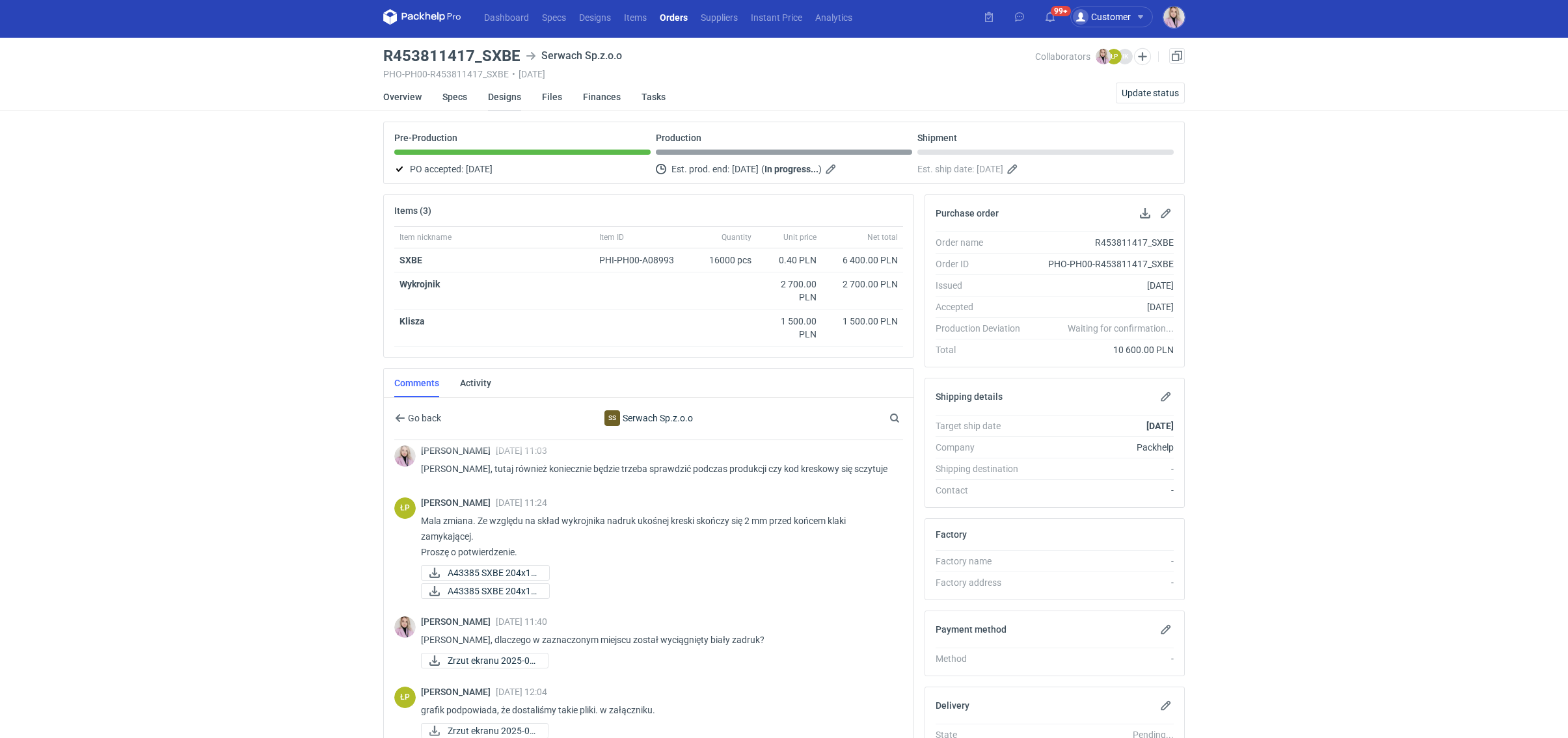
click at [503, 97] on link "Designs" at bounding box center [505, 96] width 33 height 28
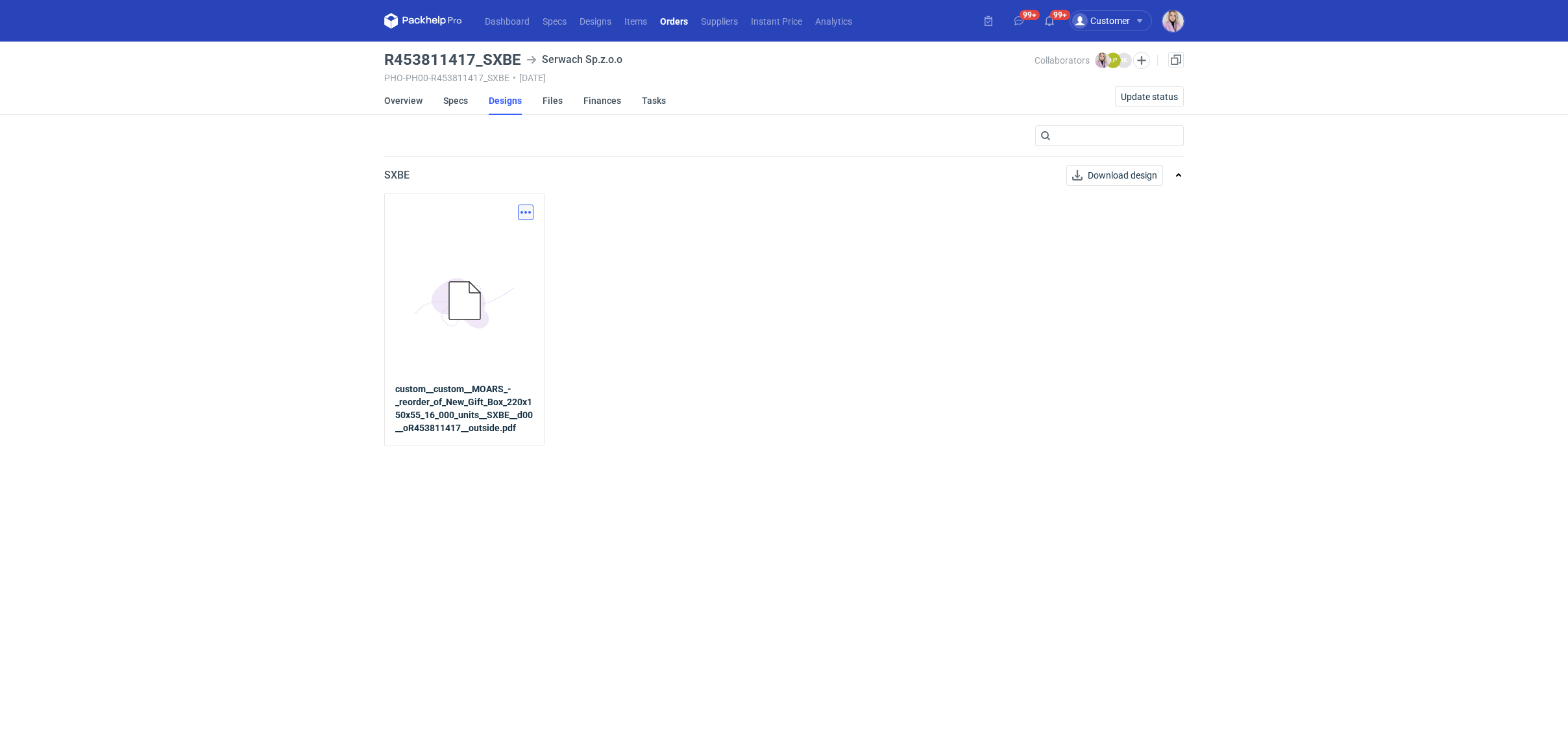
click at [530, 211] on button "button" at bounding box center [526, 213] width 16 height 16
click at [501, 243] on link "Download design part" at bounding box center [469, 240] width 119 height 21
click at [402, 100] on link "Overview" at bounding box center [403, 100] width 38 height 28
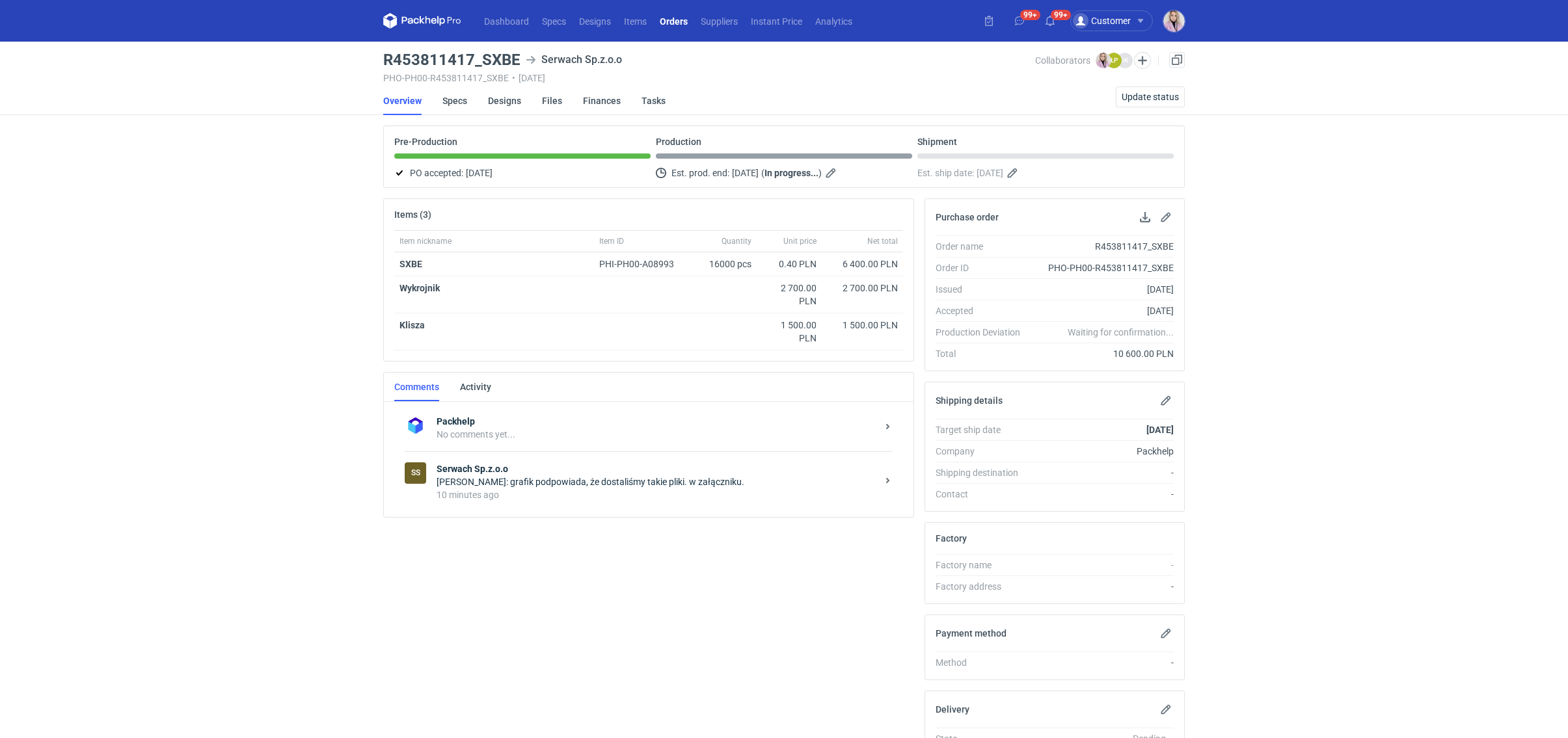
click at [595, 479] on div "Łukasz Postawa: grafik podpowiada, że dostaliśmy takie pliki. w załączniku." at bounding box center [656, 482] width 440 height 13
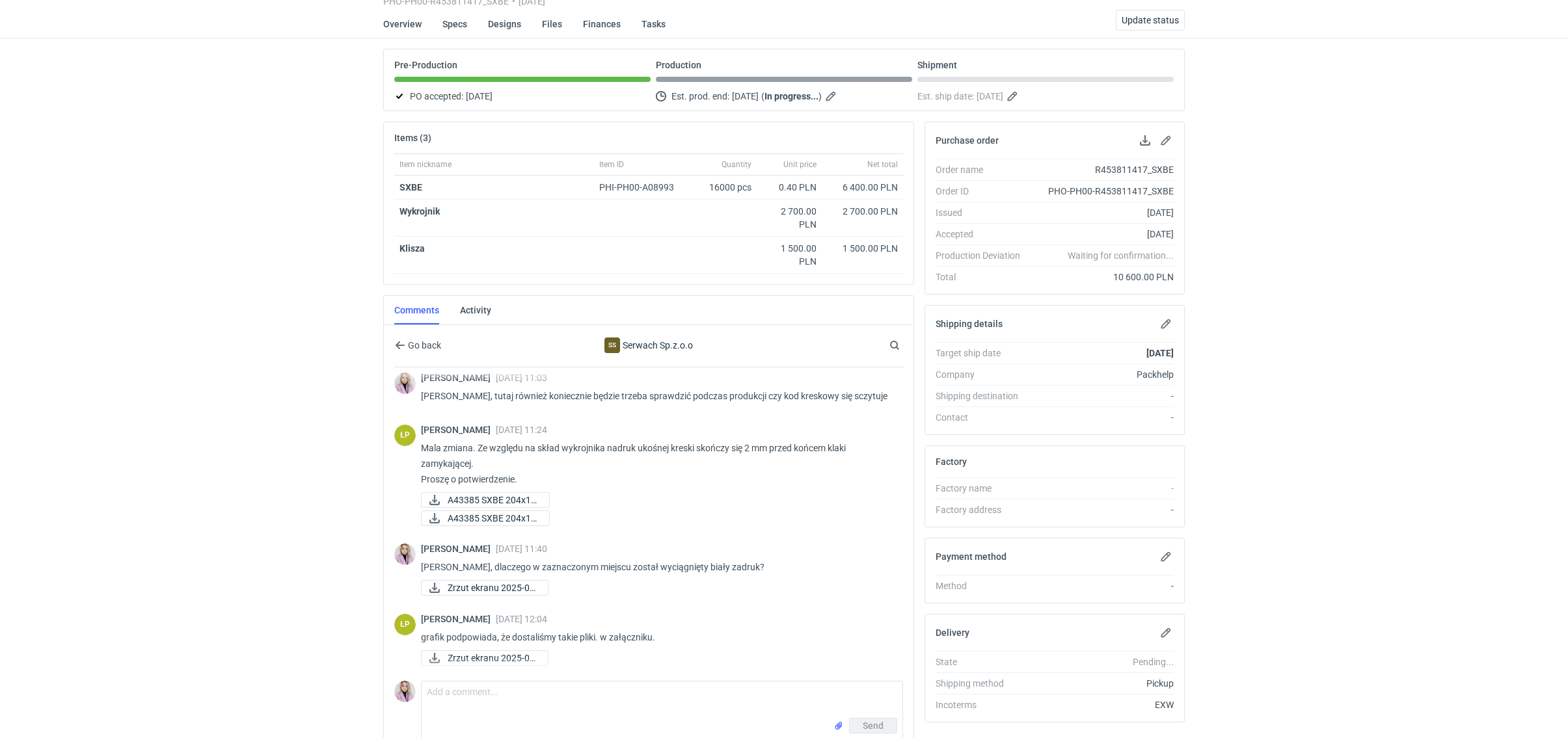
scroll to position [80, 0]
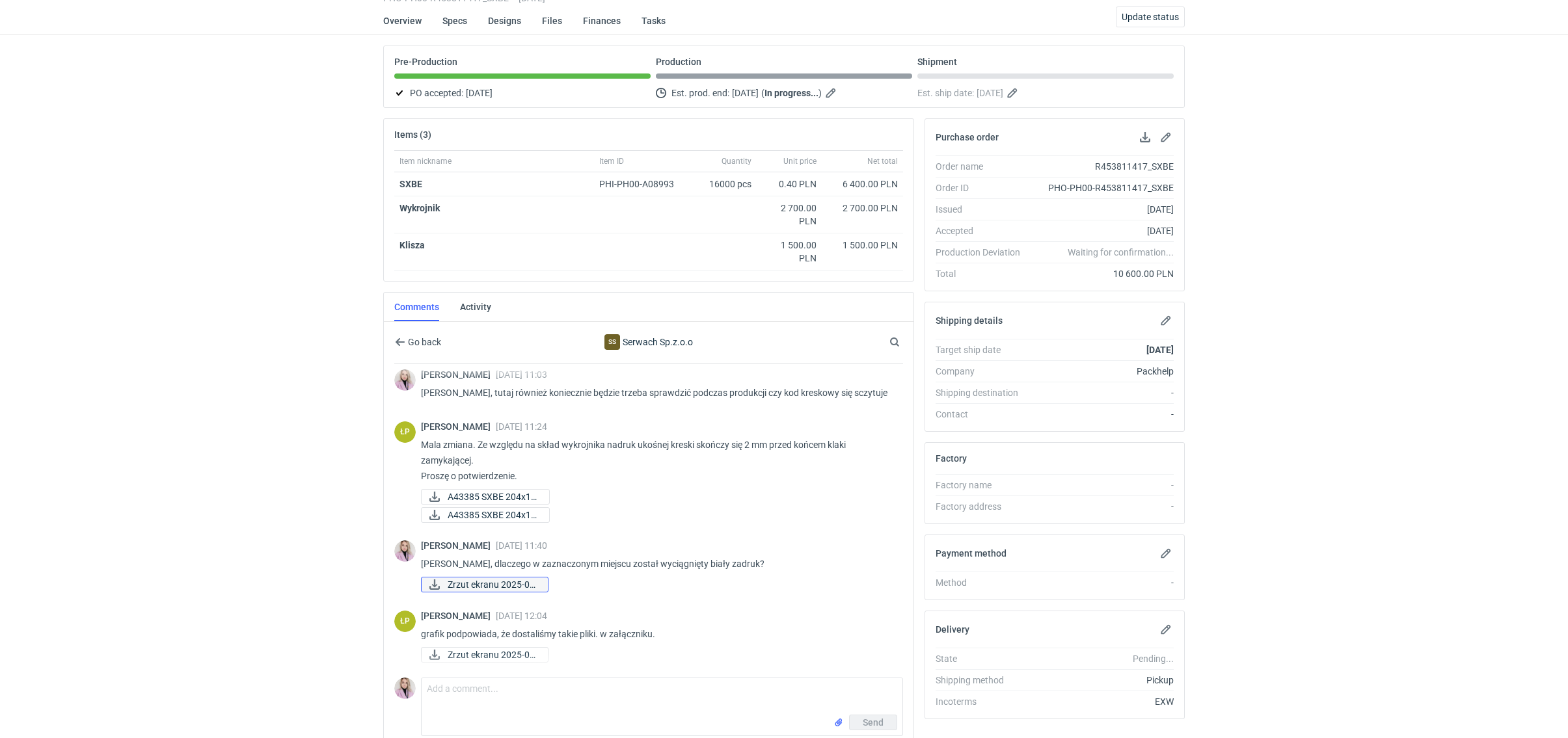
click at [490, 584] on span "Zrzut ekranu 2025-09..." at bounding box center [492, 585] width 90 height 14
click at [490, 652] on span "Zrzut ekranu 2025-09..." at bounding box center [492, 655] width 90 height 14
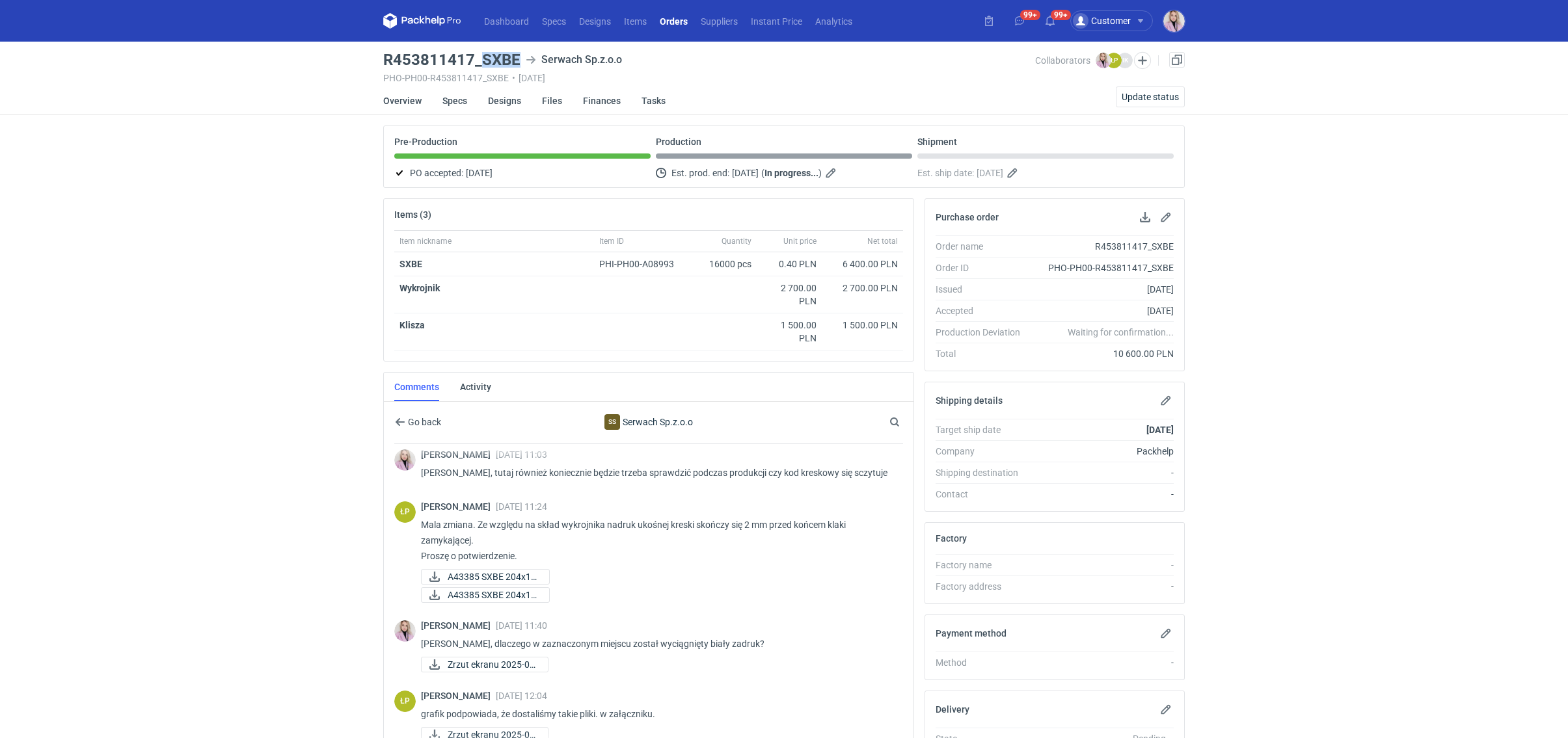
drag, startPoint x: 519, startPoint y: 57, endPoint x: 484, endPoint y: 60, distance: 35.1
click at [484, 60] on h3 "R453811417_SXBE" at bounding box center [451, 60] width 137 height 16
copy h3 "SXBE"
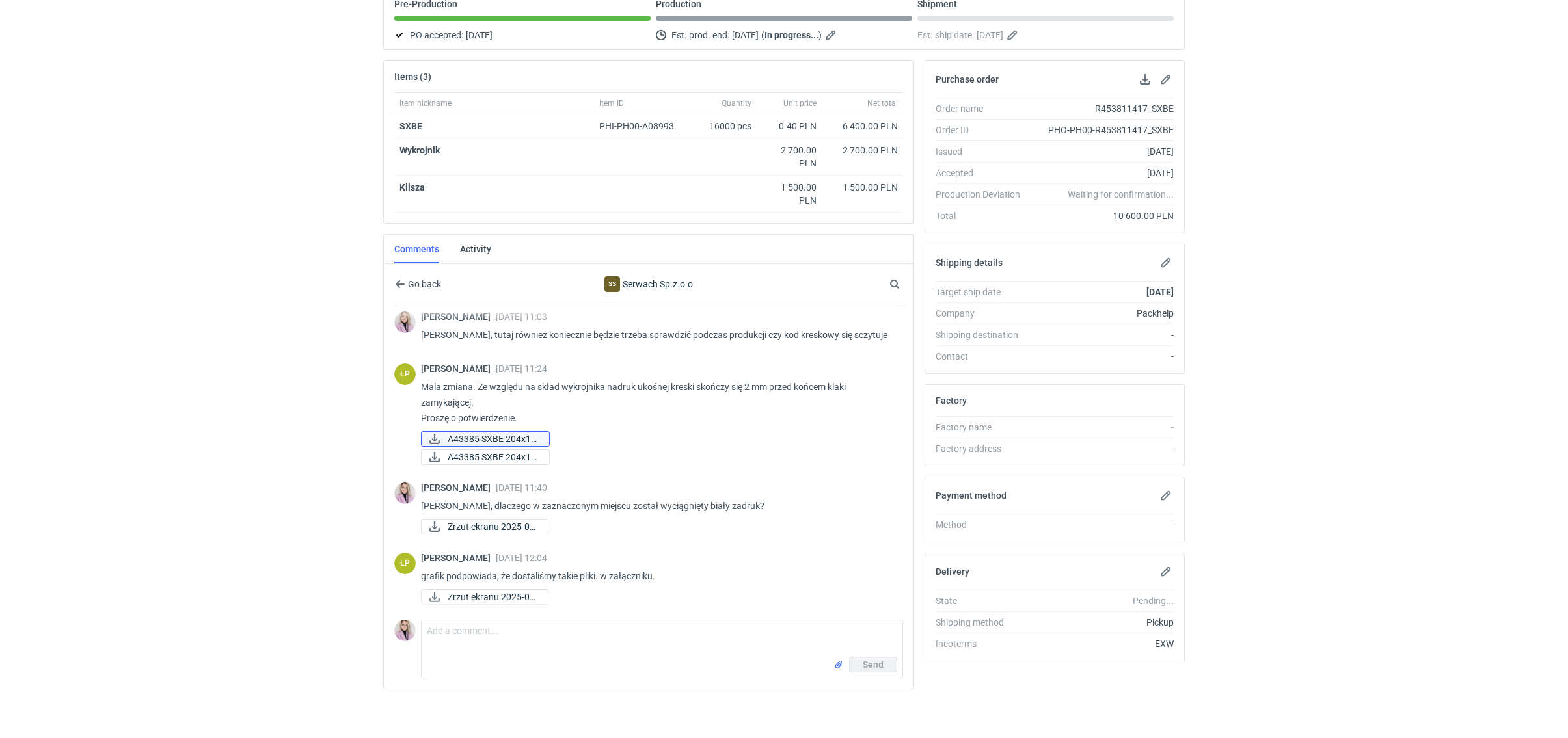
click at [506, 434] on span "A43385 SXBE 204x14..." at bounding box center [493, 439] width 91 height 14
click at [503, 450] on span "A43385 SXBE 204x14..." at bounding box center [493, 457] width 91 height 14
click at [482, 521] on span "Zrzut ekranu 2025-09..." at bounding box center [492, 527] width 90 height 14
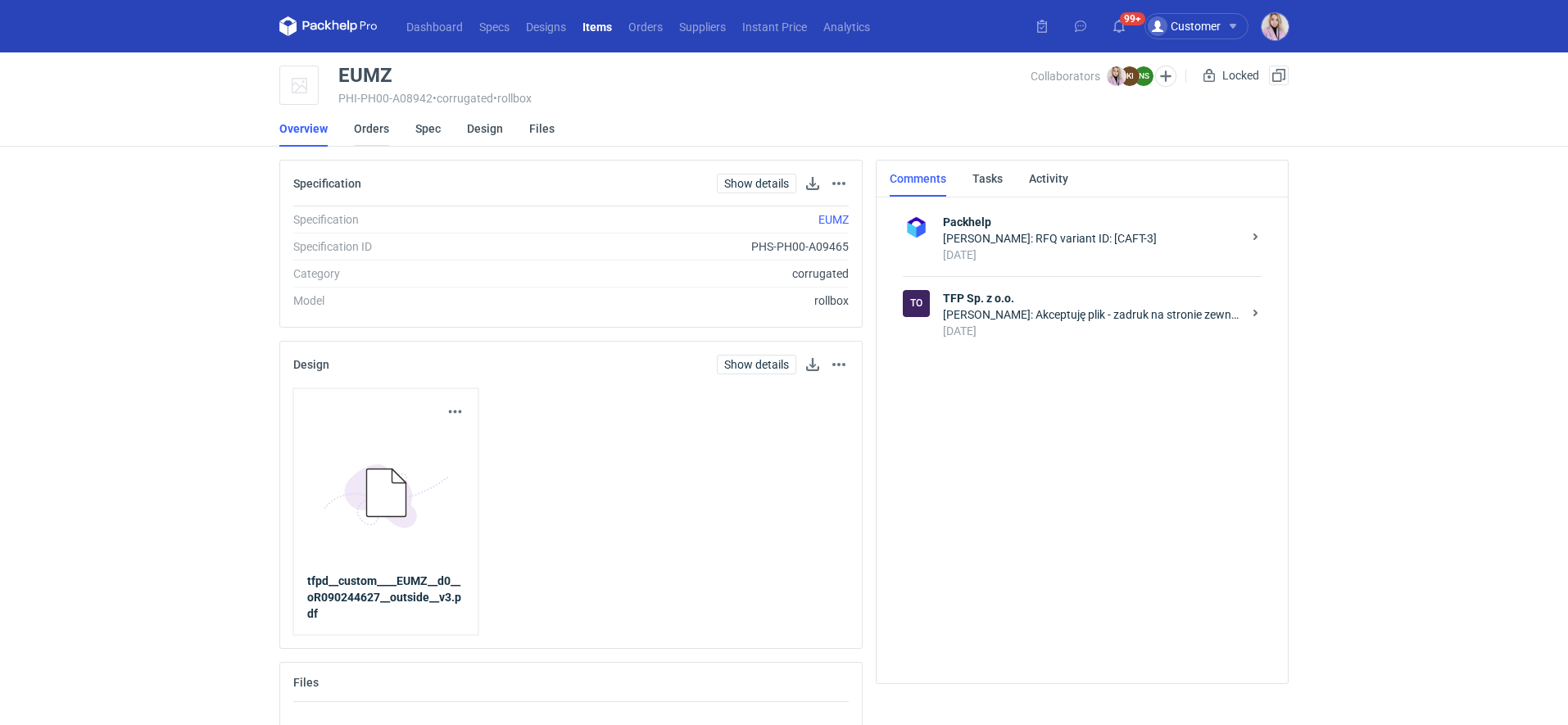
click at [379, 130] on link "Orders" at bounding box center [372, 128] width 36 height 36
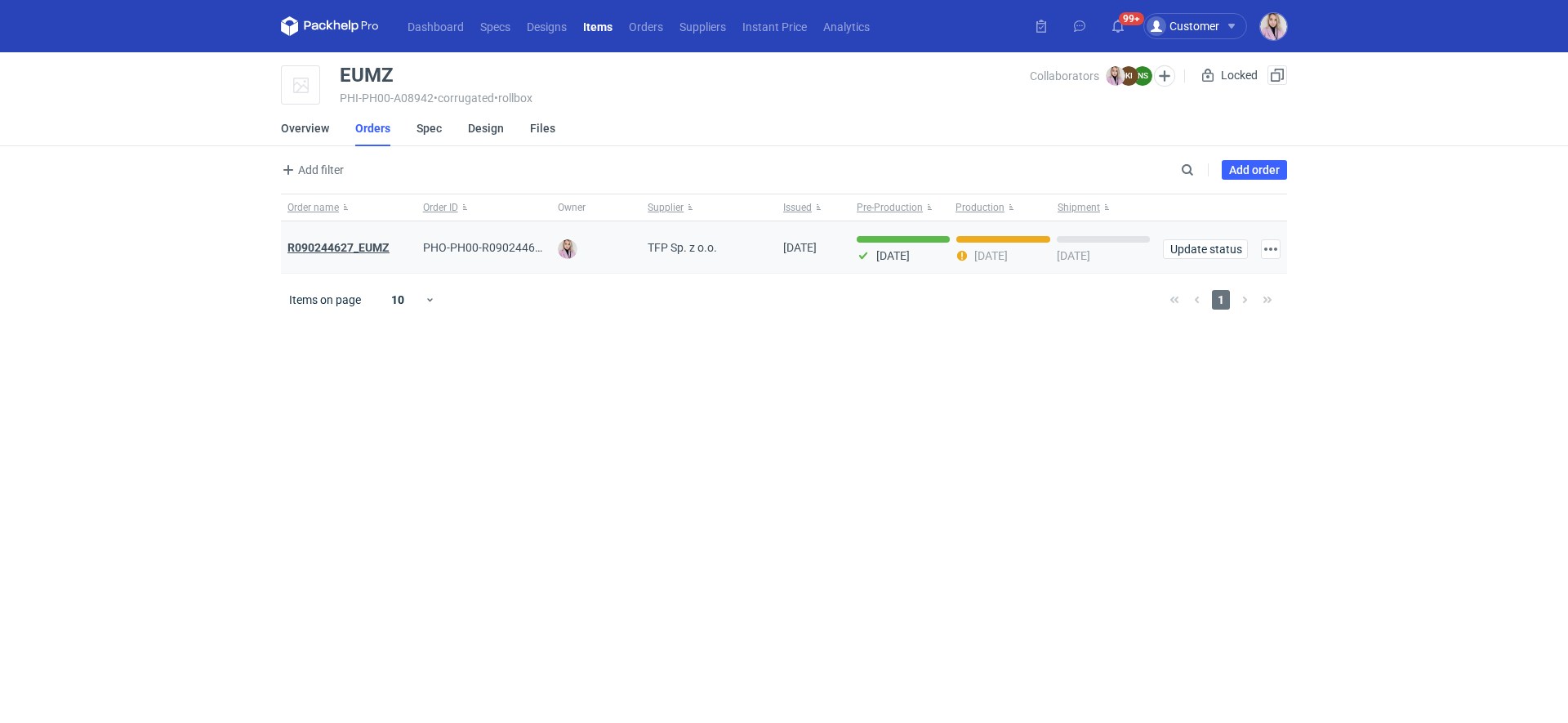
click at [358, 244] on strong "R090244627_EUMZ" at bounding box center [339, 248] width 102 height 13
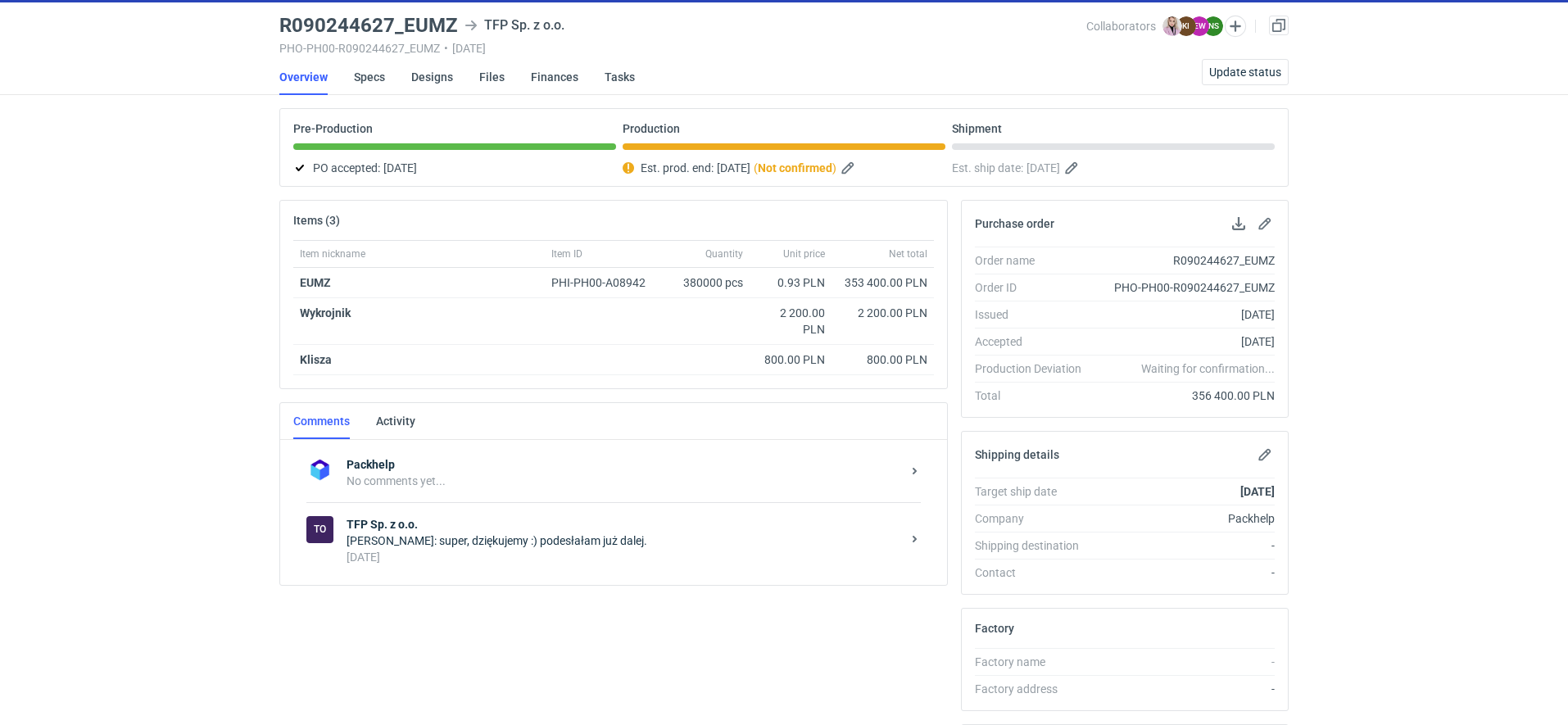
click at [458, 526] on strong "TFP Sp. z o.o." at bounding box center [623, 524] width 554 height 16
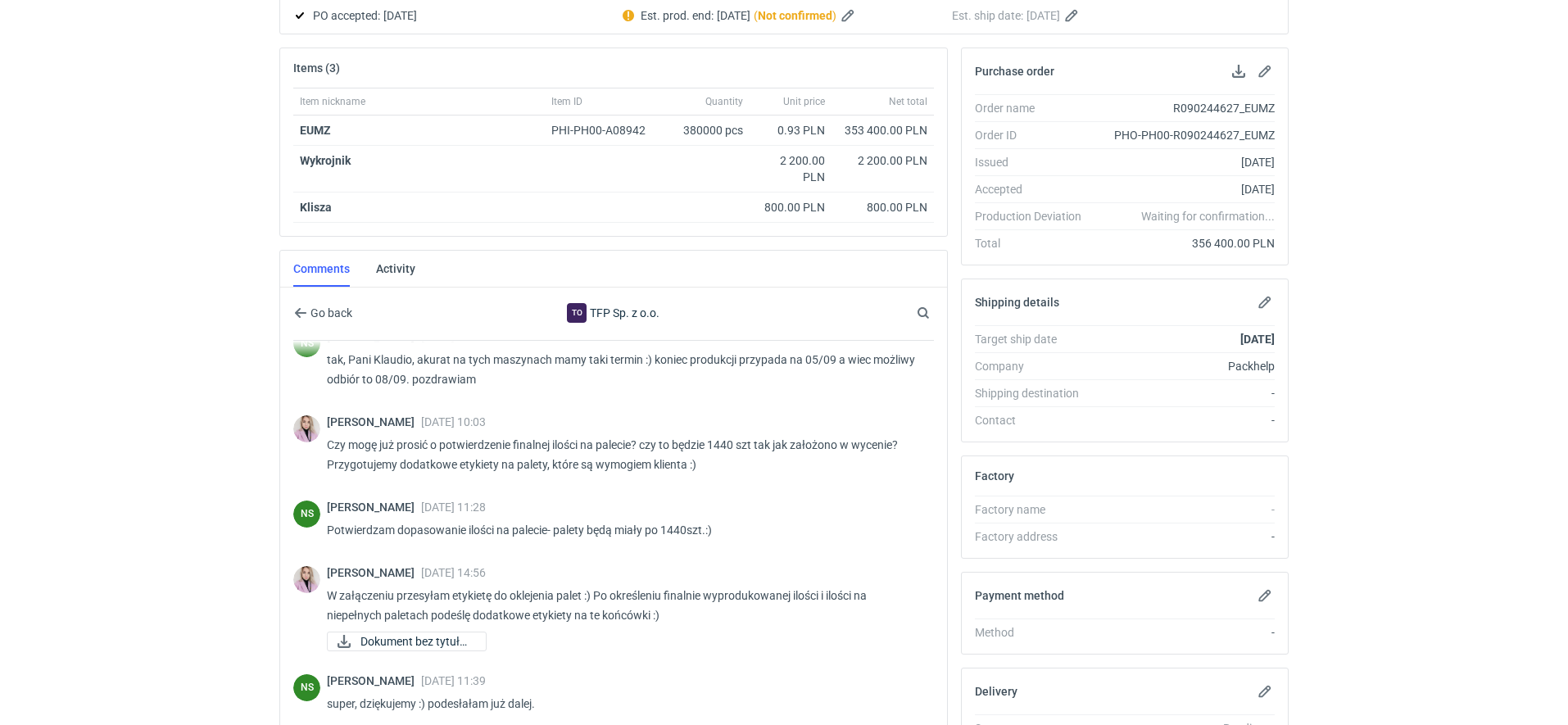
scroll to position [362, 0]
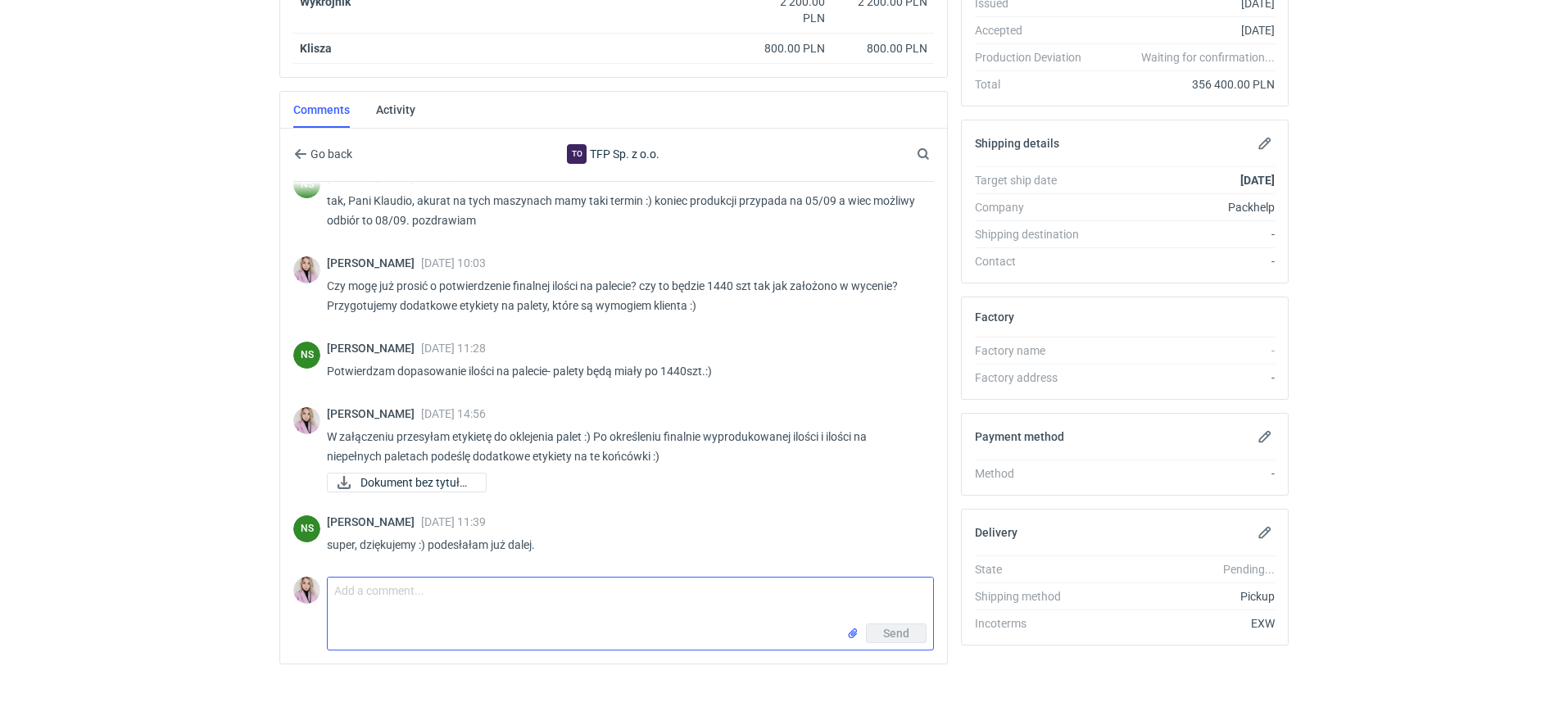
click at [385, 604] on textarea "Comment message" at bounding box center [630, 600] width 605 height 46
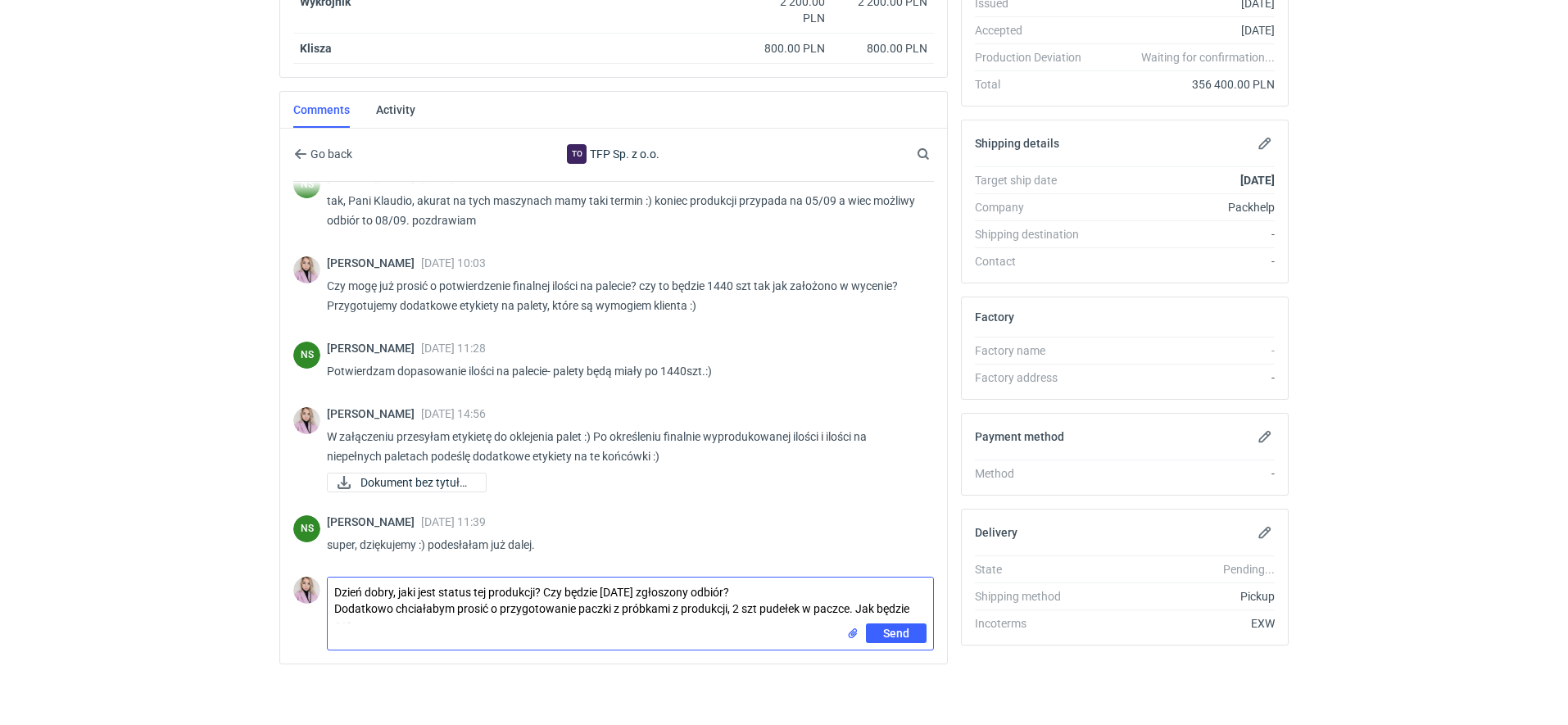
scroll to position [0, 0]
type textarea "Dzień dobry, jaki jest status tej produkcji? Czy będzie jutro zgłoszony odbiór?…"
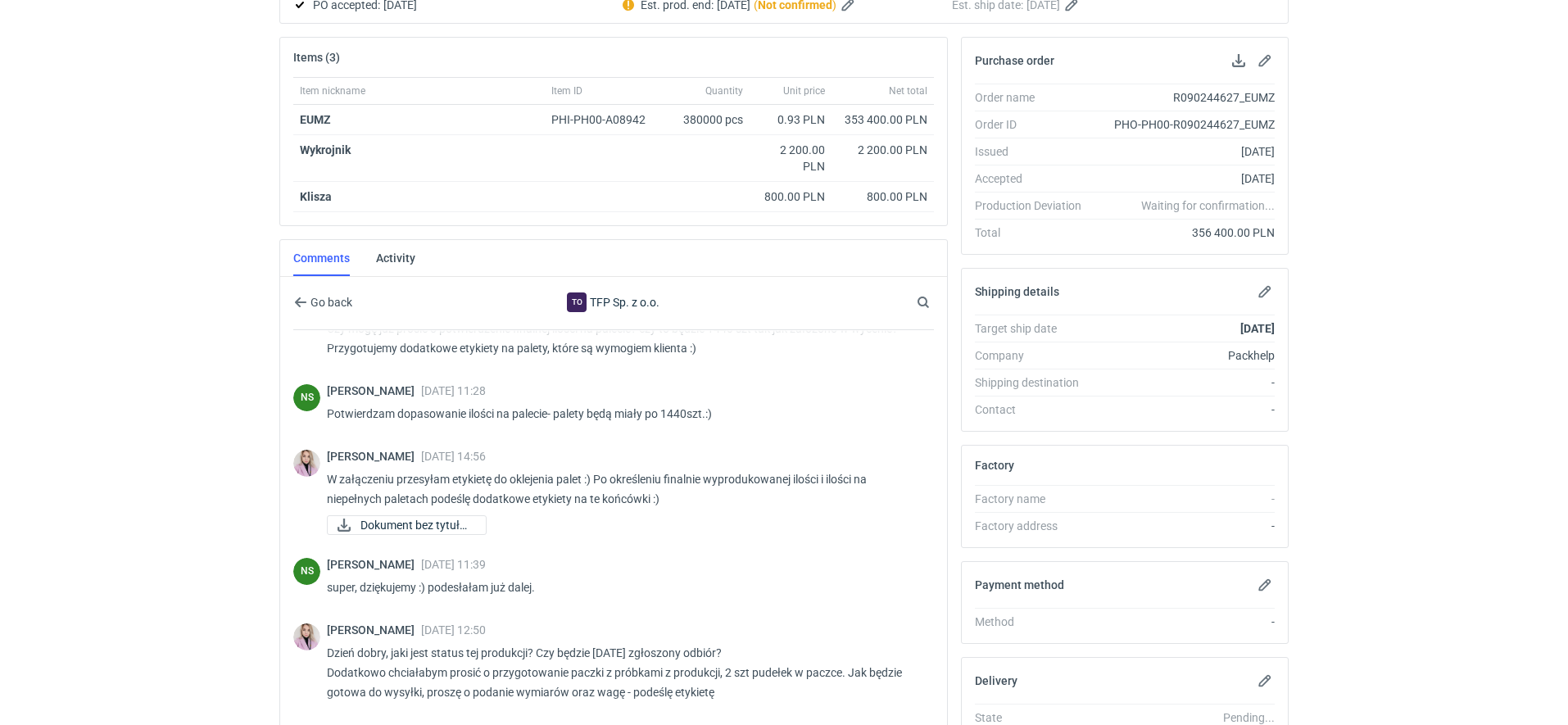
scroll to position [556, 0]
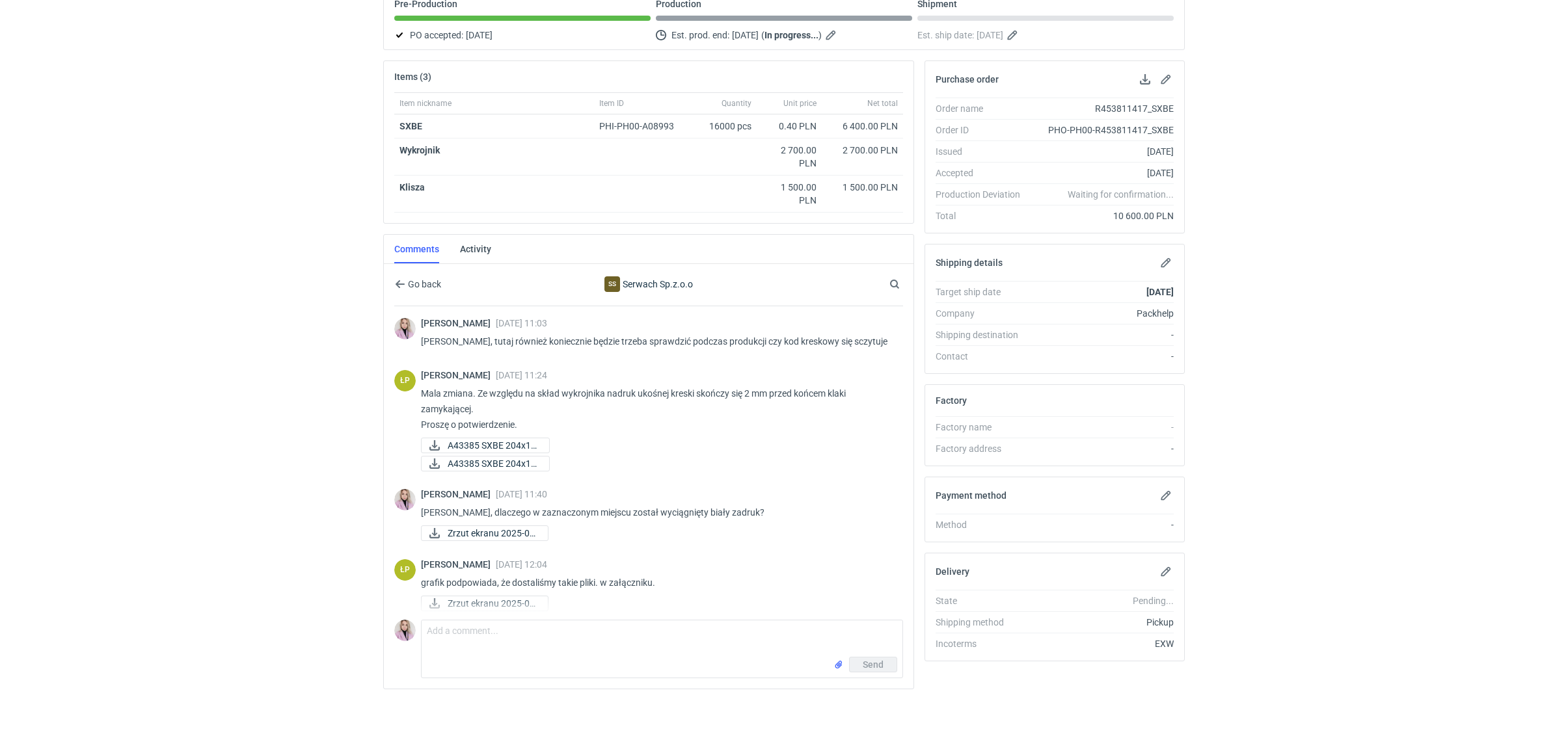
scroll to position [7, 0]
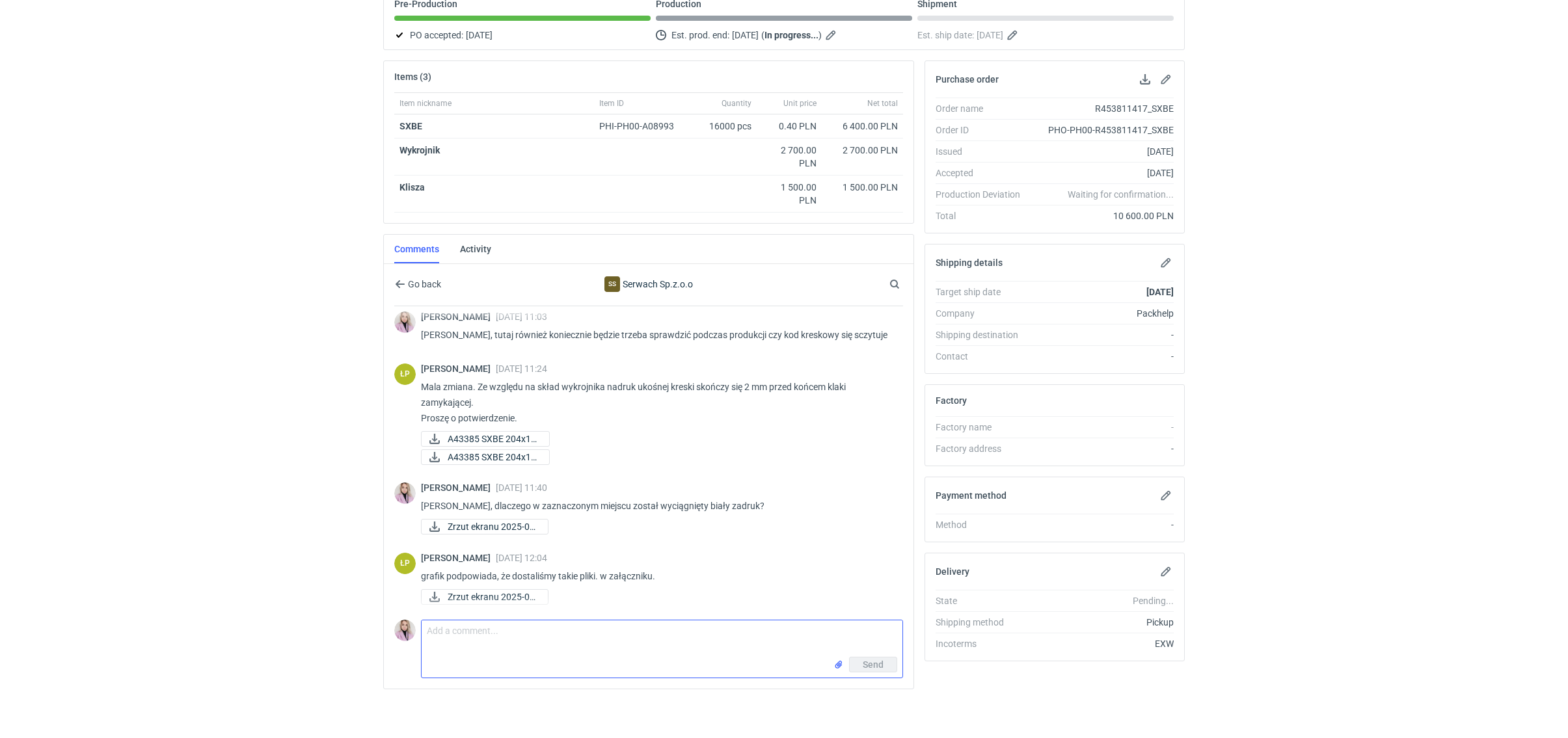
click at [538, 637] on textarea "Comment message" at bounding box center [661, 639] width 481 height 36
click at [838, 658] on input "file" at bounding box center [838, 665] width 10 height 14
click at [835, 661] on input "file" at bounding box center [838, 665] width 10 height 14
click at [514, 635] on textarea "Comment message" at bounding box center [661, 639] width 481 height 36
drag, startPoint x: 754, startPoint y: 632, endPoint x: 661, endPoint y: 625, distance: 93.3
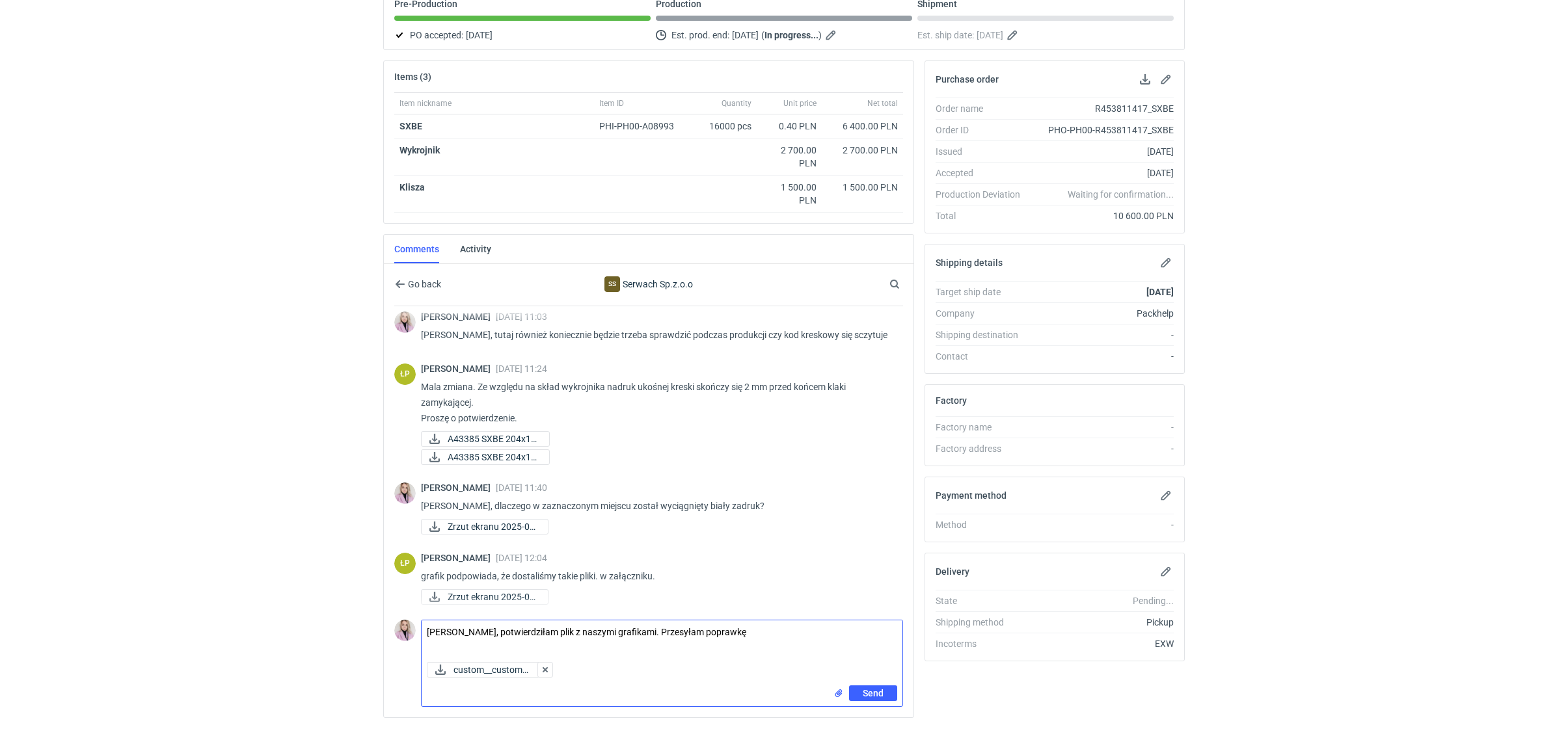
click at [661, 626] on textarea "[PERSON_NAME], potwierdziłam plik z naszymi grafikami. Przesyłam poprawkę" at bounding box center [661, 639] width 481 height 36
type textarea "[PERSON_NAME], potwierdziłam plik z naszymi grafikami. Na podglądzie ten dodatk…"
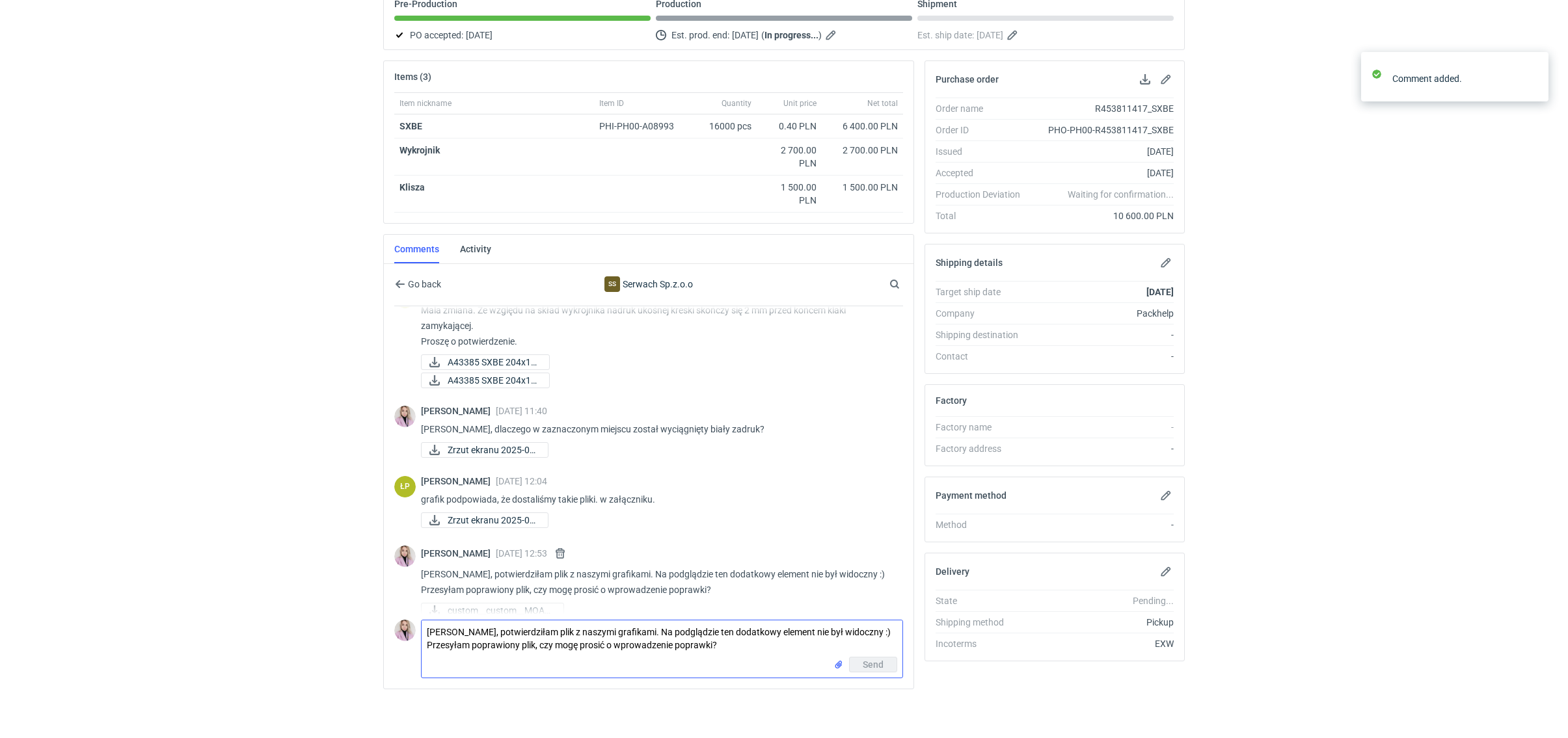
scroll to position [97, 0]
